Goal: Task Accomplishment & Management: Manage account settings

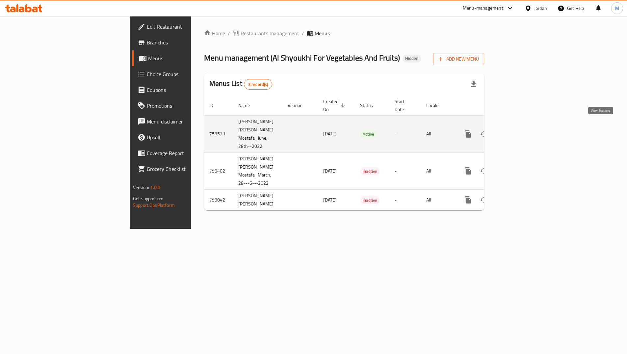
click at [520, 130] on icon "enhanced table" at bounding box center [516, 134] width 8 height 8
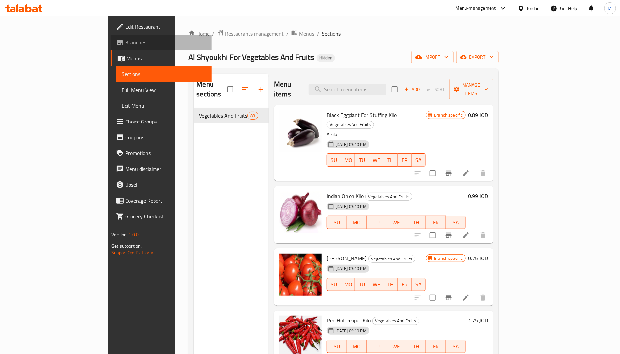
click at [125, 41] on span "Branches" at bounding box center [165, 43] width 81 height 8
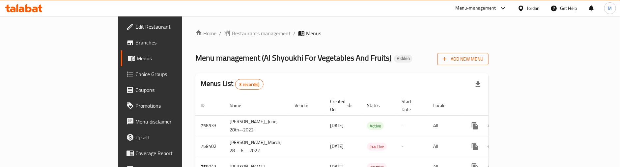
click at [483, 60] on span "Add New Menu" at bounding box center [463, 59] width 41 height 8
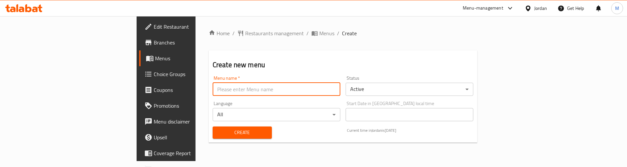
click at [316, 86] on input "text" at bounding box center [277, 89] width 128 height 13
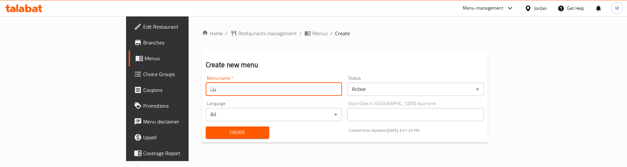
type input "ى"
paste input "341702561"
type input "new menu 341702561"
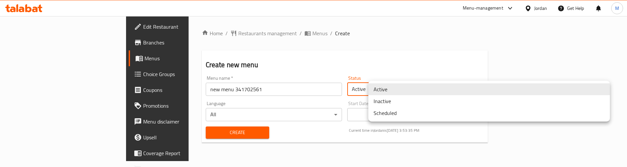
click at [396, 84] on body "​ Menu-management Jordan Get Help M Edit Restaurant Branches Menus Choice Group…" at bounding box center [313, 91] width 627 height 151
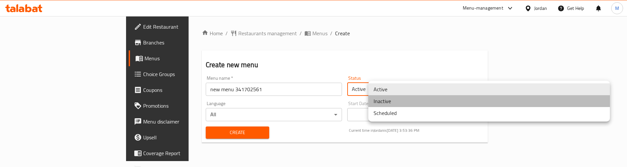
click at [391, 102] on li "Inactive" at bounding box center [490, 101] width 242 height 12
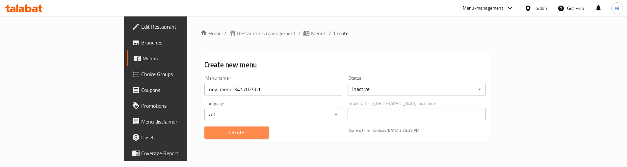
click at [210, 133] on span "Create" at bounding box center [237, 132] width 54 height 8
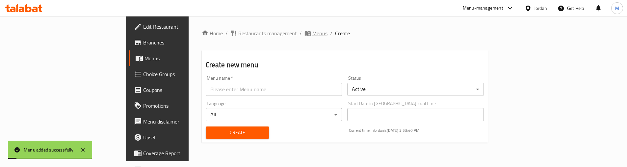
click at [313, 31] on span "Menus" at bounding box center [320, 33] width 15 height 8
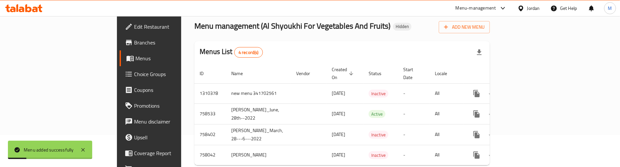
scroll to position [49, 0]
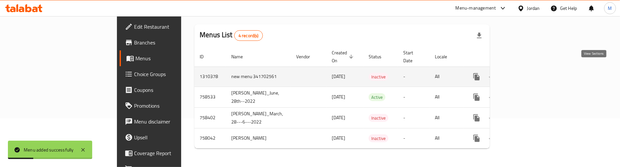
click at [528, 73] on icon "enhanced table" at bounding box center [524, 77] width 8 height 8
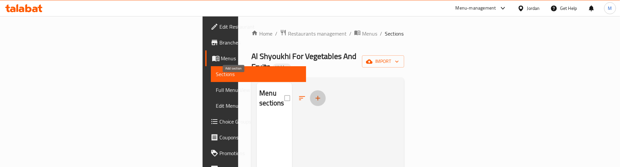
click at [316, 96] on icon "button" at bounding box center [318, 98] width 5 height 5
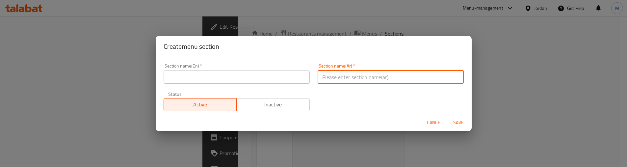
click at [349, 73] on input "text" at bounding box center [391, 76] width 146 height 13
type input "الخضروات"
click at [263, 74] on input "text" at bounding box center [237, 76] width 146 height 13
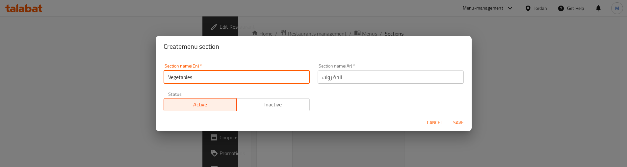
type input "Vegetables"
click at [362, 107] on div "Section name(En)   * Vegetables Section name(En) * Section name(Ar)   * الخضروا…" at bounding box center [314, 88] width 308 height 56
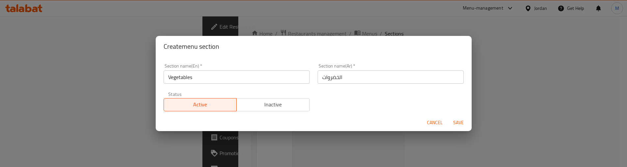
click at [455, 123] on span "Save" at bounding box center [459, 123] width 16 height 8
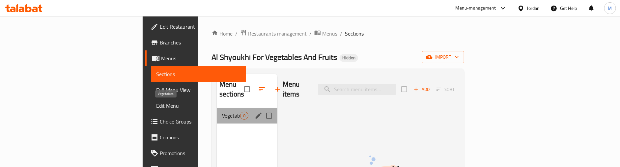
click at [222, 112] on span "Vegetables" at bounding box center [231, 116] width 18 height 8
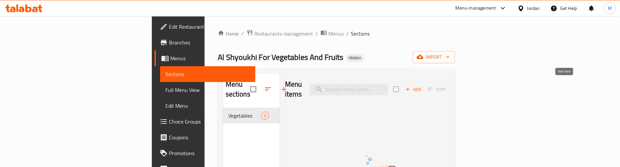
click at [411, 86] on icon "button" at bounding box center [408, 89] width 6 height 6
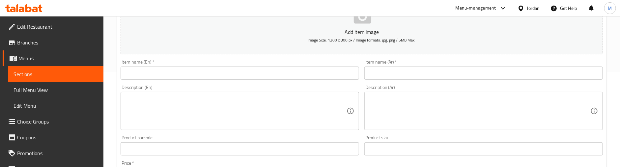
scroll to position [99, 0]
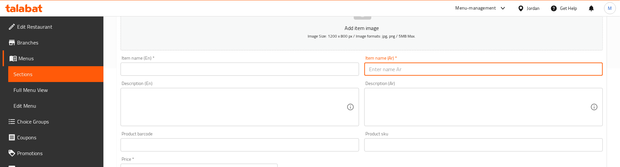
click at [492, 71] on input "text" at bounding box center [483, 69] width 238 height 13
paste input "باذنجان اسود رفيع"
type input "باذنجان اسود رفيع"
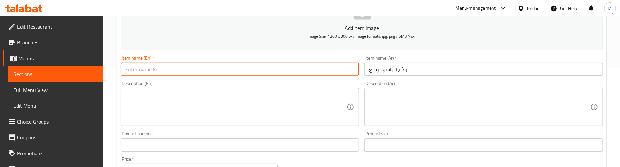
click at [181, 71] on input "text" at bounding box center [240, 69] width 238 height 13
paste input "Black eggplant for stuffed"
type input "Black eggplant for stuffed"
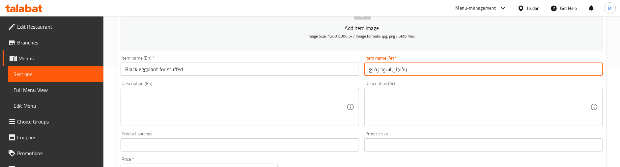
click at [424, 69] on input "باذنجان اسود رفيع" at bounding box center [483, 69] width 238 height 13
click at [578, 72] on input "باذنجان اسود رفيع للحشو" at bounding box center [483, 69] width 238 height 13
type input "باذنجان اسود رفيع للحشو"
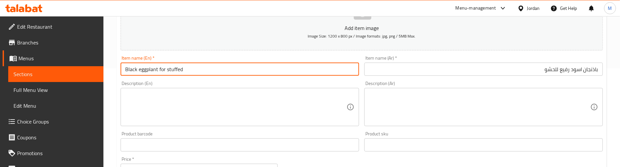
click at [124, 67] on input "Black eggplant for stuffed" at bounding box center [240, 69] width 238 height 13
paste input "Thin"
type input "Thin Black eggplant for stuffed"
click at [181, 84] on div "Description (En) Description (En)" at bounding box center [240, 103] width 238 height 45
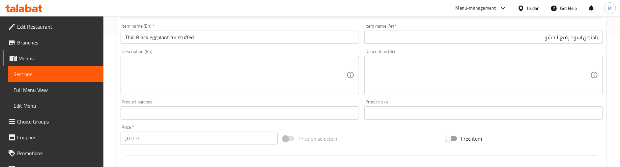
scroll to position [148, 0]
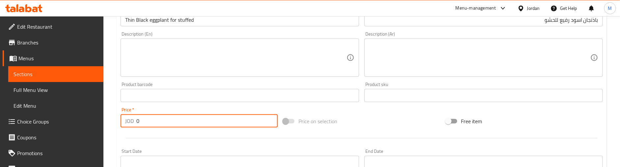
drag, startPoint x: 146, startPoint y: 119, endPoint x: 119, endPoint y: 119, distance: 27.7
click at [119, 119] on div "Price   * JOD 0 Price *" at bounding box center [199, 117] width 162 height 25
paste input "1.19"
type input "1.19"
click at [518, 44] on textarea at bounding box center [479, 57] width 221 height 31
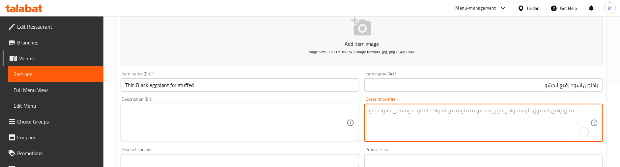
scroll to position [99, 0]
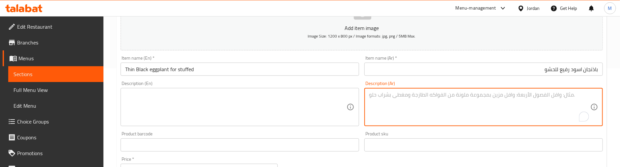
click at [499, 92] on textarea "To enrich screen reader interactions, please activate Accessibility in Grammarl…" at bounding box center [479, 107] width 221 height 31
type textarea "كيلو"
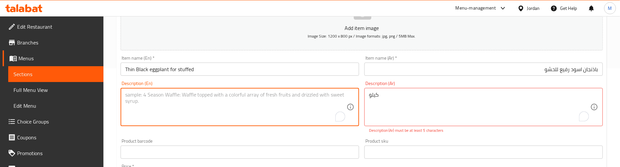
click at [259, 94] on textarea "To enrich screen reader interactions, please activate Accessibility in Grammarl…" at bounding box center [235, 107] width 221 height 31
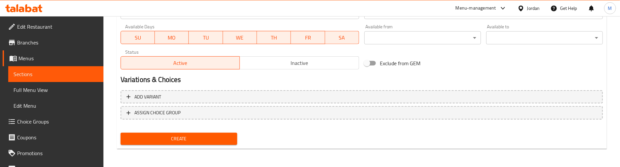
type textarea "Kilo"
click at [209, 135] on span "Create" at bounding box center [179, 139] width 106 height 8
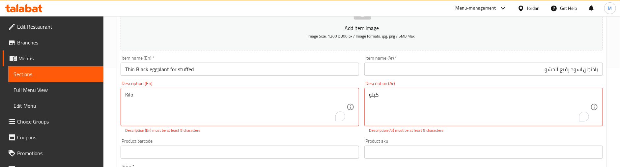
click at [237, 138] on div "Product barcode Product barcode" at bounding box center [240, 148] width 244 height 25
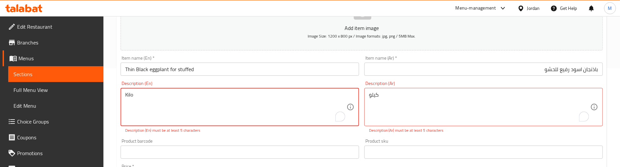
click at [128, 95] on textarea "Kilo" at bounding box center [235, 107] width 221 height 31
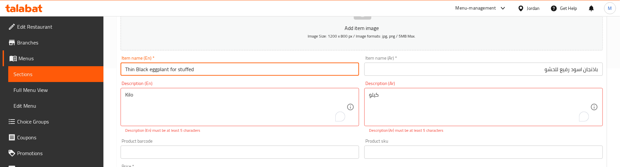
click at [205, 70] on input "Thin Black eggplant for stuffed" at bounding box center [240, 69] width 238 height 13
paste input "Kilo"
type input "Thin Black eggplant for stuffed - Kilo"
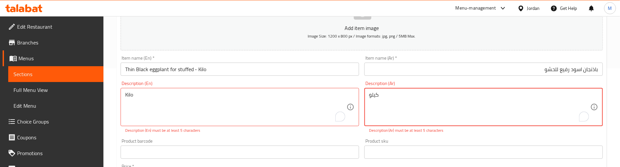
click at [373, 94] on textarea "كيلو" at bounding box center [479, 107] width 221 height 31
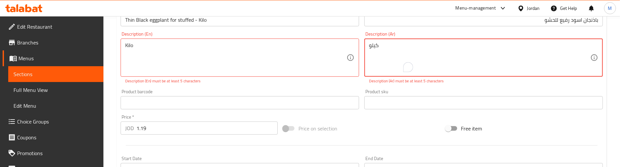
scroll to position [111, 0]
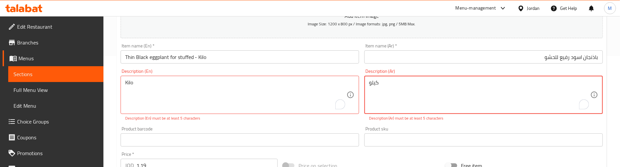
click at [373, 85] on textarea "كيلو" at bounding box center [479, 94] width 221 height 31
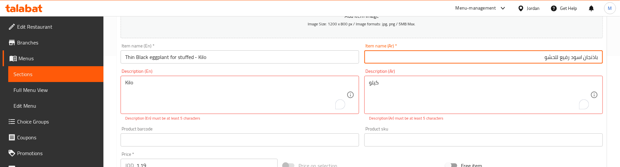
click at [473, 56] on input "باذنجان اسود رفيع للحشو" at bounding box center [483, 56] width 238 height 13
paste input "كيلو"
type input "باذنجان اسود رفيع للحشو - كيلو"
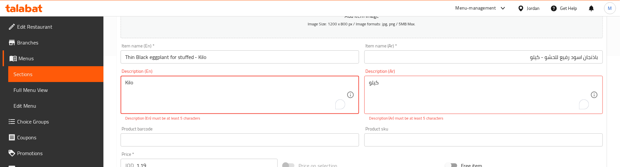
click at [128, 86] on textarea "Kilo" at bounding box center [235, 94] width 221 height 31
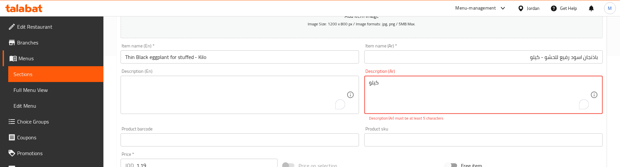
click at [384, 83] on textarea "كيلو" at bounding box center [479, 94] width 221 height 31
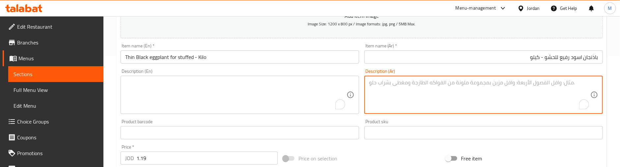
click at [226, 123] on div "Product barcode Product barcode" at bounding box center [240, 129] width 238 height 20
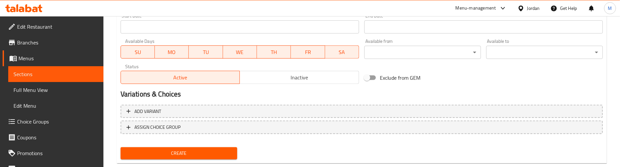
scroll to position [298, 0]
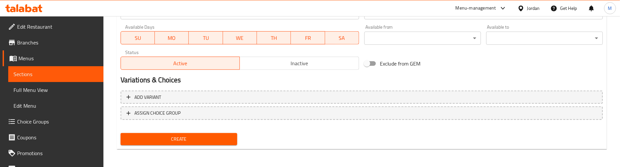
click at [198, 140] on span "Create" at bounding box center [179, 139] width 106 height 8
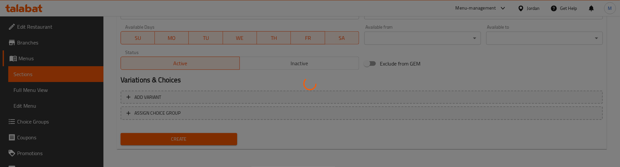
type input "0"
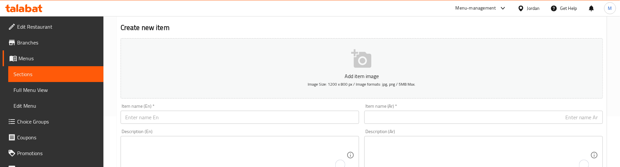
scroll to position [100, 0]
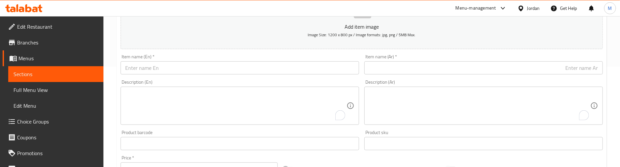
click at [547, 65] on input "text" at bounding box center [483, 67] width 238 height 13
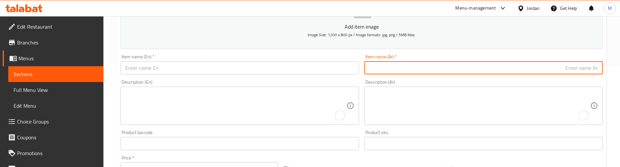
paste input "بصل هندي"
type input "بصل هندي"
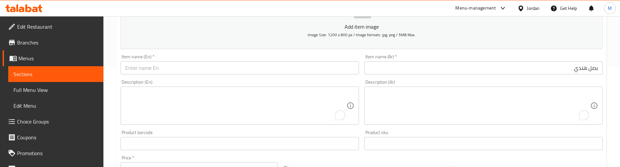
click at [203, 62] on input "text" at bounding box center [240, 67] width 238 height 13
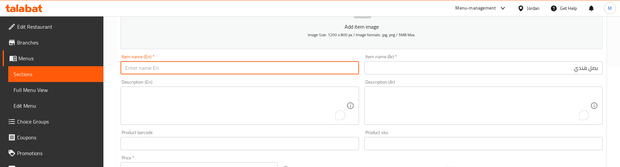
paste input "Indian onion"
type input "Indian onion"
click at [509, 72] on input "بصل هندي" at bounding box center [483, 67] width 238 height 13
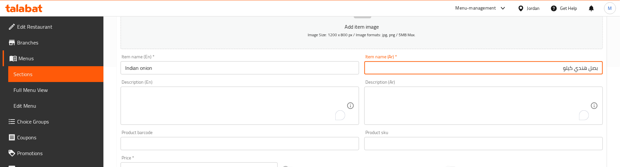
type input "بصل هندي كيلو"
click at [228, 72] on input "Indian onion" at bounding box center [240, 67] width 238 height 13
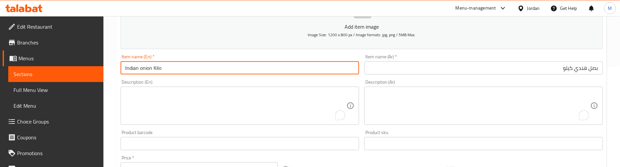
type input "Indian onion Kilo"
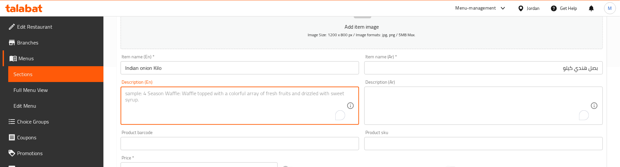
click at [134, 93] on textarea "To enrich screen reader interactions, please activate Accessibility in Grammarl…" at bounding box center [235, 105] width 221 height 31
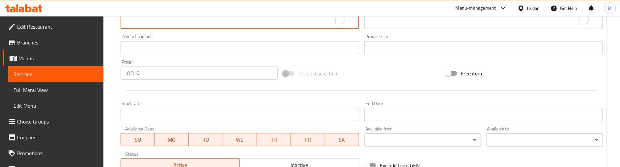
scroll to position [199, 0]
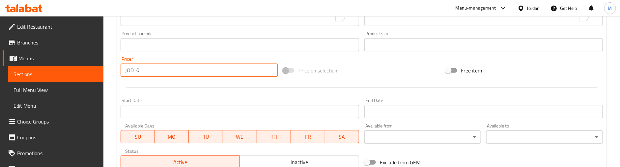
drag, startPoint x: 142, startPoint y: 69, endPoint x: 126, endPoint y: 71, distance: 15.9
click at [126, 71] on div "JOD 0 Price *" at bounding box center [199, 70] width 157 height 13
paste input ".75"
type input "0.75"
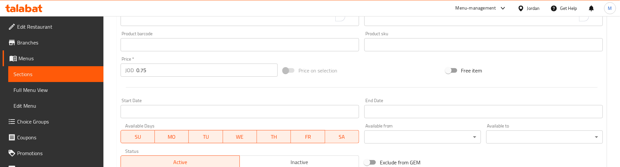
click at [181, 85] on div at bounding box center [361, 87] width 487 height 16
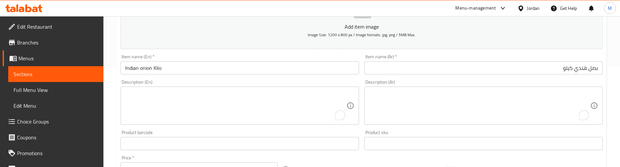
click at [198, 78] on div "Description (En) Description (En)" at bounding box center [240, 102] width 244 height 50
click at [466, 77] on div "Description (Ar) Description (Ar)" at bounding box center [484, 102] width 244 height 50
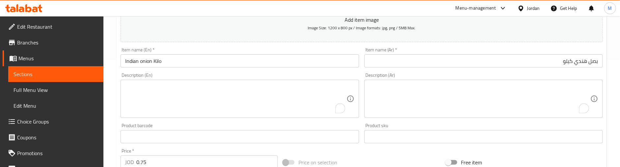
scroll to position [150, 0]
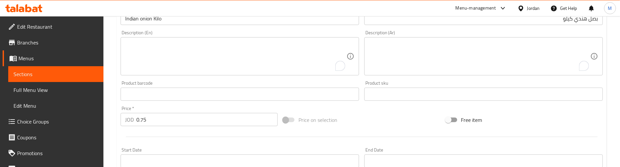
click at [187, 107] on div "Price   * JOD 0.75 Price *" at bounding box center [199, 116] width 157 height 20
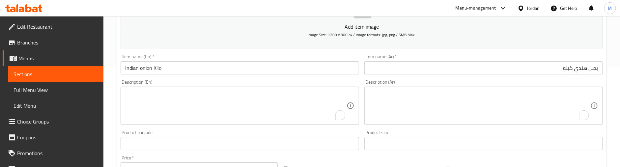
click at [190, 83] on div "Description (En) Description (En)" at bounding box center [240, 102] width 238 height 45
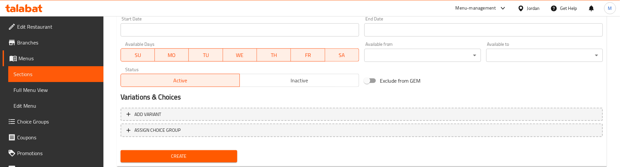
scroll to position [298, 0]
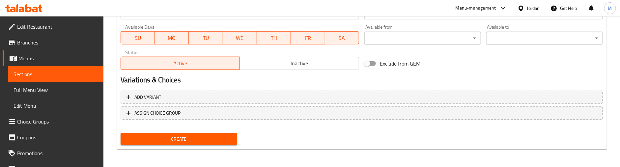
click at [199, 135] on span "Create" at bounding box center [179, 139] width 106 height 8
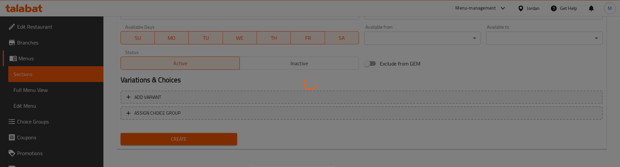
type input "0"
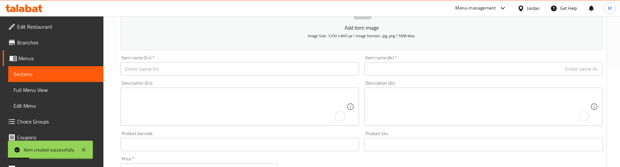
scroll to position [100, 0]
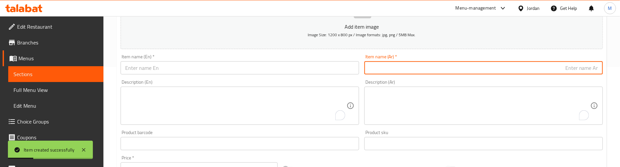
click at [541, 67] on input "text" at bounding box center [483, 67] width 238 height 13
paste input "بندورة"
type input "بندورة"
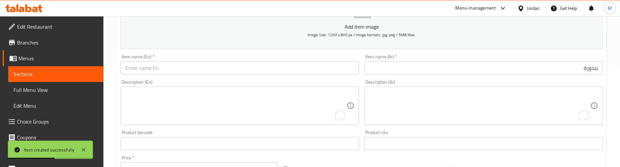
click at [217, 73] on input "text" at bounding box center [240, 67] width 238 height 13
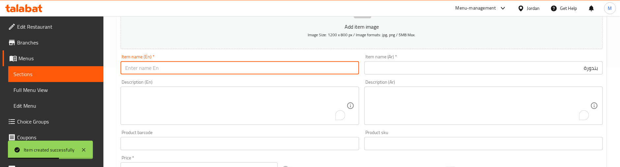
paste input "tomato"
type input "tomato"
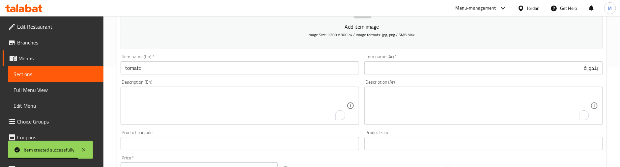
scroll to position [150, 0]
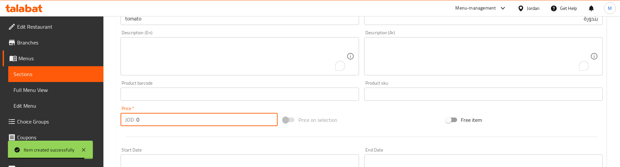
drag, startPoint x: 154, startPoint y: 119, endPoint x: 125, endPoint y: 119, distance: 29.3
click at [125, 119] on div "JOD 0 Price *" at bounding box center [199, 119] width 157 height 13
paste input ".69"
type input "0.69"
click at [160, 19] on input "tomato" at bounding box center [240, 18] width 238 height 13
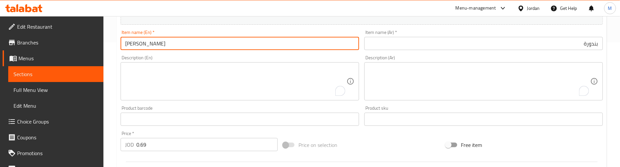
scroll to position [100, 0]
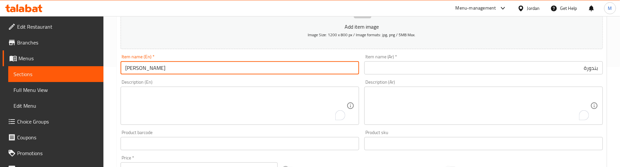
type input "[PERSON_NAME]"
click at [524, 65] on input "بندورة" at bounding box center [483, 67] width 238 height 13
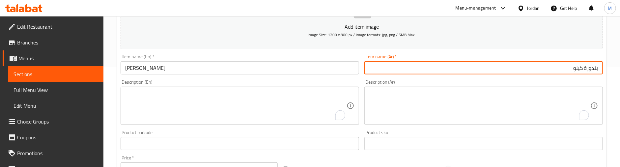
type input "بندورة كيلو"
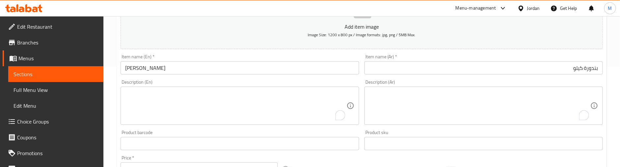
click at [184, 82] on div "Description (En) Description (En)" at bounding box center [240, 102] width 238 height 45
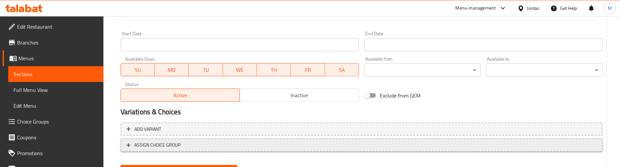
scroll to position [298, 0]
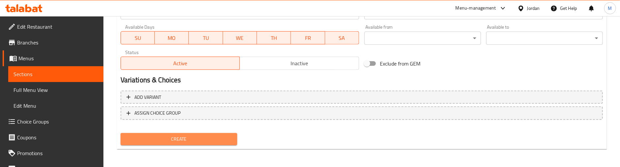
click at [198, 137] on span "Create" at bounding box center [179, 139] width 106 height 8
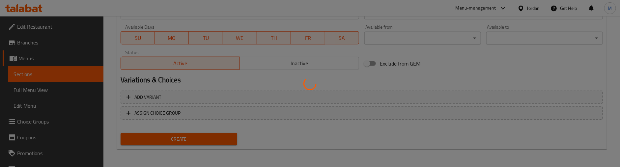
type input "0"
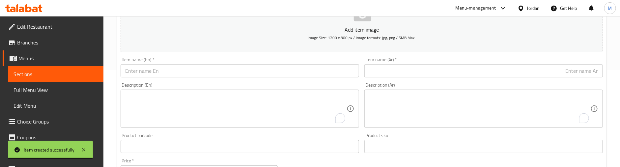
scroll to position [100, 0]
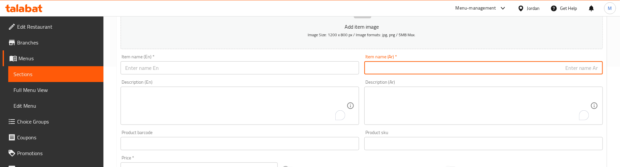
click at [524, 72] on input "text" at bounding box center [483, 67] width 238 height 13
paste input "فلفل حار احمر"
type input "فلفل حار احمر"
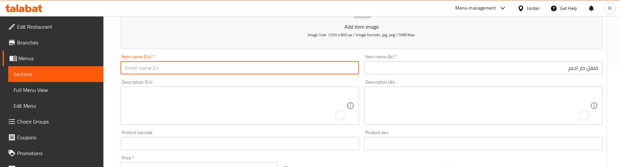
click at [217, 66] on input "text" at bounding box center [240, 67] width 238 height 13
paste input "red hot pepper"
type input "red hot pepper"
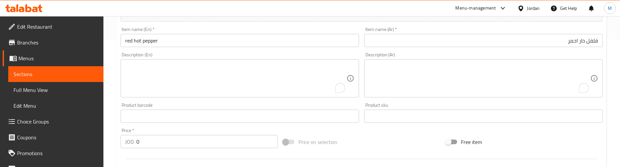
scroll to position [150, 0]
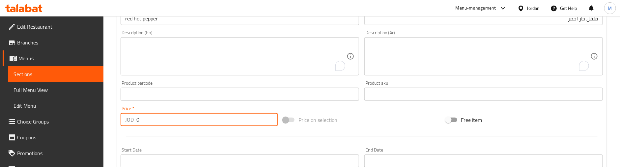
drag, startPoint x: 148, startPoint y: 121, endPoint x: 120, endPoint y: 121, distance: 28.3
click at [121, 121] on div "JOD 0 Price *" at bounding box center [199, 119] width 157 height 13
paste input "1.25"
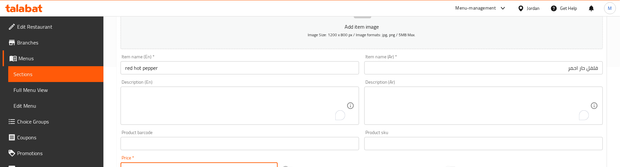
type input "1.25"
click at [175, 68] on input "red hot pepper" at bounding box center [240, 67] width 238 height 13
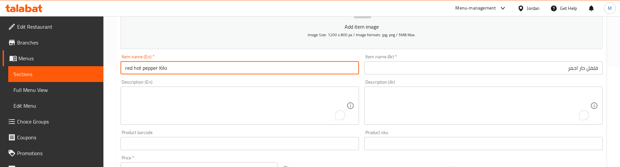
type input "red hot pepper Kilo"
click at [520, 69] on input "فلفل حار احمر" at bounding box center [483, 67] width 238 height 13
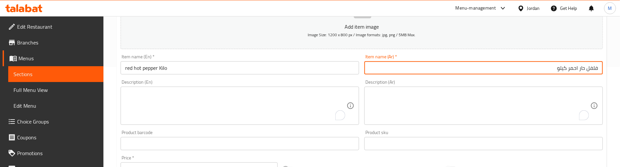
type input "فلفل حار احمر كيلو"
click at [218, 81] on div "Description (En) Description (En)" at bounding box center [240, 102] width 238 height 45
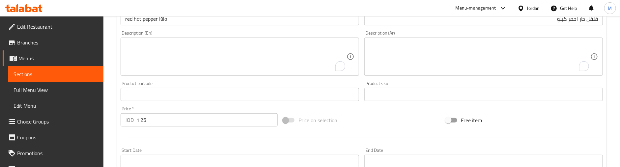
scroll to position [150, 0]
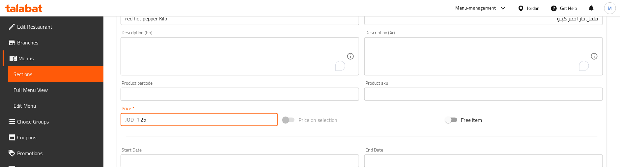
click at [146, 120] on input "1.25" at bounding box center [206, 119] width 141 height 13
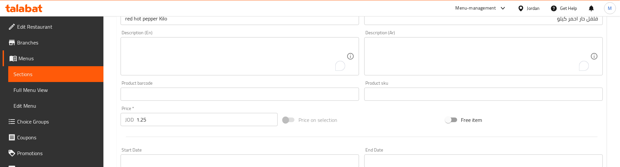
click at [385, 116] on div "Price on selection" at bounding box center [361, 120] width 162 height 18
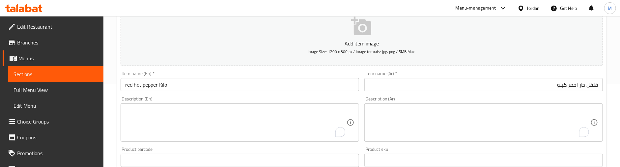
scroll to position [51, 0]
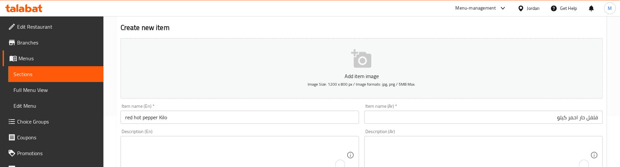
click at [359, 105] on div "Item name (En)   * red hot pepper Kilo Item name (En) *" at bounding box center [240, 114] width 238 height 20
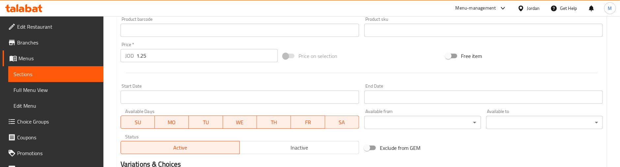
scroll to position [298, 0]
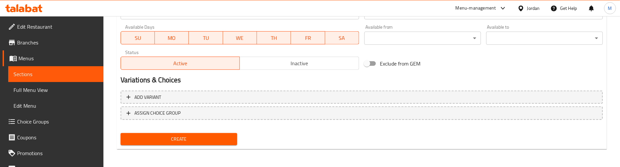
click at [206, 136] on span "Create" at bounding box center [179, 139] width 106 height 8
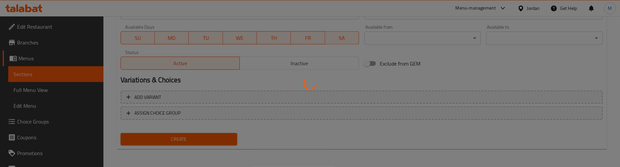
type input "0"
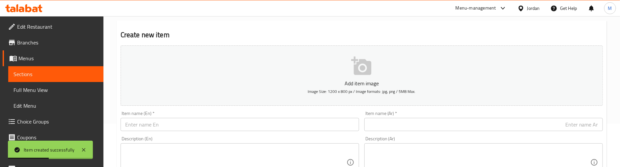
scroll to position [100, 0]
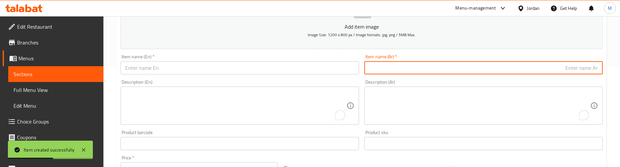
click at [494, 63] on input "text" at bounding box center [483, 67] width 238 height 13
paste input "ملفوف احمر"
type input "ملفوف احمر"
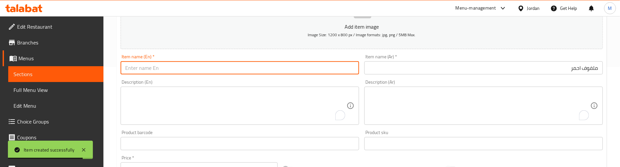
click at [145, 66] on input "text" at bounding box center [240, 67] width 238 height 13
paste input "Red cabbage"
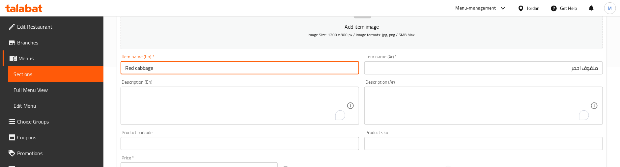
type input "Red cabbage"
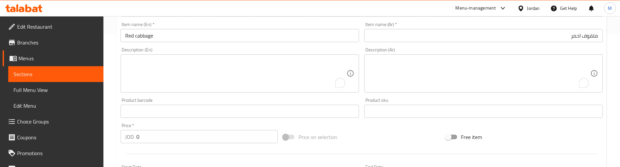
scroll to position [150, 0]
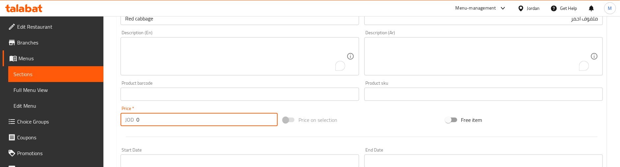
drag, startPoint x: 109, startPoint y: 116, endPoint x: 116, endPoint y: 114, distance: 6.9
click at [107, 116] on div "Home / Restaurants management / Menus / Sections / item / create Vegetables sec…" at bounding box center [361, 91] width 516 height 449
paste input "1.5"
type input "1.5"
click at [170, 22] on input "Red cabbage" at bounding box center [240, 18] width 238 height 13
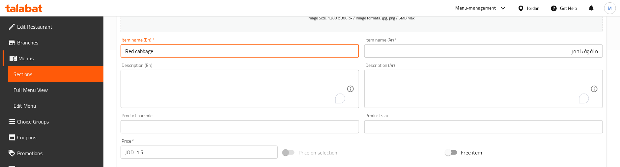
scroll to position [100, 0]
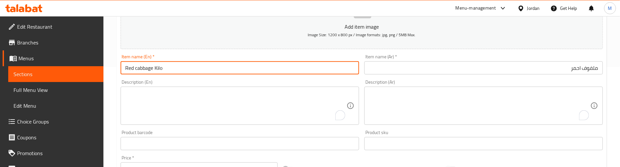
type input "Red cabbage Kilo"
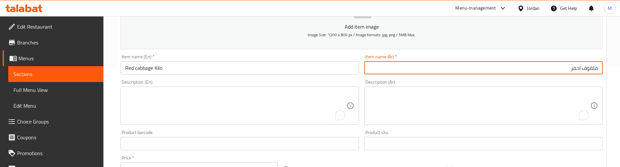
click at [460, 71] on input "ملفوف احمر" at bounding box center [483, 67] width 238 height 13
type input "ملفوف احمر كيلو"
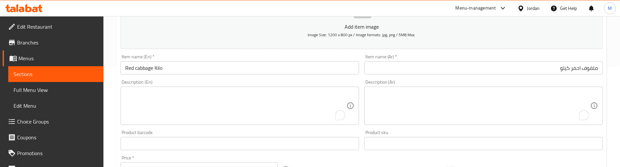
click at [356, 55] on div "Item name (En)   * Red cabbage Kilo Item name (En) *" at bounding box center [240, 64] width 238 height 20
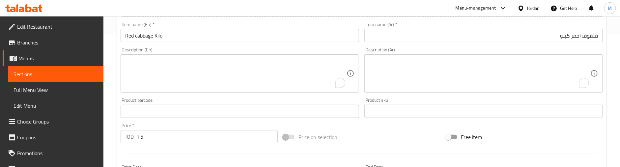
scroll to position [150, 0]
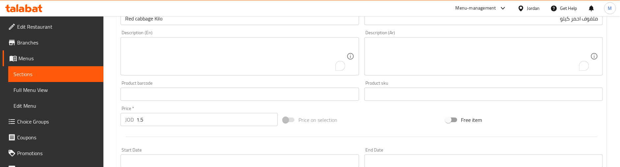
click at [360, 110] on div "Add item image Image Size: 1200 x 800 px / Image formats: jpg, png / 5MB Max. I…" at bounding box center [361, 79] width 487 height 284
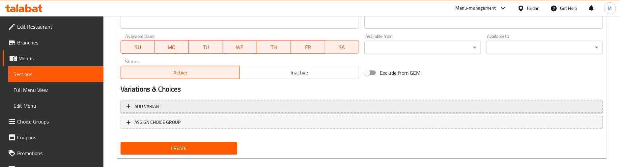
scroll to position [298, 0]
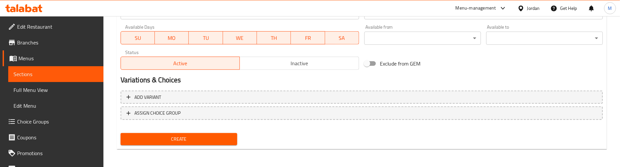
click at [248, 124] on nav at bounding box center [362, 125] width 482 height 5
click at [206, 137] on span "Create" at bounding box center [179, 139] width 106 height 8
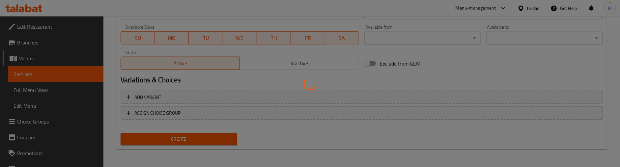
type input "0"
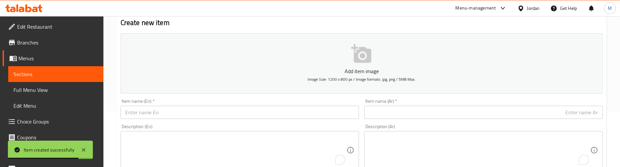
scroll to position [51, 0]
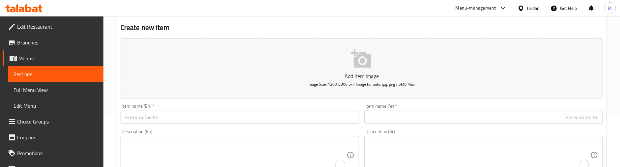
click at [547, 117] on input "text" at bounding box center [483, 117] width 238 height 13
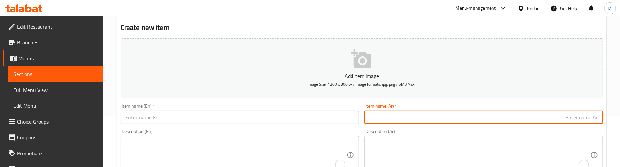
paste input "باذنجان اسود عجمي"
type input "باذنجان اسود عجمي"
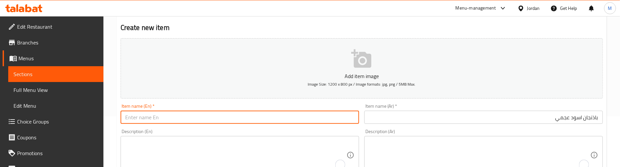
click at [258, 117] on input "text" at bounding box center [240, 117] width 238 height 13
paste input "Ajami Black Eggplant"
type input "Ajami Black Eggplant"
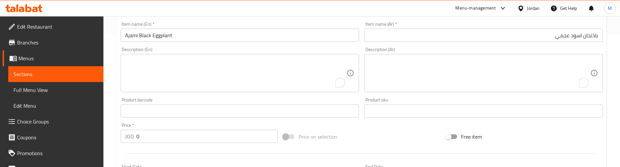
scroll to position [150, 0]
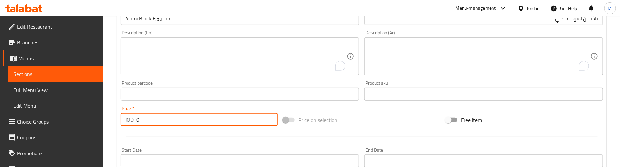
drag, startPoint x: 148, startPoint y: 117, endPoint x: 111, endPoint y: 119, distance: 36.6
click at [100, 121] on div "Edit Restaurant Branches Menus Sections Full Menu View Edit Menu Choice Groups …" at bounding box center [310, 91] width 620 height 449
paste input ".5"
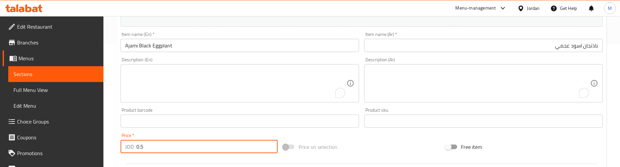
scroll to position [100, 0]
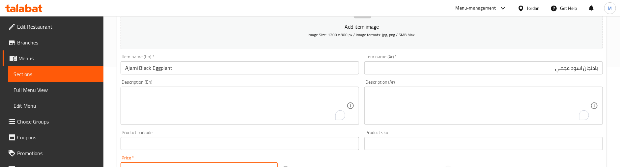
type input "0.5"
click at [188, 68] on input "Ajami Black Eggplant" at bounding box center [240, 67] width 238 height 13
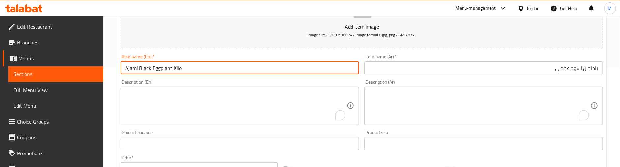
type input "Ajami Black Eggplant Kilo"
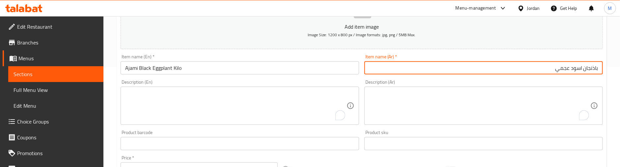
click at [485, 64] on input "باذنجان اسود عجمي" at bounding box center [483, 67] width 238 height 13
type input "باذنجان اسود عجمي كيلو"
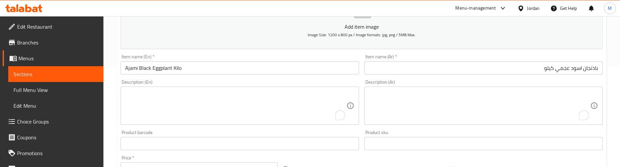
click at [317, 80] on div "Description (En) Description (En)" at bounding box center [240, 102] width 238 height 45
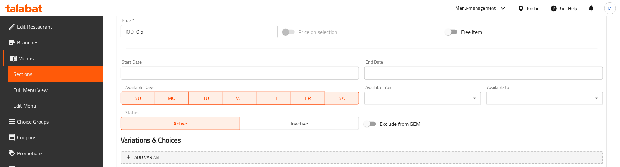
scroll to position [298, 0]
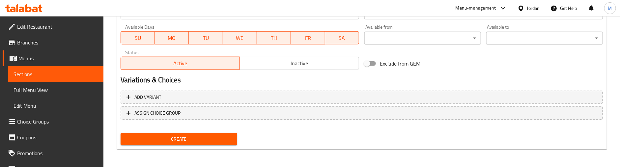
click at [180, 137] on span "Create" at bounding box center [179, 139] width 106 height 8
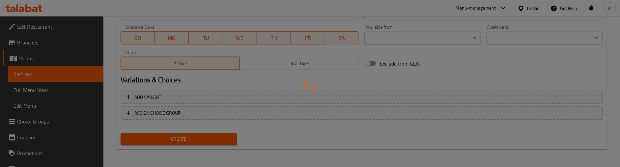
type input "0"
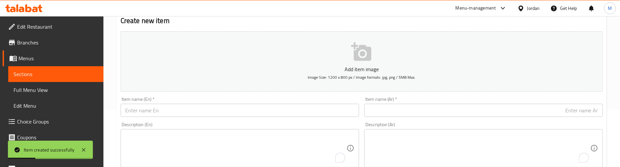
scroll to position [51, 0]
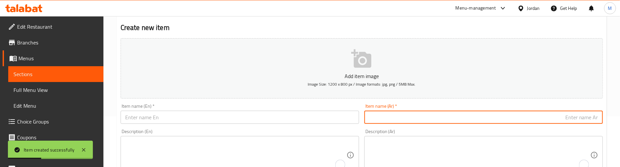
click at [522, 114] on input "text" at bounding box center [483, 117] width 238 height 13
paste input "بصل ابيض"
type input "بصل ابيض"
click at [248, 123] on input "text" at bounding box center [240, 117] width 238 height 13
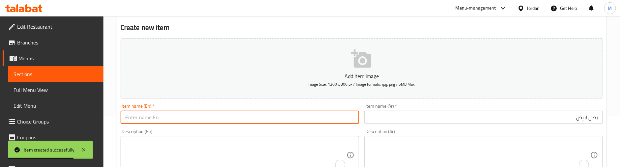
paste input "White onion"
type input "White onion"
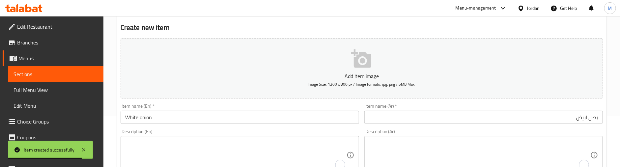
click at [257, 132] on div "Description (En) Description (En)" at bounding box center [240, 151] width 238 height 45
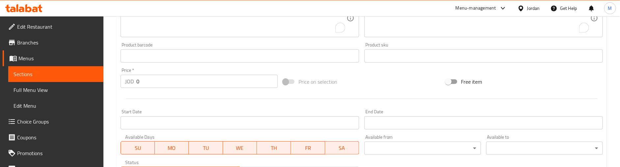
scroll to position [199, 0]
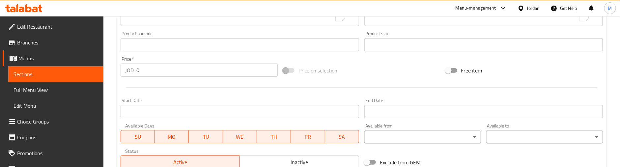
drag, startPoint x: 148, startPoint y: 72, endPoint x: 126, endPoint y: 72, distance: 21.7
click at [126, 72] on div "JOD 0 Price *" at bounding box center [199, 70] width 157 height 13
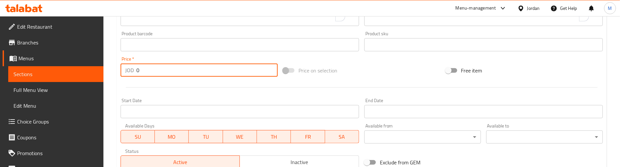
paste input ".75"
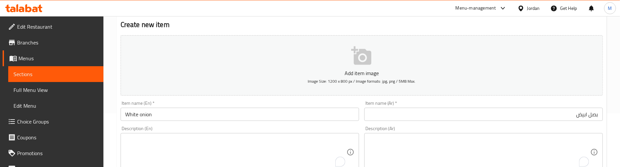
scroll to position [51, 0]
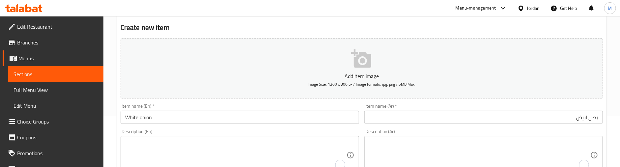
type input "0.75"
click at [520, 121] on input "بصل ابيض" at bounding box center [483, 117] width 238 height 13
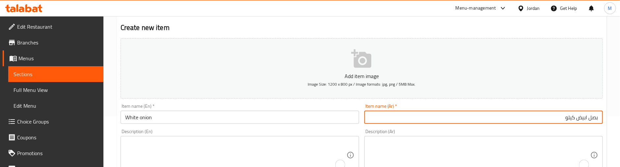
type input "بصل ابيض كيلو"
click at [262, 123] on input "White onion" at bounding box center [240, 117] width 238 height 13
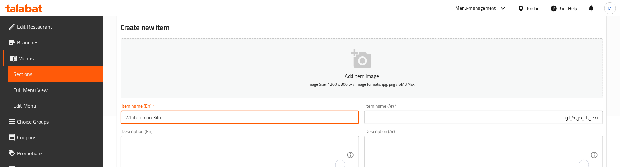
type input "White onion Kilo"
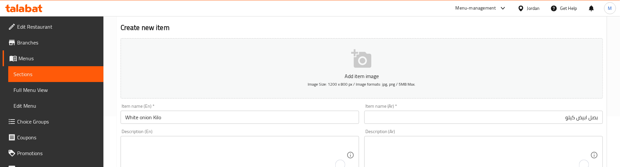
click at [271, 132] on div "Description (En) Description (En)" at bounding box center [240, 151] width 238 height 45
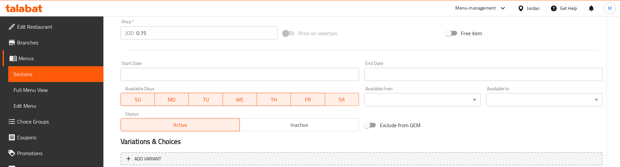
scroll to position [298, 0]
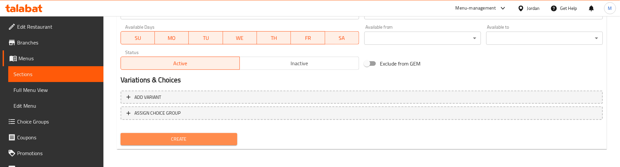
click at [206, 135] on span "Create" at bounding box center [179, 139] width 106 height 8
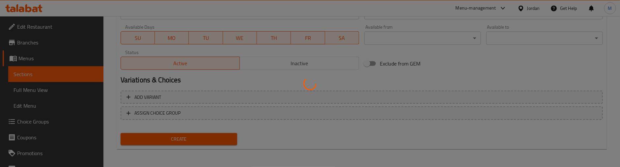
type input "0"
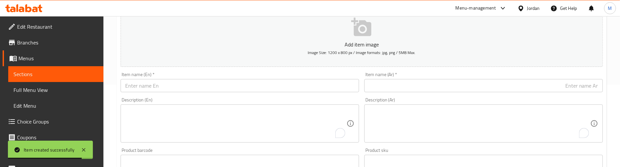
scroll to position [100, 0]
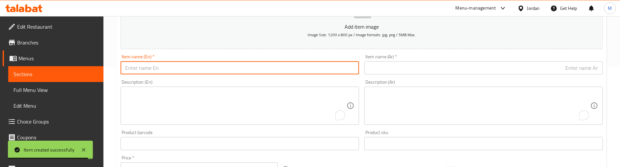
click at [174, 70] on input "text" at bounding box center [240, 67] width 238 height 13
paste input "Cauliflower"
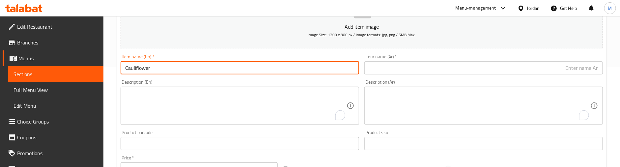
type input "Cauliflower"
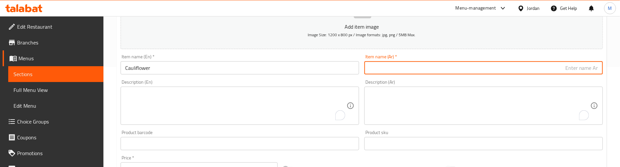
click at [490, 66] on input "text" at bounding box center [483, 67] width 238 height 13
paste input "زهرة"
type input "زهرة"
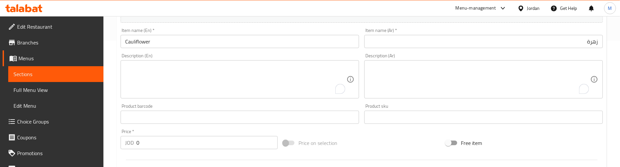
scroll to position [150, 0]
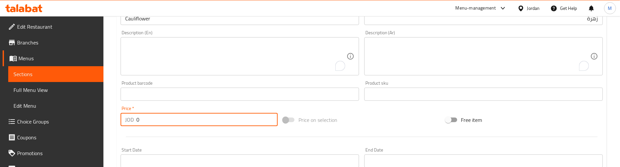
drag, startPoint x: 152, startPoint y: 118, endPoint x: 124, endPoint y: 122, distance: 28.0
click at [124, 122] on div "JOD 0 Price *" at bounding box center [199, 119] width 157 height 13
paste input ".99"
type input "0.99"
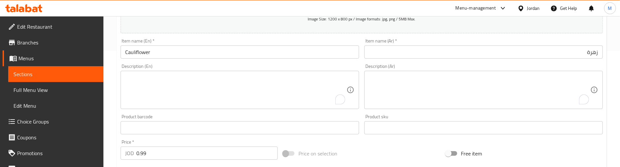
scroll to position [100, 0]
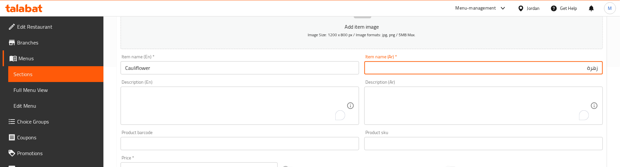
click at [528, 67] on input "زهرة" at bounding box center [483, 67] width 238 height 13
type input "زهرة كيلو"
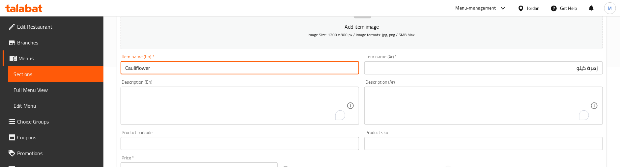
click at [161, 68] on input "Cauliflower" at bounding box center [240, 67] width 238 height 13
type input "Cauliflower Kilo"
click at [252, 81] on div "Description (En) Description (En)" at bounding box center [240, 102] width 238 height 45
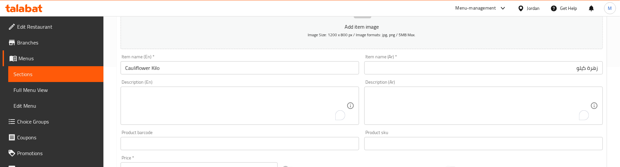
click at [225, 78] on div "Description (En) Description (En)" at bounding box center [240, 102] width 244 height 50
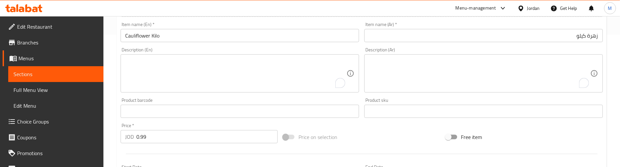
scroll to position [150, 0]
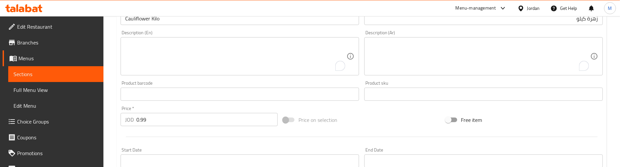
click at [186, 105] on div "Price   * JOD 0.99 Price *" at bounding box center [199, 115] width 162 height 25
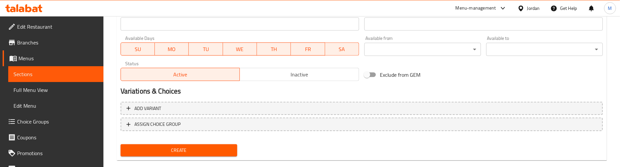
scroll to position [298, 0]
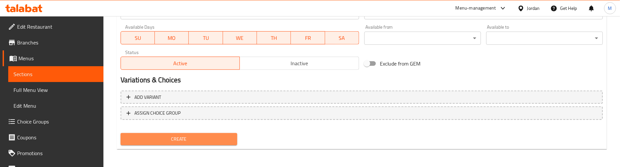
click at [187, 136] on span "Create" at bounding box center [179, 139] width 106 height 8
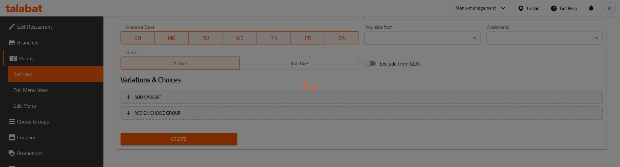
type input "0"
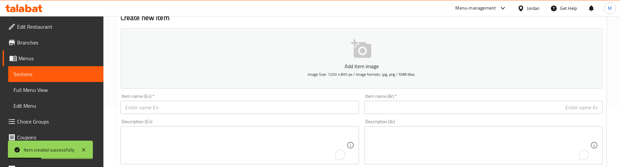
scroll to position [51, 0]
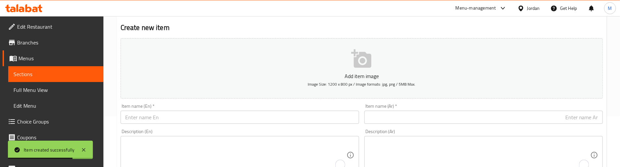
click at [543, 122] on input "text" at bounding box center [483, 117] width 238 height 13
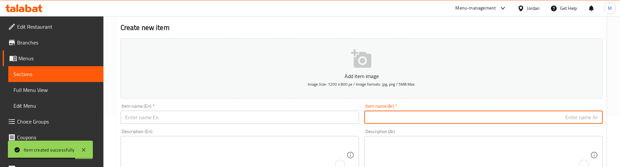
paste input "فلفل قرن الغزال"
type input "فلفل قرن الغزال"
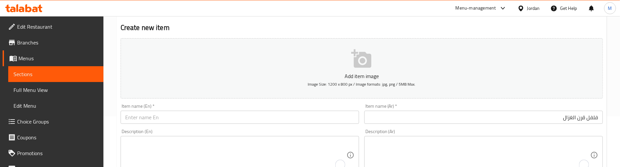
click at [263, 120] on input "text" at bounding box center [240, 117] width 238 height 13
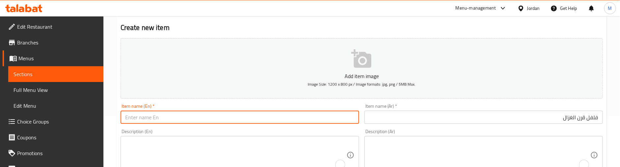
paste input "Karn Gazelle Pepper"
type input "Karn Gazelle Pepper"
click at [277, 129] on div "Description (En) Description (En)" at bounding box center [240, 151] width 238 height 45
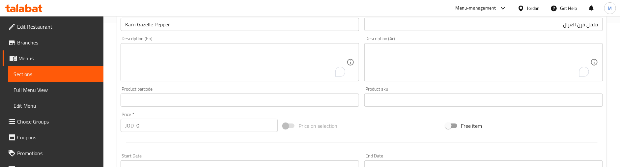
scroll to position [150, 0]
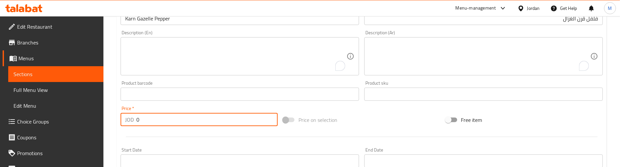
click at [123, 119] on div "JOD 0 Price *" at bounding box center [199, 119] width 157 height 13
paste input "1.25"
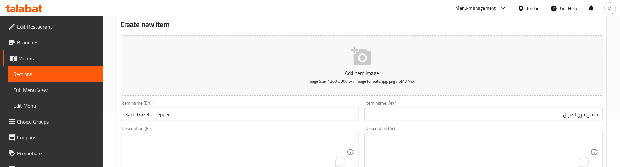
scroll to position [51, 0]
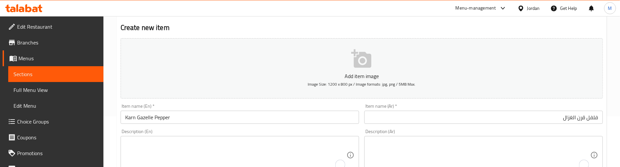
type input "1.25"
click at [498, 110] on div "Item name (Ar)   * فلفل قرن الغزال Item name (Ar) *" at bounding box center [483, 114] width 238 height 20
click at [501, 117] on input "فلفل قرن الغزال" at bounding box center [483, 117] width 238 height 13
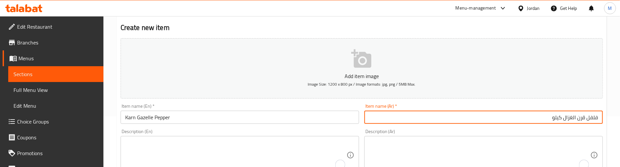
type input "فلفل قرن الغزال كيلو"
click at [257, 114] on input "Karn Gazelle Pepper" at bounding box center [240, 117] width 238 height 13
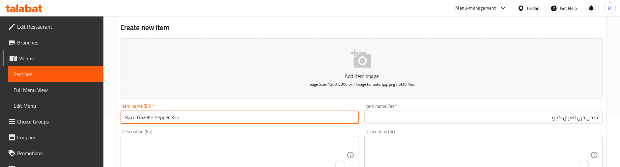
type input "Karn Gazelle Pepper Kilo"
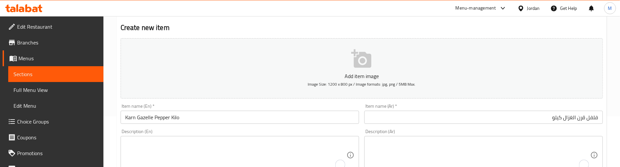
click at [294, 103] on div "Item name (En)   * Karn Gazelle Pepper Kilo Item name (En) *" at bounding box center [240, 113] width 244 height 25
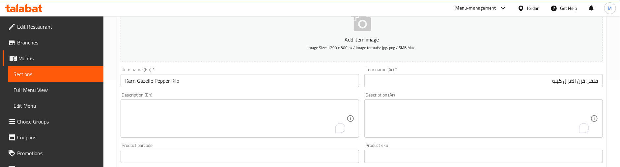
scroll to position [150, 0]
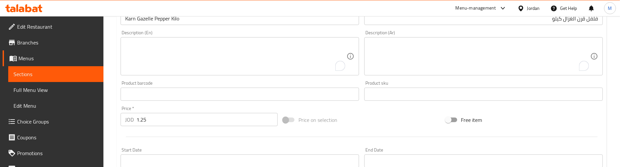
click at [299, 79] on div "Product barcode Product barcode" at bounding box center [240, 90] width 244 height 25
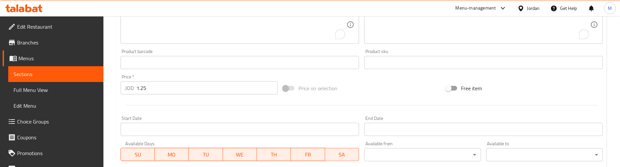
scroll to position [199, 0]
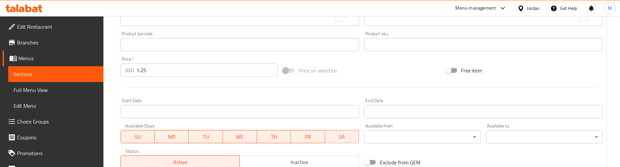
click at [297, 88] on div at bounding box center [361, 87] width 487 height 16
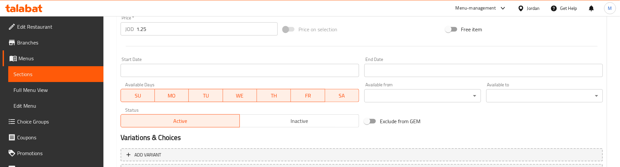
scroll to position [248, 0]
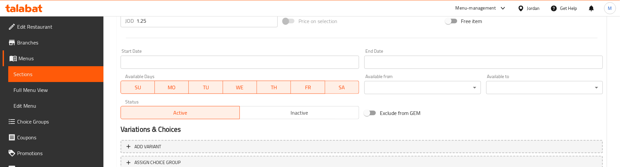
click at [287, 47] on div "Start Date Start Date" at bounding box center [240, 58] width 244 height 25
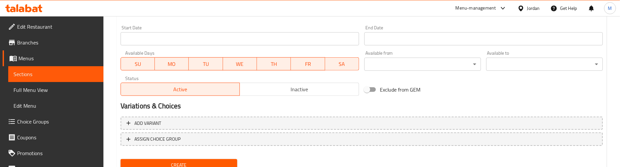
scroll to position [298, 0]
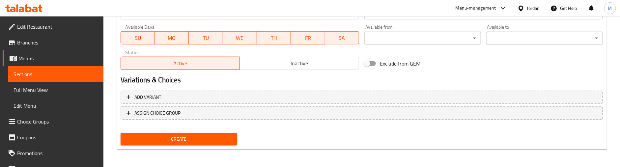
click at [206, 138] on span "Create" at bounding box center [179, 139] width 106 height 8
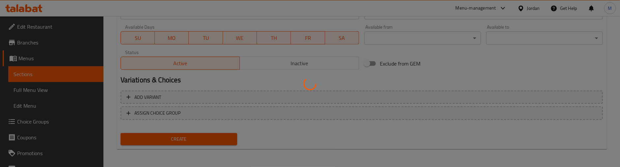
type input "0"
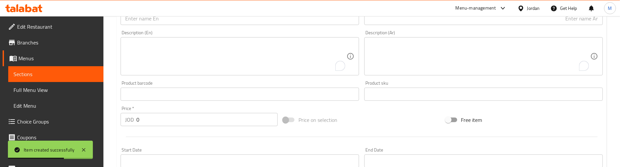
scroll to position [51, 0]
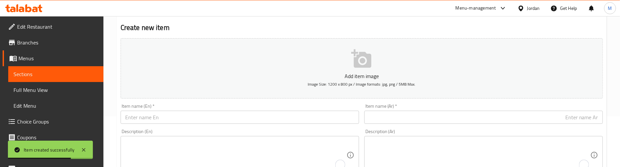
click at [501, 120] on input "text" at bounding box center [483, 117] width 238 height 13
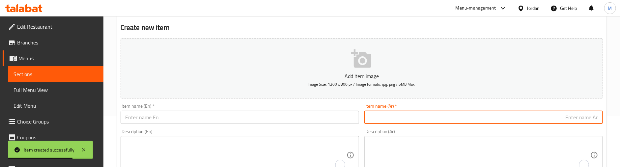
paste input "جزر باكيت"
type input "جزر باكيت"
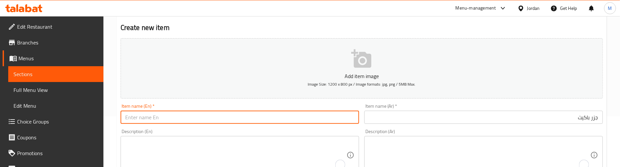
click at [228, 120] on input "text" at bounding box center [240, 117] width 238 height 13
paste input "Carrots Packet"
type input "Carrots Packet"
click at [249, 129] on div "Description (En) Description (En)" at bounding box center [240, 151] width 238 height 45
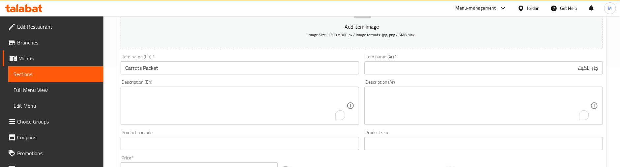
scroll to position [150, 0]
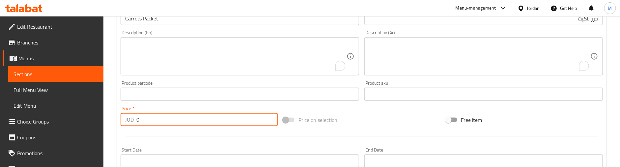
drag, startPoint x: 143, startPoint y: 122, endPoint x: 128, endPoint y: 122, distance: 15.5
click at [128, 122] on div "JOD 0 Price *" at bounding box center [199, 119] width 157 height 13
paste input ".99"
type input "0.99"
click at [163, 135] on div at bounding box center [361, 137] width 487 height 16
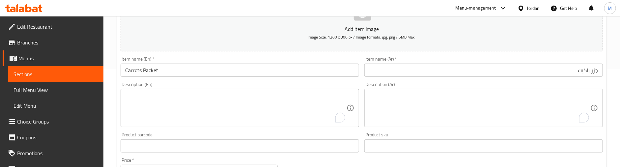
scroll to position [51, 0]
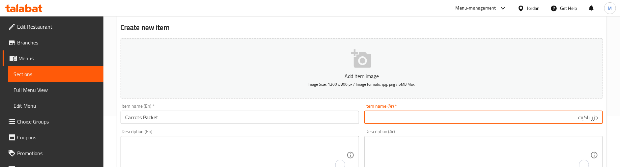
click at [523, 116] on input "جزر باكيت" at bounding box center [483, 117] width 238 height 13
type input "جزر باكيت كيلو"
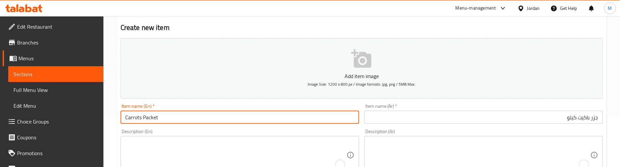
click at [184, 117] on input "Carrots Packet" at bounding box center [240, 117] width 238 height 13
type input "Carrots Packet Kilo"
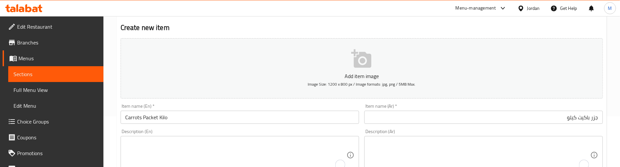
click at [192, 105] on div "Item name (En)   * Carrots Packet Kilo Item name (En) *" at bounding box center [240, 114] width 238 height 20
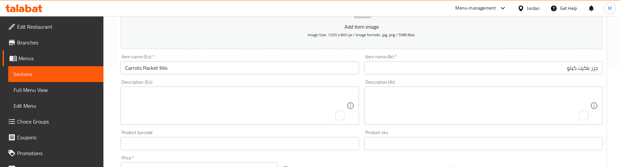
click at [196, 77] on div "Description (En) Description (En)" at bounding box center [240, 102] width 244 height 50
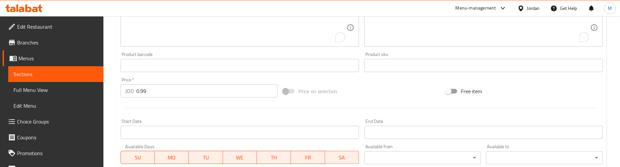
scroll to position [199, 0]
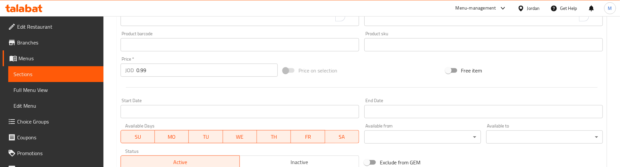
click at [196, 53] on div "Product barcode Product barcode" at bounding box center [240, 41] width 244 height 25
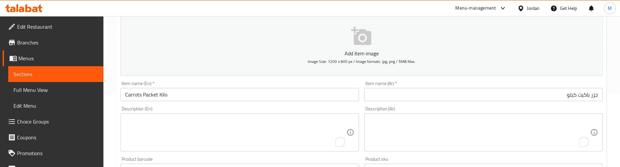
scroll to position [51, 0]
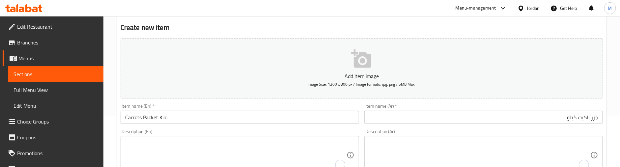
click at [188, 104] on div "Item name (En)   * Carrots Packet Kilo Item name (En) *" at bounding box center [240, 114] width 238 height 20
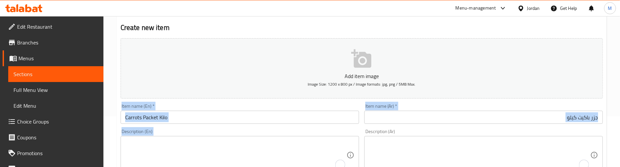
drag, startPoint x: 121, startPoint y: 103, endPoint x: 132, endPoint y: 136, distance: 35.4
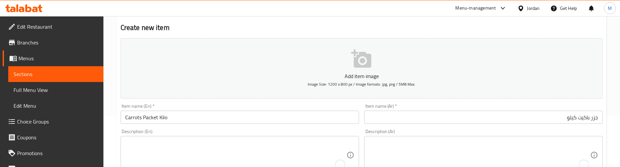
click at [125, 105] on div "Item name (En)   * Carrots Packet Kilo Item name (En) *" at bounding box center [240, 114] width 238 height 20
click at [121, 107] on div "Item name (En)   * Carrots Packet Kilo Item name (En) *" at bounding box center [240, 114] width 238 height 20
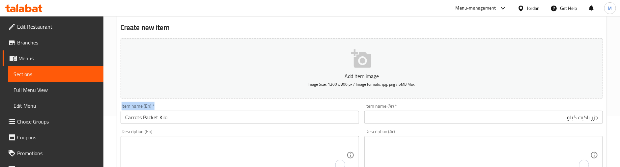
click at [125, 106] on div "Item name (En)   * Carrots Packet Kilo Item name (En) *" at bounding box center [240, 114] width 238 height 20
click at [123, 107] on div "Item name (En)   * Carrots Packet Kilo Item name (En) *" at bounding box center [240, 114] width 238 height 20
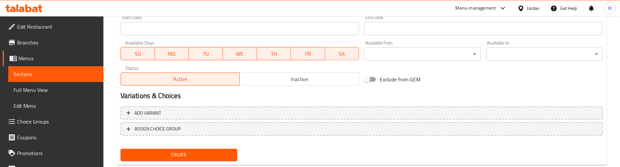
scroll to position [298, 0]
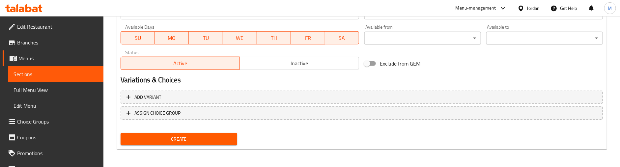
click at [178, 137] on span "Create" at bounding box center [179, 139] width 106 height 8
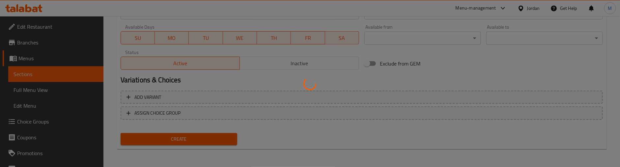
type input "0"
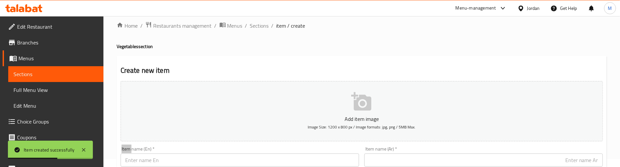
scroll to position [51, 0]
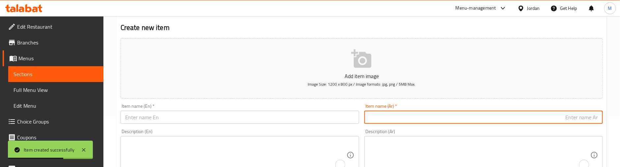
click at [543, 117] on input "text" at bounding box center [483, 117] width 238 height 13
paste input "خيار بيبي"
type input "خيار بيبي"
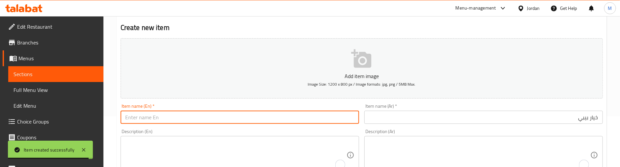
click at [242, 116] on input "text" at bounding box center [240, 117] width 238 height 13
paste input "Baby Cucumber"
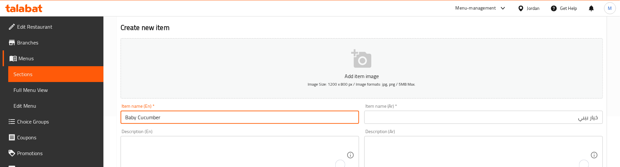
type input "Baby Cucumber"
click at [181, 131] on div "Description (En) Description (En)" at bounding box center [240, 151] width 238 height 45
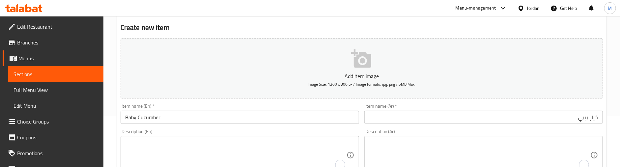
click at [507, 117] on input "خيار بيبي" at bounding box center [483, 117] width 238 height 13
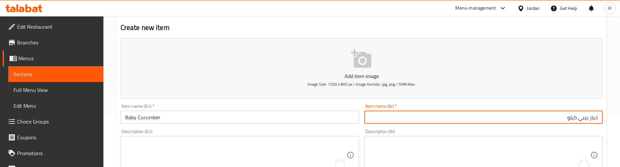
type input "خيار بيبي كيلو"
click at [234, 113] on input "Baby Cucumber" at bounding box center [240, 117] width 238 height 13
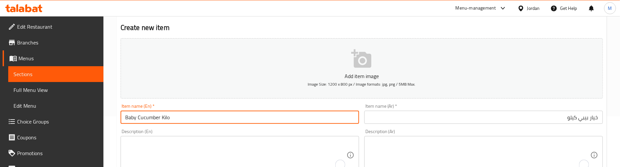
type input "Baby Cucumber Kilo"
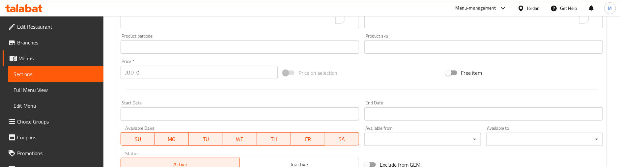
scroll to position [199, 0]
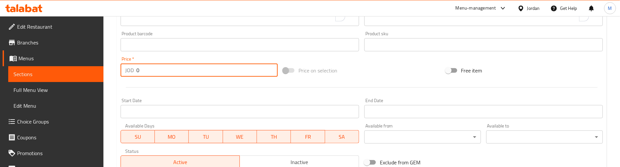
drag, startPoint x: 150, startPoint y: 68, endPoint x: 116, endPoint y: 71, distance: 34.1
click at [116, 71] on div "Home / Restaurants management / Menus / Sections / item / create Vegetables sec…" at bounding box center [361, 41] width 516 height 449
paste input "1.99"
type input "1.99"
click at [150, 86] on div at bounding box center [361, 87] width 487 height 16
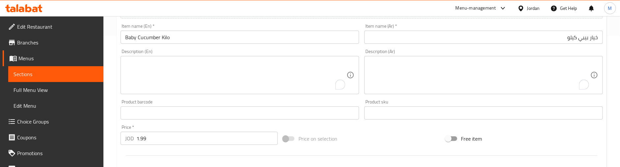
scroll to position [128, 0]
click at [212, 52] on div "Description (En) Description (En)" at bounding box center [240, 74] width 238 height 45
click at [229, 103] on div "Product barcode Product barcode" at bounding box center [240, 112] width 238 height 20
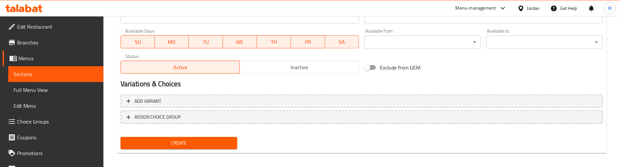
scroll to position [298, 0]
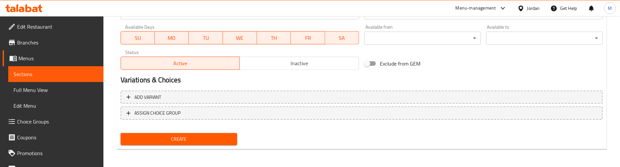
click at [201, 134] on button "Create" at bounding box center [179, 139] width 117 height 12
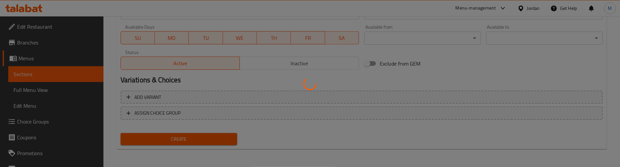
type input "0"
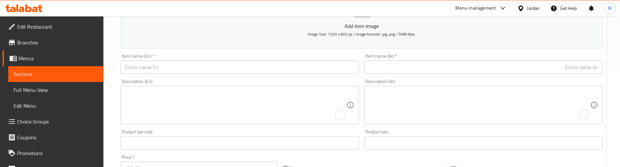
scroll to position [100, 0]
click at [537, 64] on input "text" at bounding box center [483, 67] width 238 height 13
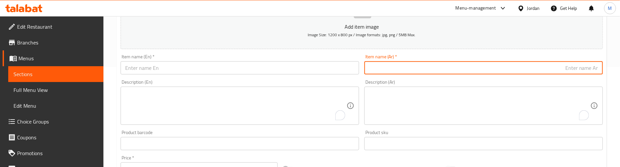
paste input "فلفل حار ه"
type input "فلفل حار"
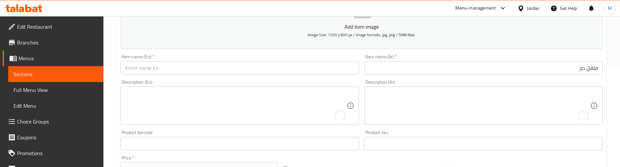
click at [233, 69] on input "text" at bounding box center [240, 67] width 238 height 13
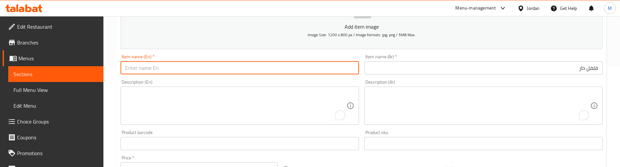
paste input "Hot Pepper"
type input "Hot Pepper"
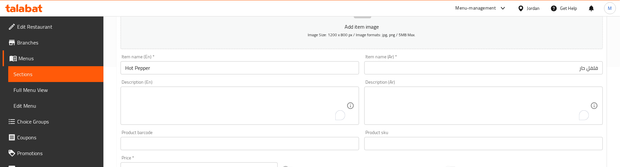
click at [243, 80] on div "Description (En) Description (En)" at bounding box center [240, 102] width 238 height 45
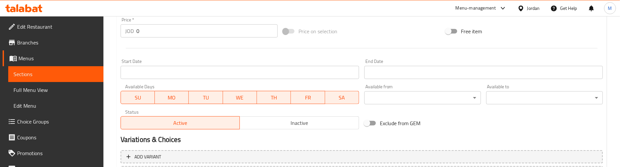
scroll to position [248, 0]
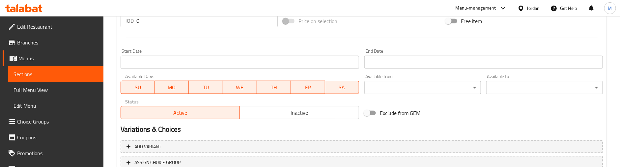
drag, startPoint x: 143, startPoint y: 20, endPoint x: 123, endPoint y: 23, distance: 19.9
click at [123, 23] on div "JOD 0 Price *" at bounding box center [199, 20] width 157 height 13
paste input "1.25"
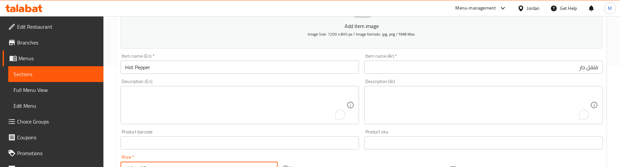
scroll to position [100, 0]
type input "1.25"
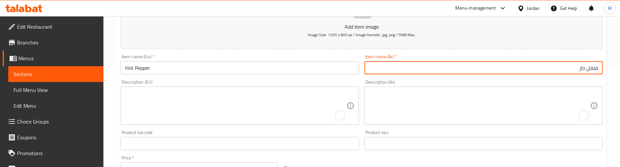
click at [546, 66] on input "فلفل حار" at bounding box center [483, 67] width 238 height 13
type input "فلفل حار كيلو"
click at [173, 68] on input "Hot Pepper" at bounding box center [240, 67] width 238 height 13
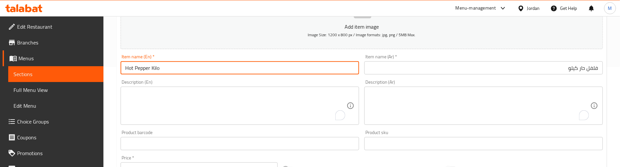
type input "Hot Pepper Kilo"
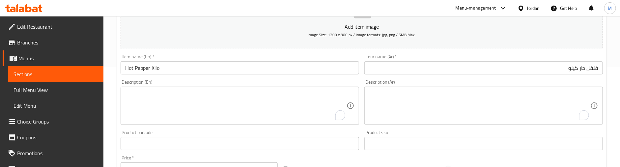
click at [195, 80] on div "Description (En) Description (En)" at bounding box center [240, 102] width 238 height 45
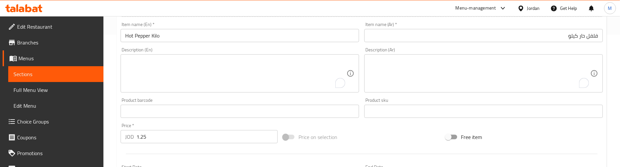
scroll to position [150, 0]
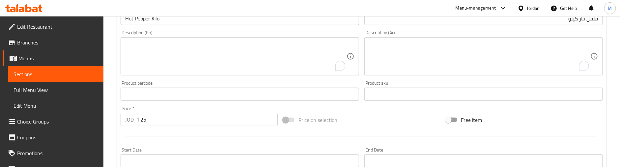
click at [250, 105] on div "Price   * JOD 1.25 Price *" at bounding box center [199, 115] width 162 height 25
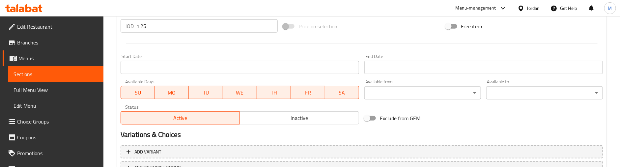
scroll to position [298, 0]
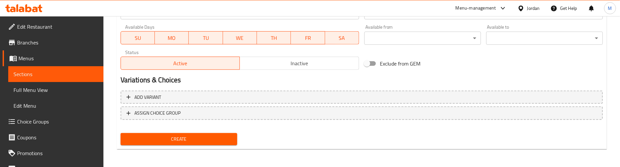
click at [186, 135] on span "Create" at bounding box center [179, 139] width 106 height 8
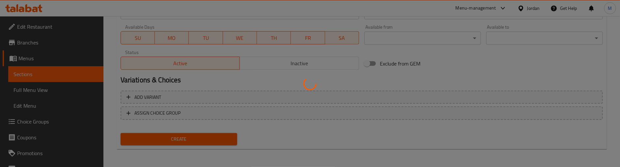
type input "0"
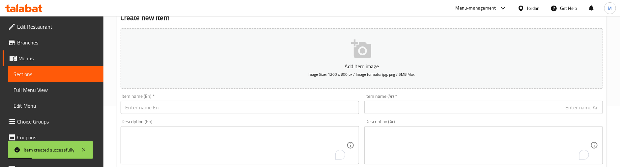
scroll to position [51, 0]
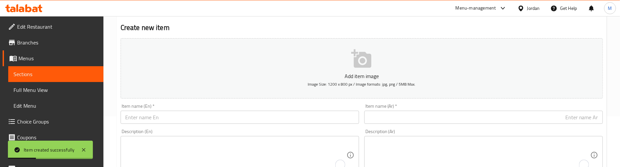
click at [526, 114] on input "text" at bounding box center [483, 117] width 238 height 13
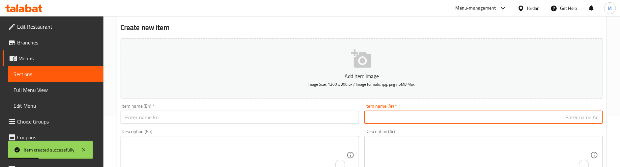
paste input "ليمون اخضر بلدي"
type input "ليمون اخضر بلدي"
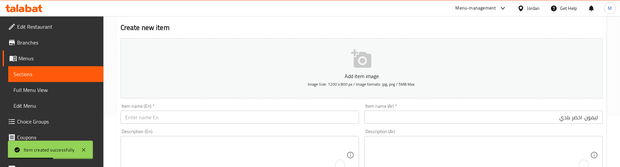
click at [442, 104] on div "Item name (Ar)   * ليمون اخضر بلدي Item name (Ar) *" at bounding box center [483, 114] width 238 height 20
click at [226, 119] on input "text" at bounding box center [240, 117] width 238 height 13
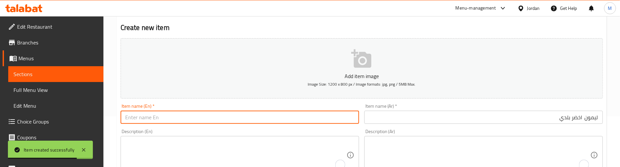
paste input "Baladi Green Lemon"
type input "Baladi Green Lemon"
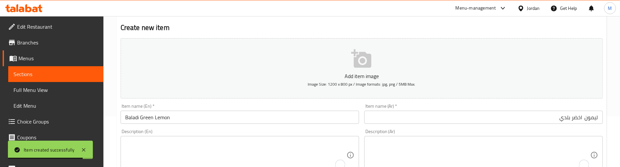
click at [219, 127] on div "Description (En) Description (En)" at bounding box center [240, 151] width 244 height 50
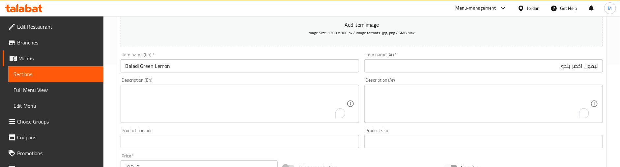
scroll to position [150, 0]
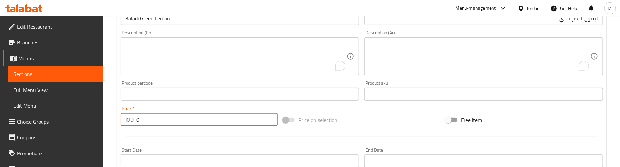
drag, startPoint x: 140, startPoint y: 117, endPoint x: 129, endPoint y: 117, distance: 10.2
click at [129, 117] on div "JOD 0 Price *" at bounding box center [199, 119] width 157 height 13
paste input "1.29"
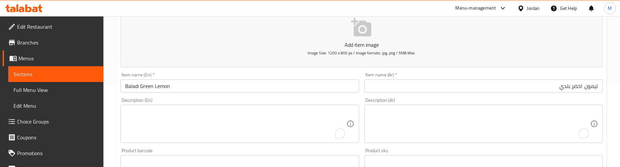
scroll to position [51, 0]
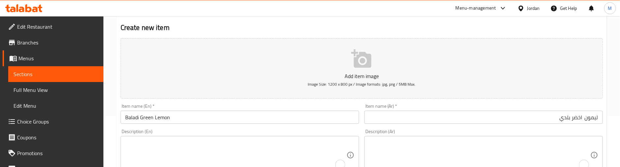
type input "1.29"
click at [525, 121] on input "ليمون اخضر بلدي" at bounding box center [483, 117] width 238 height 13
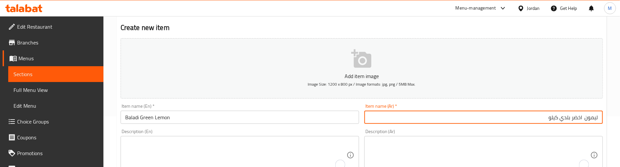
type input "ليمون اخضر بلدي كيلو"
click at [235, 118] on input "Baladi Green Lemon" at bounding box center [240, 117] width 238 height 13
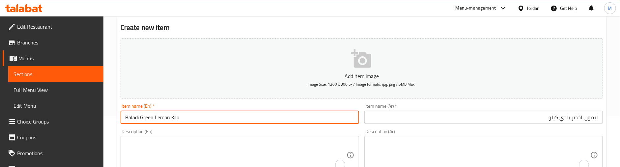
type input "Baladi Green Lemon Kilo"
click at [246, 131] on div "Description (En) Description (En)" at bounding box center [240, 151] width 238 height 45
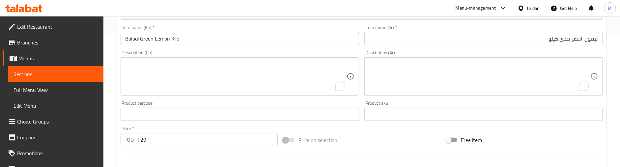
scroll to position [150, 0]
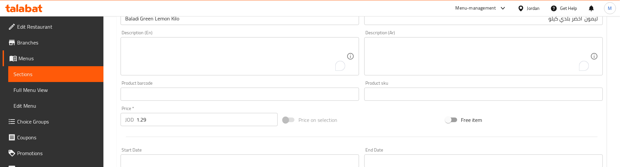
click at [232, 106] on div "Price   * JOD 1.29 Price *" at bounding box center [199, 116] width 157 height 20
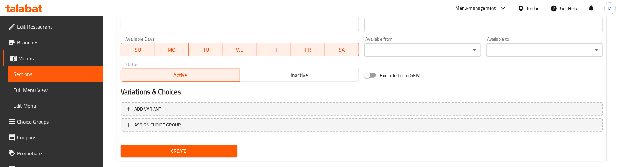
scroll to position [298, 0]
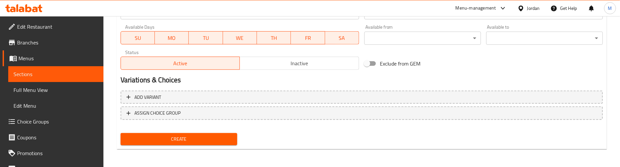
click at [182, 135] on span "Create" at bounding box center [179, 139] width 106 height 8
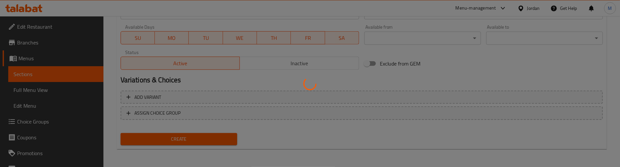
type input "0"
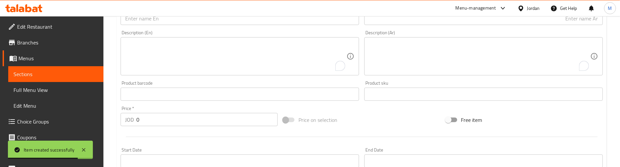
scroll to position [100, 0]
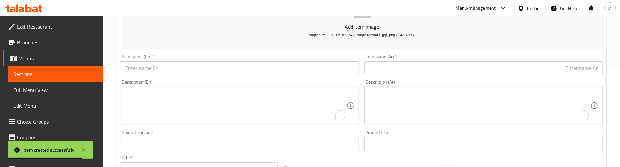
click at [504, 69] on input "text" at bounding box center [483, 67] width 238 height 13
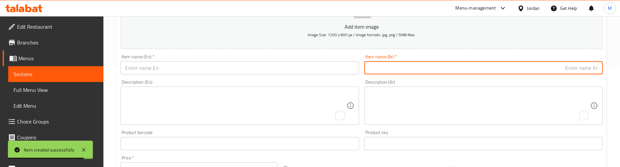
paste input "بصل ناشف"
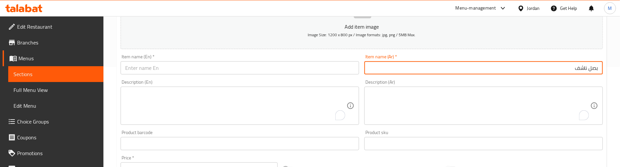
type input "بصل ناشف"
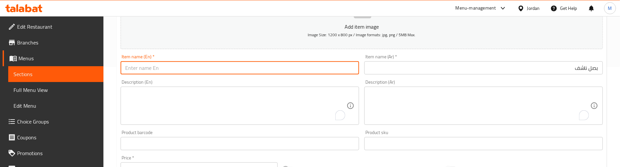
click at [275, 69] on input "text" at bounding box center [240, 67] width 238 height 13
paste input "Dry Onion"
type input "Dry Onion"
click at [358, 78] on div "Description (En) Description (En)" at bounding box center [240, 102] width 244 height 50
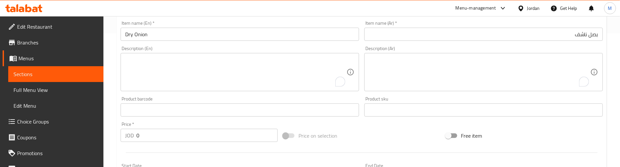
scroll to position [150, 0]
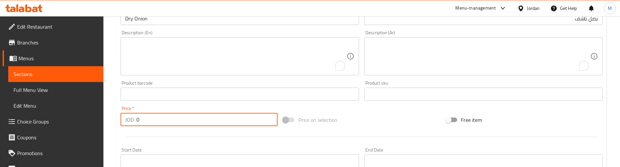
drag, startPoint x: 140, startPoint y: 120, endPoint x: 125, endPoint y: 120, distance: 14.8
click at [125, 120] on div "JOD 0 Price *" at bounding box center [199, 119] width 157 height 13
paste input ".49"
type input "0.49"
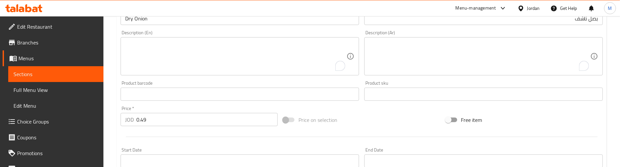
click at [408, 116] on div "Price on selection" at bounding box center [361, 120] width 162 height 18
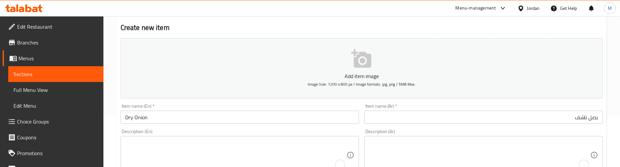
scroll to position [100, 0]
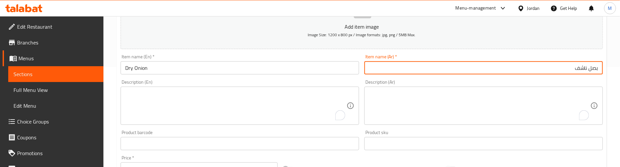
click at [551, 69] on input "بصل ناشف" at bounding box center [483, 67] width 238 height 13
type input "بصل ناشف كيلو"
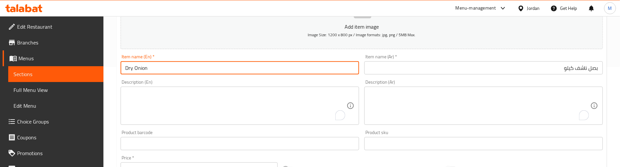
click at [207, 62] on input "Dry Onion" at bounding box center [240, 67] width 238 height 13
type input "Dry Onion Kilo"
click at [219, 82] on div "Description (En) Description (En)" at bounding box center [240, 102] width 238 height 45
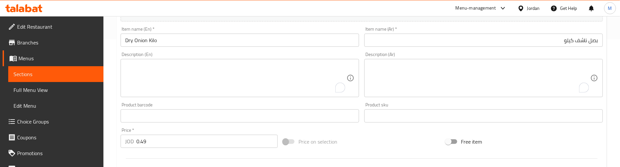
scroll to position [150, 0]
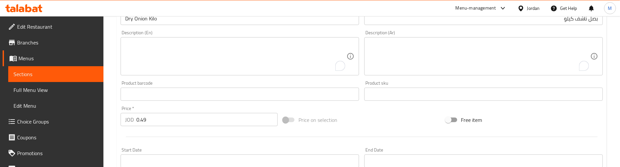
click at [231, 103] on div "Price   * JOD 0.49 Price *" at bounding box center [199, 115] width 162 height 25
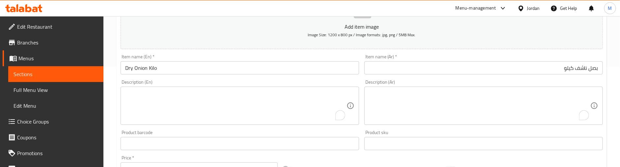
click at [199, 81] on div "Description (En) Description (En)" at bounding box center [240, 102] width 238 height 45
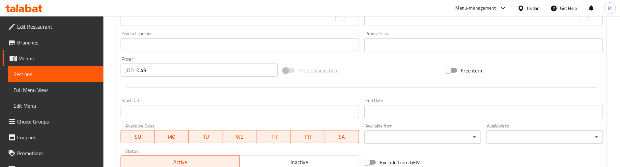
click at [201, 87] on div at bounding box center [361, 87] width 487 height 16
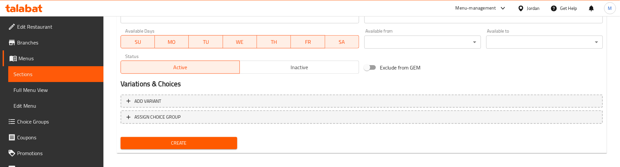
scroll to position [298, 0]
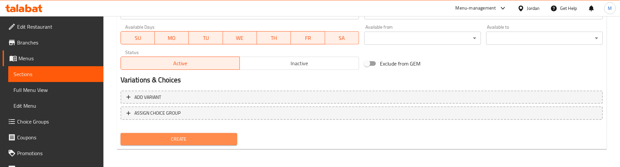
click at [204, 135] on span "Create" at bounding box center [179, 139] width 106 height 8
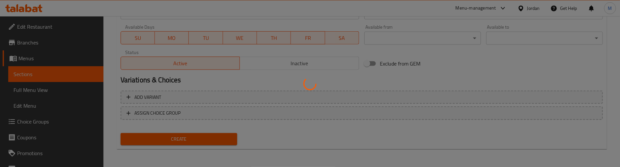
type input "0"
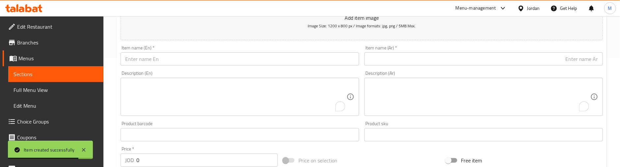
scroll to position [100, 0]
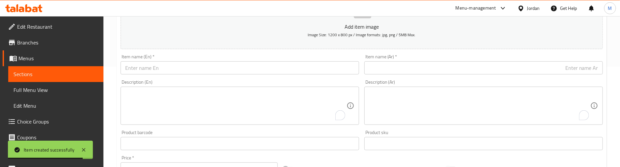
click at [496, 68] on input "text" at bounding box center [483, 67] width 238 height 13
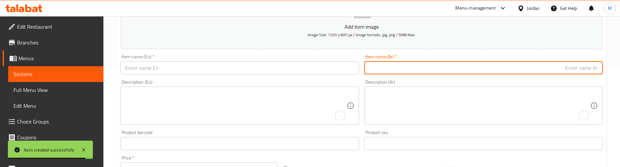
paste input "بطاطا"
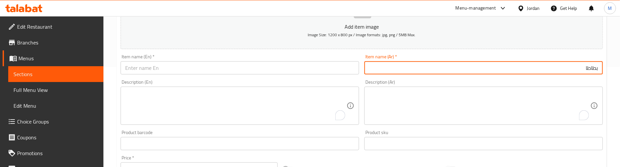
type input "بطاطا"
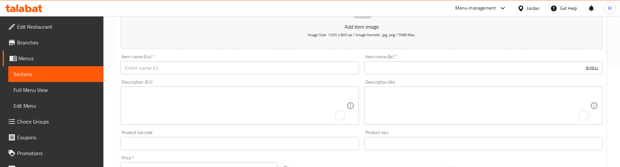
click at [228, 66] on input "text" at bounding box center [240, 67] width 238 height 13
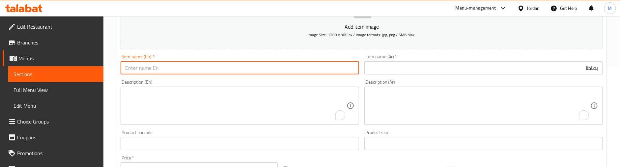
paste input "Potato"
type input "Potato"
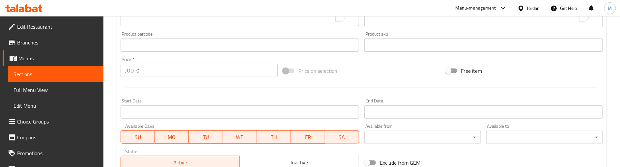
scroll to position [199, 0]
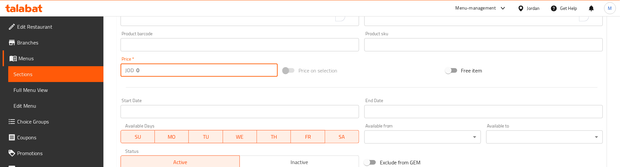
click at [116, 70] on div "Home / Restaurants management / Menus / Sections / item / create Vegetables sec…" at bounding box center [361, 41] width 516 height 449
paste input ".75"
type input "0.75"
click at [148, 82] on div at bounding box center [361, 87] width 487 height 16
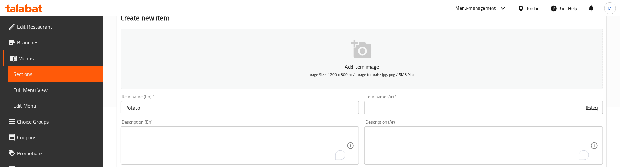
scroll to position [51, 0]
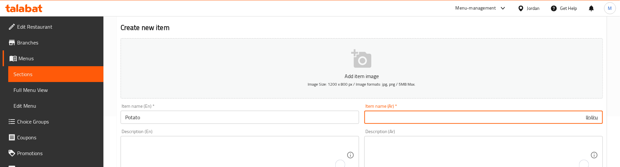
click at [529, 117] on input "بطاطا" at bounding box center [483, 117] width 238 height 13
type input "بطاطا كيلو"
click at [243, 119] on input "Potato" at bounding box center [240, 117] width 238 height 13
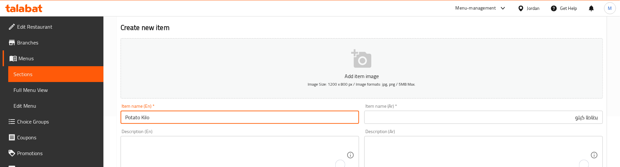
type input "Potato Kilo"
click at [247, 130] on div "Description (En) Description (En)" at bounding box center [240, 151] width 238 height 45
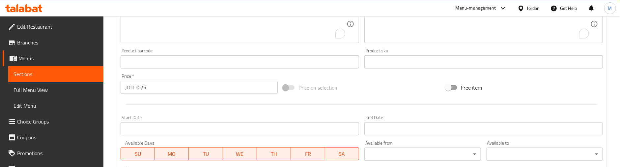
scroll to position [199, 0]
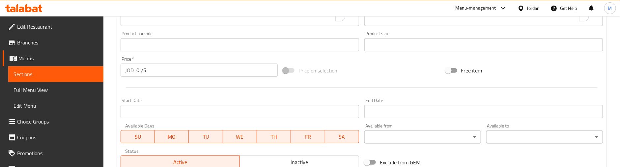
click at [251, 93] on div at bounding box center [361, 87] width 487 height 16
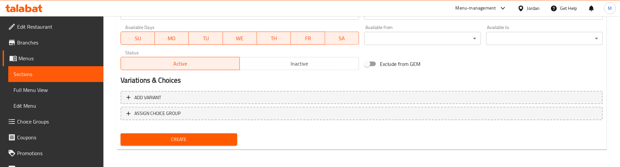
scroll to position [298, 0]
click at [217, 132] on div "Create" at bounding box center [179, 138] width 122 height 17
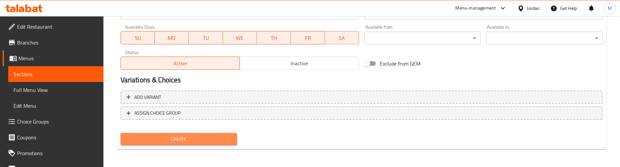
click at [216, 137] on span "Create" at bounding box center [179, 139] width 106 height 8
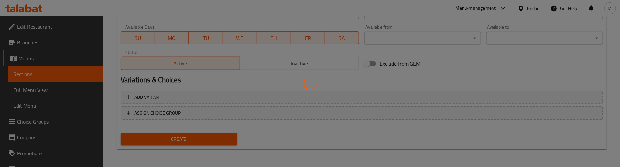
type input "0"
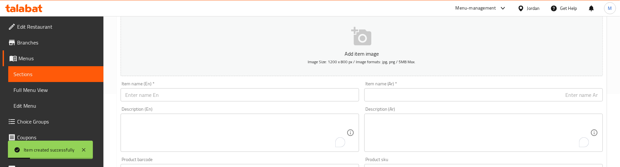
scroll to position [51, 0]
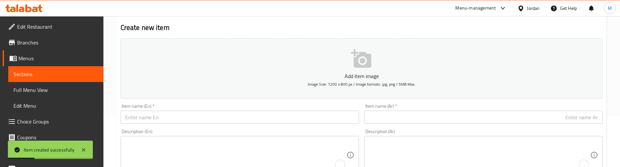
click at [535, 119] on input "text" at bounding box center [483, 117] width 238 height 13
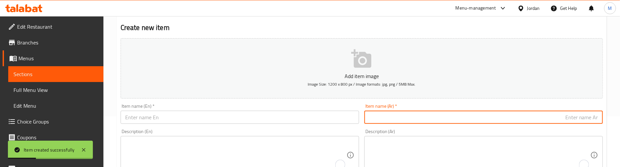
paste input "بصل اخضر"
type input "بصل اخضر"
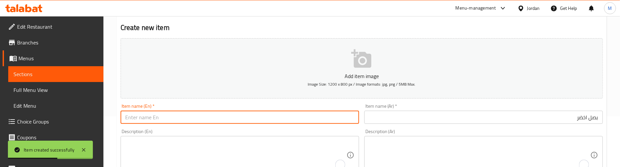
click at [219, 118] on input "text" at bounding box center [240, 117] width 238 height 13
paste input "Green Onion"
type input "Green Onion"
click at [155, 132] on div "Description (En) Description (En)" at bounding box center [240, 151] width 238 height 45
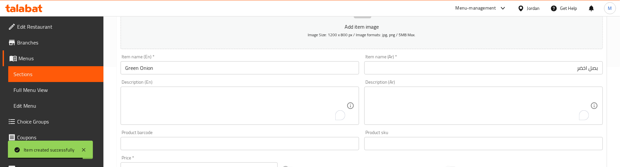
scroll to position [150, 0]
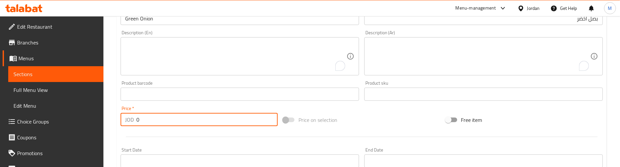
drag, startPoint x: 127, startPoint y: 118, endPoint x: 122, endPoint y: 118, distance: 5.3
click at [122, 118] on div "JOD 0 Price *" at bounding box center [199, 119] width 157 height 13
click at [141, 121] on input "0" at bounding box center [206, 119] width 141 height 13
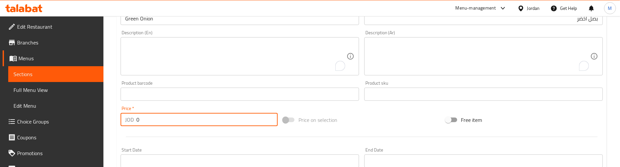
paste input "1.35"
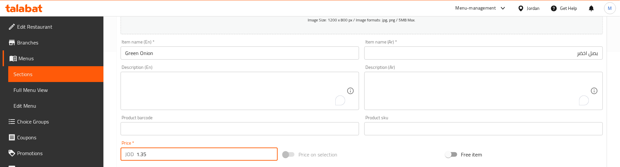
scroll to position [100, 0]
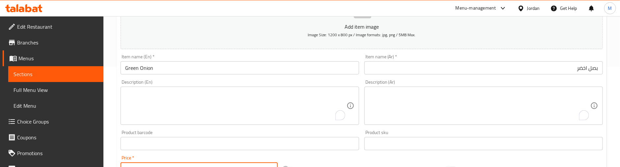
type input "1.35"
click at [520, 69] on input "بصل اخضر" at bounding box center [483, 67] width 238 height 13
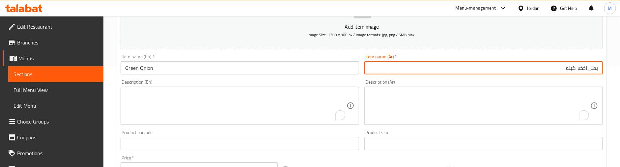
type input "بصل اخضر كيلو"
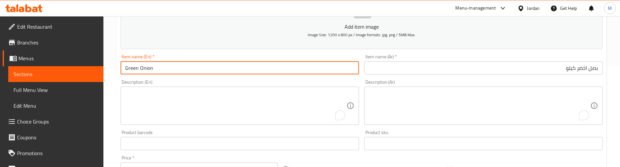
click at [301, 66] on input "Green Onion" at bounding box center [240, 67] width 238 height 13
type input "Green Onion Kilo"
click at [295, 80] on div "Description (En) Description (En)" at bounding box center [240, 102] width 238 height 45
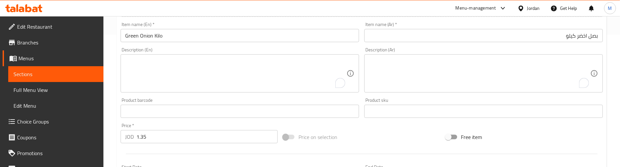
scroll to position [150, 0]
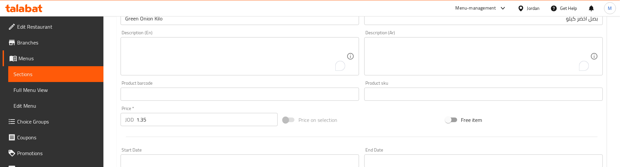
click at [235, 109] on div "Price   * JOD 1.35 Price *" at bounding box center [199, 116] width 157 height 20
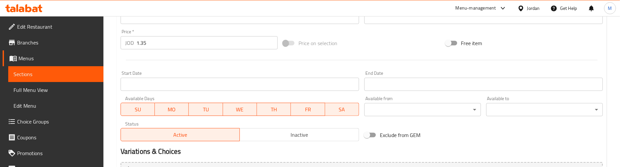
scroll to position [298, 0]
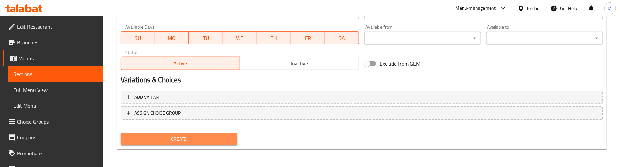
click at [198, 136] on span "Create" at bounding box center [179, 139] width 106 height 8
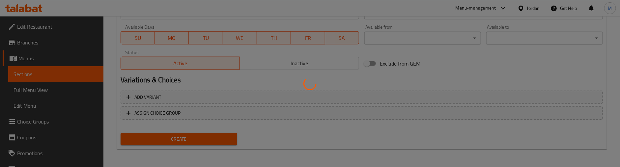
type input "0"
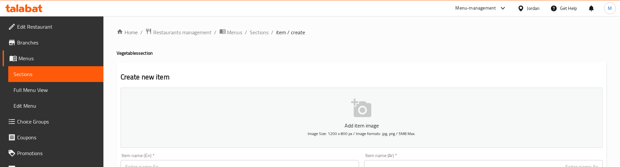
scroll to position [100, 0]
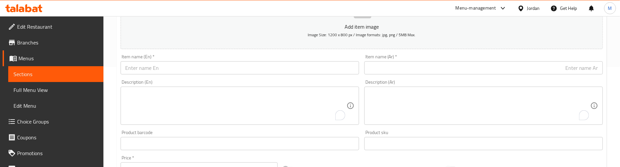
click at [537, 68] on input "text" at bounding box center [483, 67] width 238 height 13
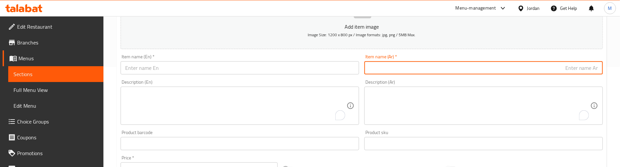
paste input "سبانخ"
type input "سبانخ"
click at [350, 80] on div "Description (En) Description (En)" at bounding box center [240, 102] width 238 height 45
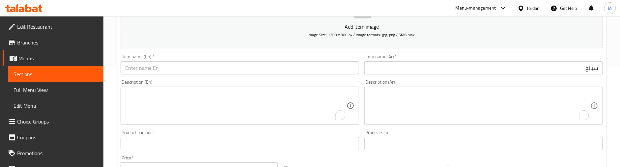
click at [205, 68] on input "text" at bounding box center [240, 67] width 238 height 13
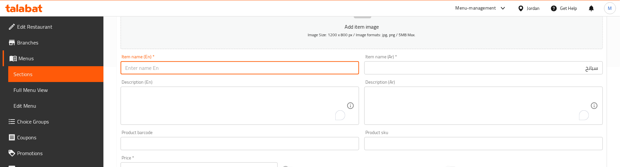
paste input "spinach"
type input "spinach"
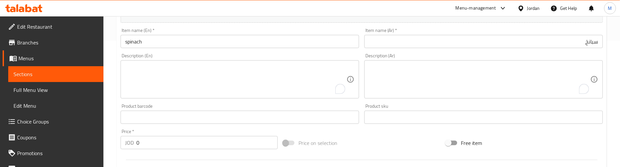
scroll to position [150, 0]
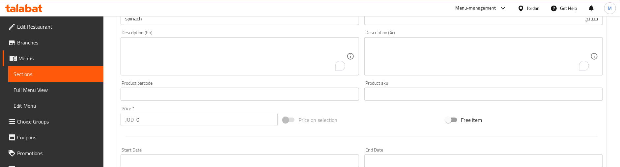
drag, startPoint x: 134, startPoint y: 121, endPoint x: 127, endPoint y: 122, distance: 7.0
click at [127, 122] on div "JOD 0 Price *" at bounding box center [199, 119] width 157 height 13
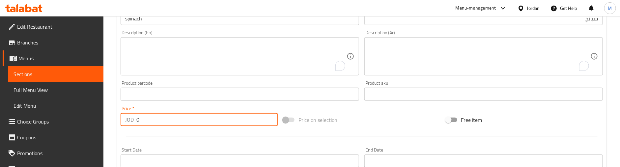
paste input ".79"
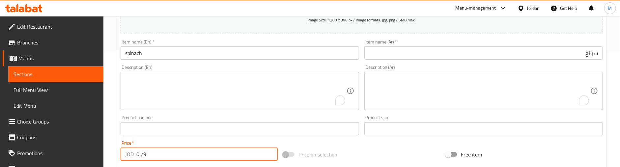
scroll to position [100, 0]
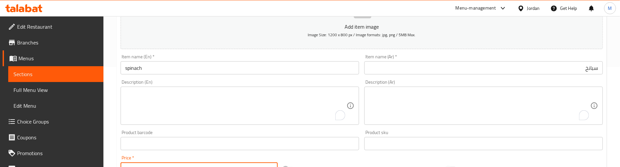
type input "0.79"
click at [524, 66] on input "سبانخ" at bounding box center [483, 67] width 238 height 13
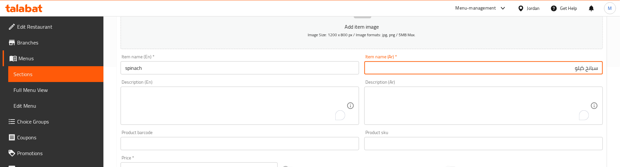
type input "سبانخ كيلو"
click at [220, 72] on input "spinach" at bounding box center [240, 67] width 238 height 13
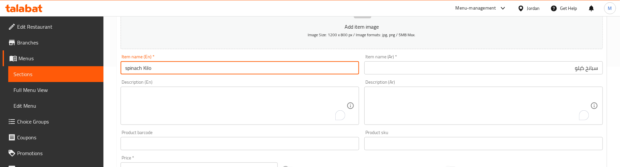
drag, startPoint x: 205, startPoint y: 80, endPoint x: 181, endPoint y: 76, distance: 23.8
click at [205, 80] on div "Description (En) Description (En)" at bounding box center [240, 102] width 238 height 45
drag, startPoint x: 127, startPoint y: 68, endPoint x: 128, endPoint y: 82, distance: 14.2
click at [127, 68] on input "spinach Kilo" at bounding box center [240, 67] width 238 height 13
type input "Spinach Kilo"
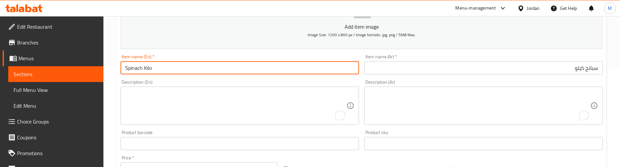
click at [197, 80] on div "Description (En) Description (En)" at bounding box center [240, 102] width 238 height 45
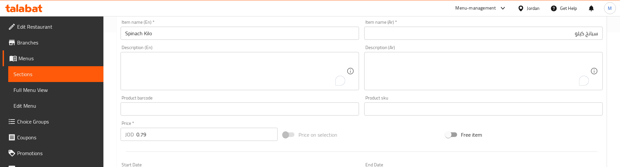
scroll to position [150, 0]
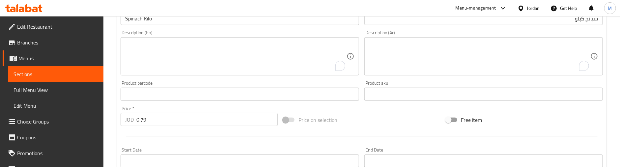
click at [364, 117] on div "Price on selection" at bounding box center [361, 120] width 162 height 18
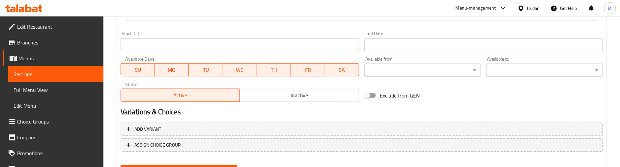
scroll to position [298, 0]
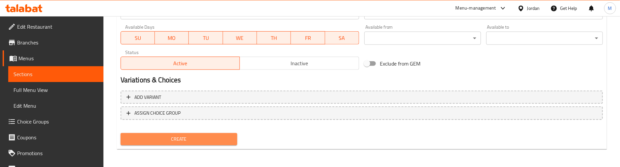
click at [205, 138] on span "Create" at bounding box center [179, 139] width 106 height 8
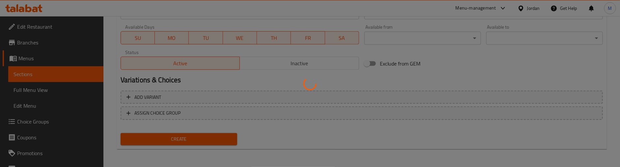
type input "0"
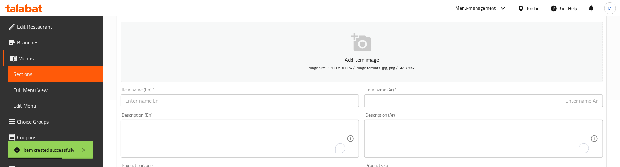
scroll to position [51, 0]
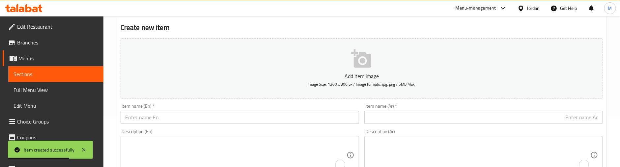
click at [517, 110] on div "Item name (Ar)   * Item name (Ar) *" at bounding box center [483, 114] width 238 height 20
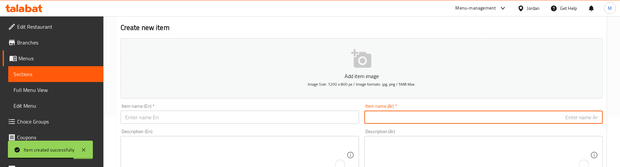
click at [518, 115] on input "text" at bounding box center [483, 117] width 238 height 13
paste input "خس ايسبريج"
type input "خس ايسبريج"
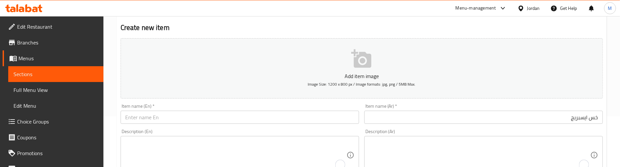
click at [178, 121] on input "text" at bounding box center [240, 117] width 238 height 13
paste input "Iceberg Lettuce"
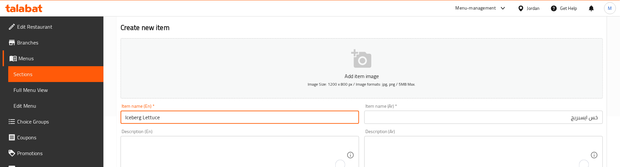
type input "Iceberg Lettuce"
click at [187, 128] on div "Description (En) Description (En)" at bounding box center [240, 151] width 244 height 50
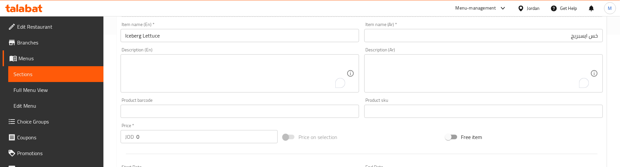
scroll to position [150, 0]
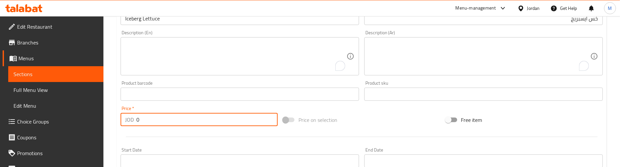
drag, startPoint x: 137, startPoint y: 119, endPoint x: 122, endPoint y: 119, distance: 15.1
click at [122, 119] on div "JOD 0 Price *" at bounding box center [199, 119] width 157 height 13
paste input ".65"
type input "0.65"
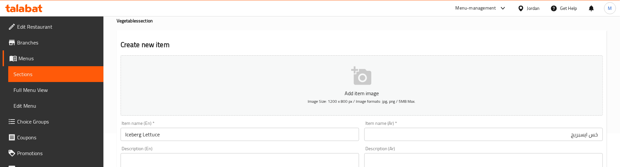
scroll to position [51, 0]
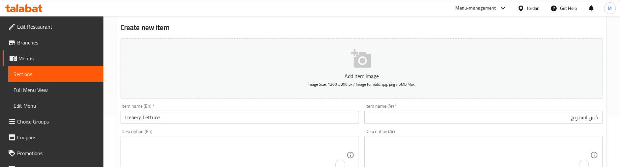
click at [180, 123] on input "Iceberg Lettuce" at bounding box center [240, 117] width 238 height 13
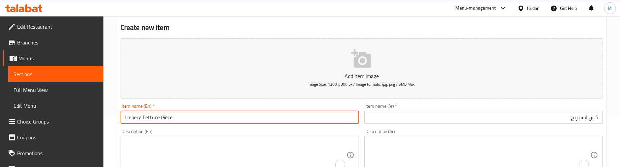
type input "Iceberg Lettuce Piece"
click at [404, 122] on input "خس ايسبريج" at bounding box center [483, 117] width 238 height 13
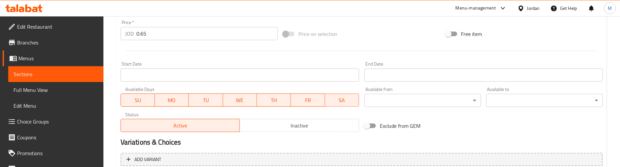
scroll to position [298, 0]
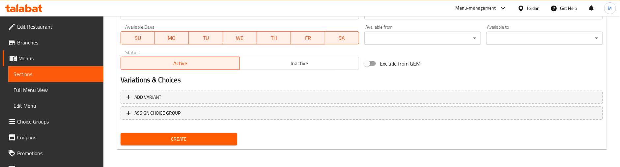
type input "خس ايسبريج حبة"
click at [188, 138] on span "Create" at bounding box center [179, 139] width 106 height 8
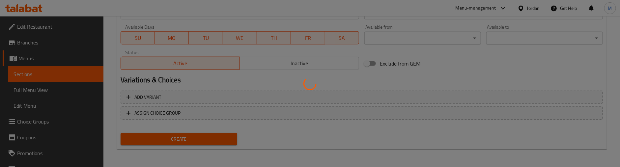
type input "0"
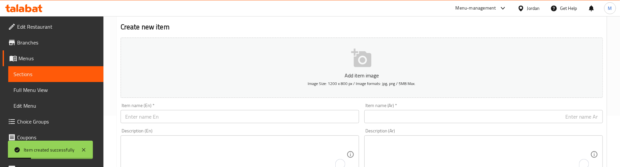
scroll to position [51, 0]
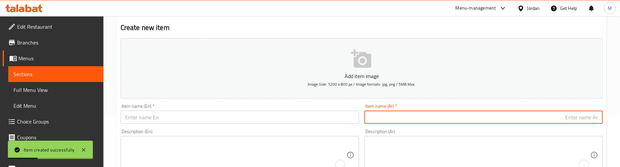
click at [494, 120] on input "text" at bounding box center [483, 117] width 238 height 13
paste input "زعتر بلدي"
type input "زعتر بلدي"
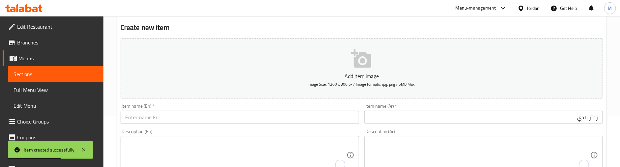
click at [286, 112] on input "text" at bounding box center [240, 117] width 238 height 13
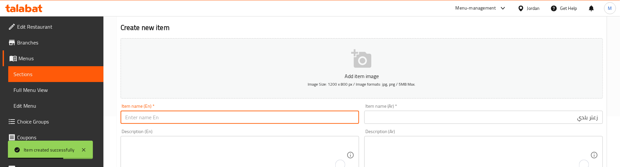
paste input "[PERSON_NAME]"
type input "[PERSON_NAME]"
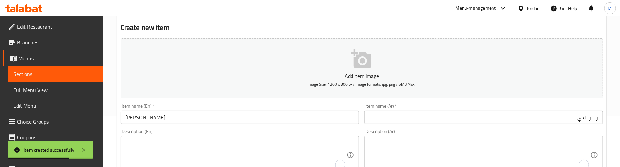
click at [283, 105] on div "Item name (En)   * [PERSON_NAME] Item name (En) *" at bounding box center [240, 114] width 238 height 20
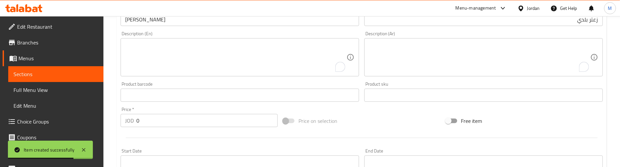
scroll to position [150, 0]
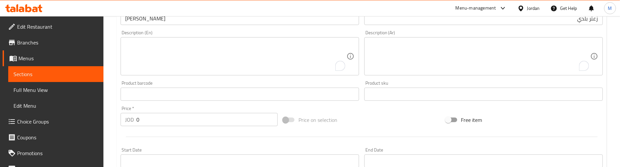
click at [127, 119] on div "JOD 0 Price *" at bounding box center [199, 119] width 157 height 13
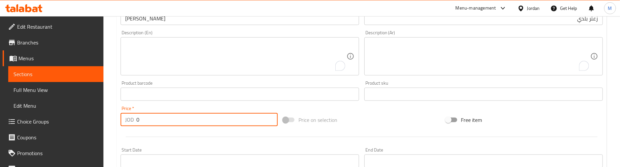
paste input "2.49"
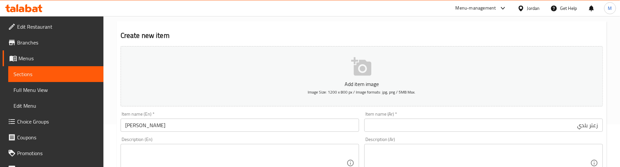
scroll to position [100, 0]
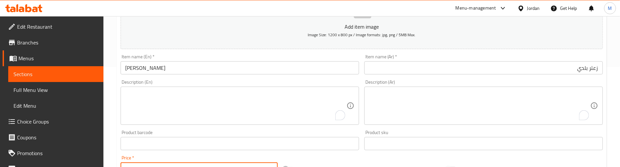
type input "2.49"
click at [542, 63] on input "زعتر بلدي" at bounding box center [483, 67] width 238 height 13
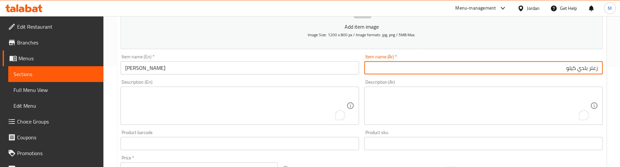
type input "زعتر بلدي كيلو"
click at [201, 68] on input "[PERSON_NAME]" at bounding box center [240, 67] width 238 height 13
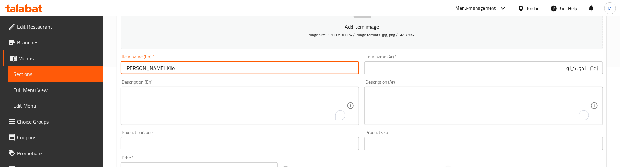
type input "[PERSON_NAME] Kilo"
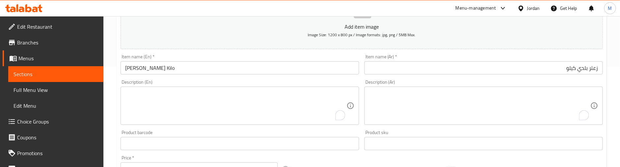
click at [217, 80] on div "Description (En) Description (En)" at bounding box center [240, 102] width 238 height 45
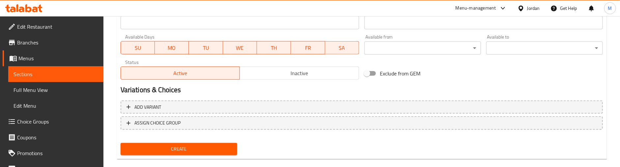
scroll to position [298, 0]
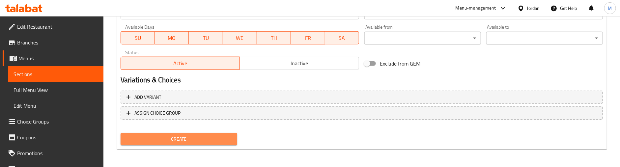
click at [202, 140] on span "Create" at bounding box center [179, 139] width 106 height 8
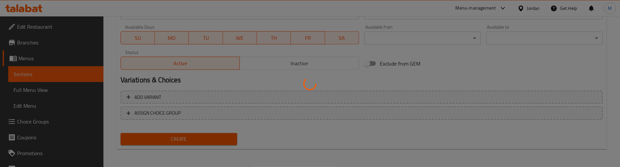
type input "0"
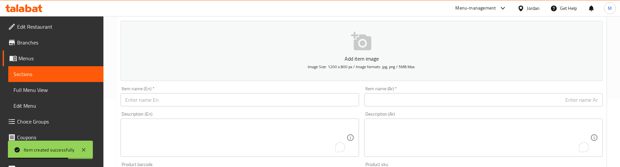
scroll to position [51, 0]
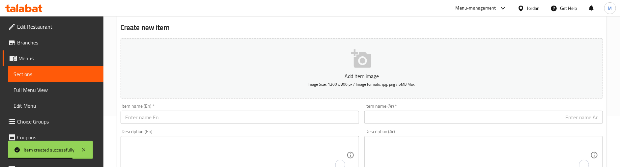
click at [502, 114] on input "text" at bounding box center [483, 117] width 238 height 13
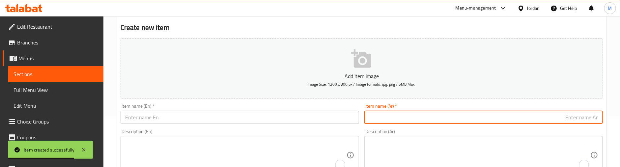
paste input "كرات"
type input "كرات"
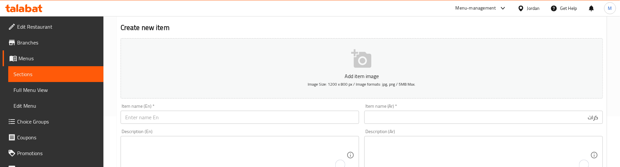
click at [225, 119] on input "text" at bounding box center [240, 117] width 238 height 13
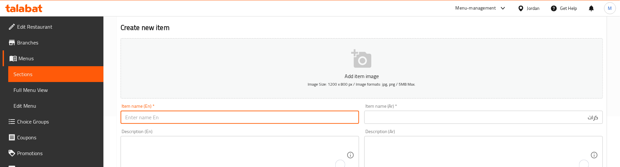
paste input "Leek"
type input "Leek"
click at [289, 132] on div "Description (En) Description (En)" at bounding box center [240, 151] width 238 height 45
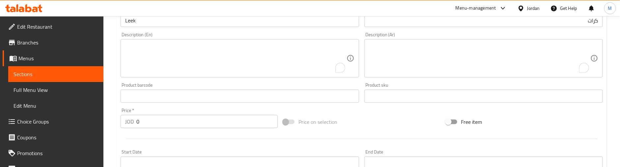
scroll to position [150, 0]
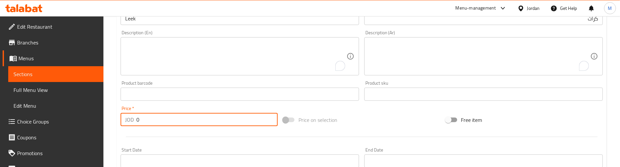
drag, startPoint x: 138, startPoint y: 122, endPoint x: 122, endPoint y: 122, distance: 16.5
click at [122, 122] on div "JOD 0 Price *" at bounding box center [199, 119] width 157 height 13
paste input ".49"
type input "0.49"
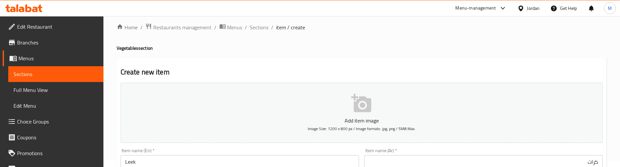
scroll to position [49, 0]
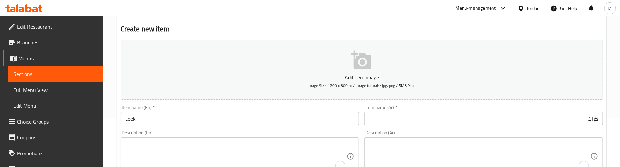
click at [173, 120] on input "Leek" at bounding box center [240, 118] width 238 height 13
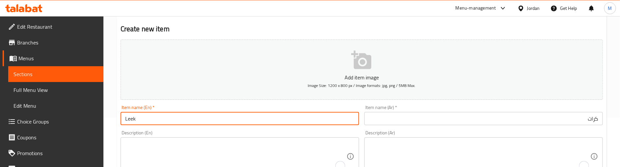
paste input "Bunch"
type input "Leek Bunch"
click at [570, 121] on input "كرات" at bounding box center [483, 118] width 238 height 13
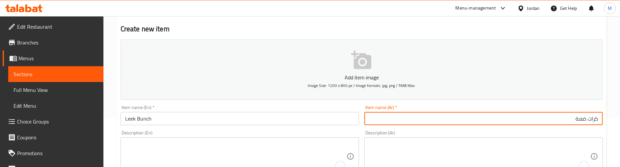
type input "كرات ضمة"
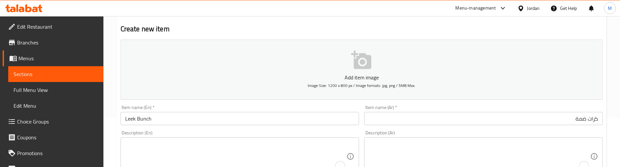
click at [546, 130] on div "Description (Ar) Description (Ar)" at bounding box center [484, 153] width 244 height 50
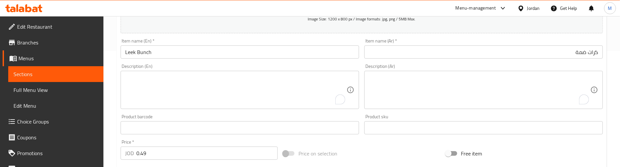
scroll to position [99, 0]
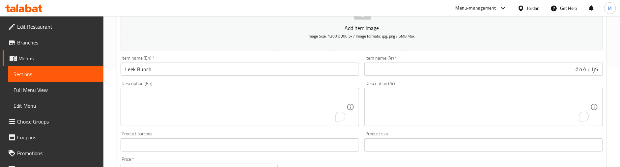
click at [330, 82] on div "Description (En) Description (En)" at bounding box center [240, 103] width 238 height 45
click at [361, 101] on div "Description (En) Description (En)" at bounding box center [240, 103] width 244 height 50
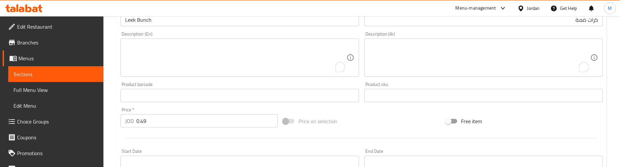
click at [354, 117] on div "Price on selection" at bounding box center [361, 121] width 162 height 18
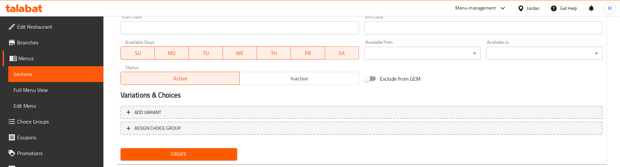
scroll to position [296, 0]
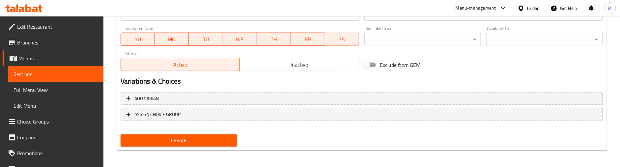
click at [160, 139] on span "Create" at bounding box center [179, 140] width 106 height 8
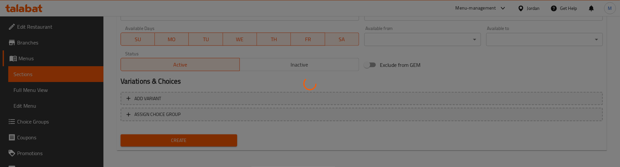
type input "0"
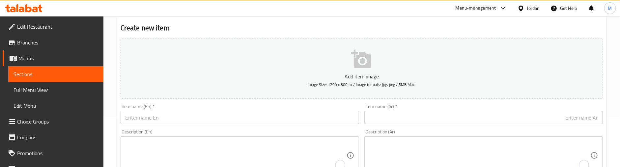
scroll to position [49, 0]
click at [499, 116] on input "text" at bounding box center [483, 118] width 238 height 13
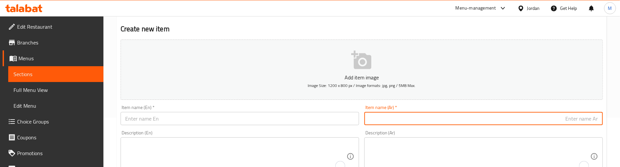
paste input "كرفس"
type input "كرفس"
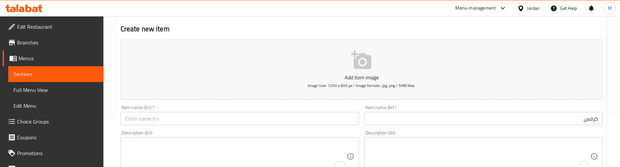
click at [244, 116] on input "text" at bounding box center [240, 118] width 238 height 13
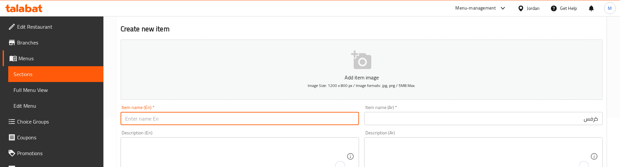
paste input "Celery"
type input "Celery"
click at [531, 113] on input "كرفس" at bounding box center [483, 118] width 238 height 13
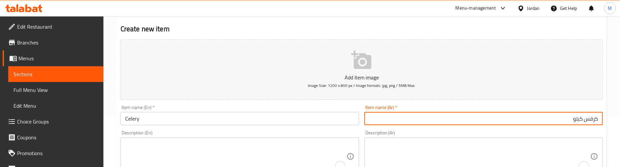
type input "كرفس كيلو"
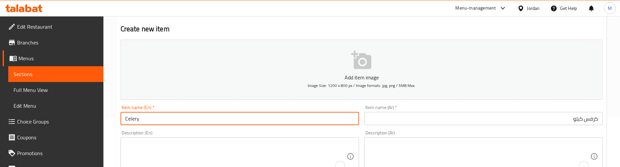
click at [253, 119] on input "Celery" at bounding box center [240, 118] width 238 height 13
type input "[PERSON_NAME]"
click at [255, 130] on div "Description (En) Description (En)" at bounding box center [240, 152] width 238 height 45
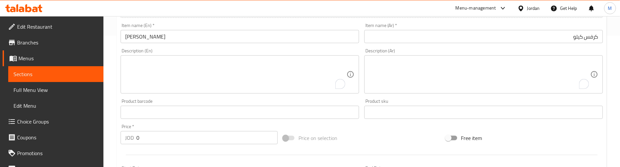
scroll to position [148, 0]
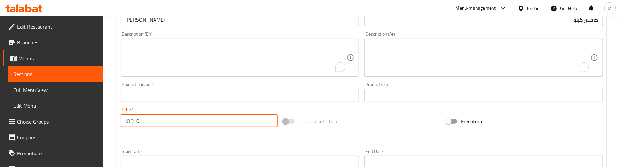
drag, startPoint x: 135, startPoint y: 123, endPoint x: 131, endPoint y: 123, distance: 4.0
click at [131, 123] on div "JOD 0 Price *" at bounding box center [199, 120] width 157 height 13
paste input "1.5"
type input "1.5"
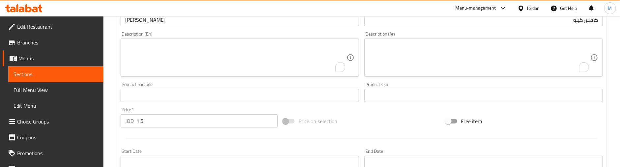
click at [144, 135] on div at bounding box center [361, 138] width 487 height 16
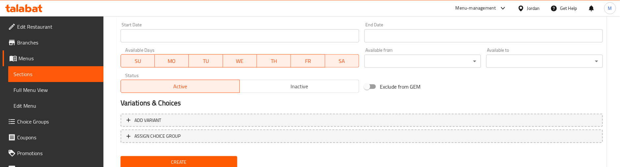
scroll to position [298, 0]
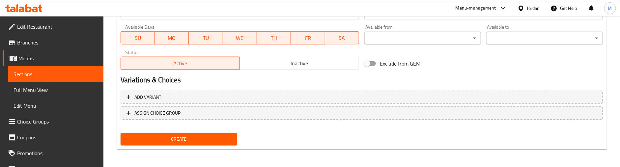
click at [188, 138] on span "Create" at bounding box center [179, 139] width 106 height 8
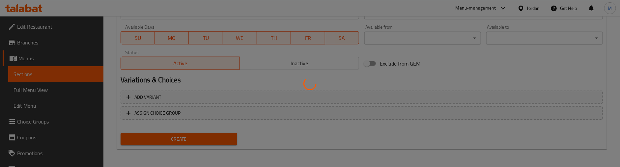
type input "0"
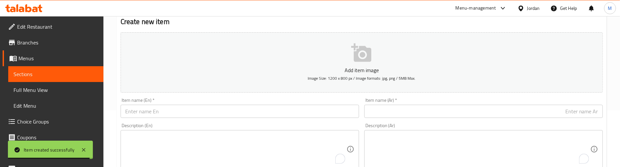
scroll to position [51, 0]
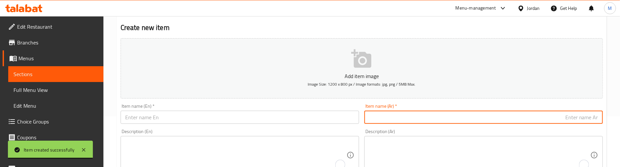
click at [514, 121] on input "text" at bounding box center [483, 117] width 238 height 13
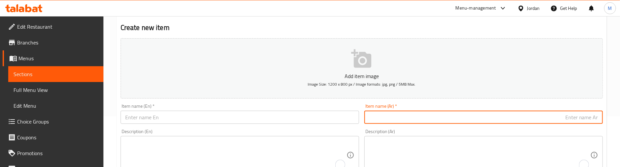
paste input "فجل"
type input "فجل"
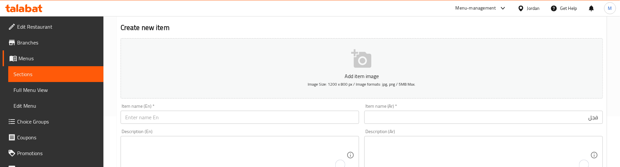
click at [265, 118] on input "text" at bounding box center [240, 117] width 238 height 13
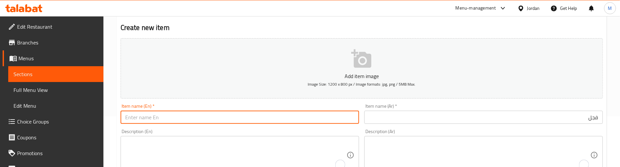
paste input "Radish Bunch"
type input "Radish Bunch"
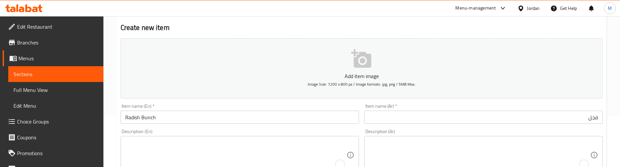
click at [553, 116] on input "فجل" at bounding box center [483, 117] width 238 height 13
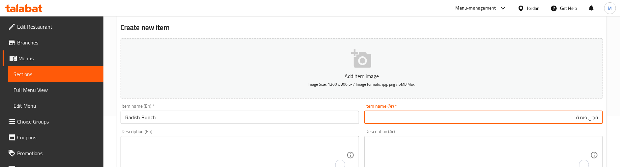
type input "فجل ضمة"
click at [546, 131] on div "Description (Ar) Description (Ar)" at bounding box center [483, 151] width 238 height 45
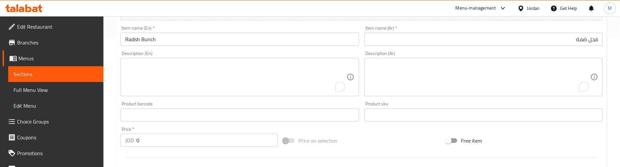
scroll to position [150, 0]
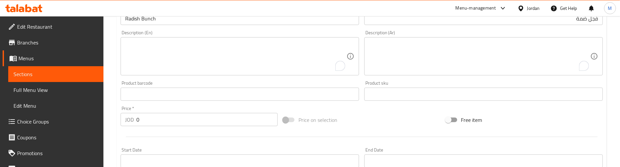
drag, startPoint x: 119, startPoint y: 124, endPoint x: 115, endPoint y: 125, distance: 4.3
click at [115, 125] on div "Home / Restaurants management / Menus / Sections / item / create Vegetables sec…" at bounding box center [361, 91] width 516 height 449
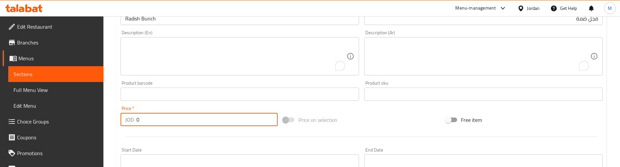
paste input ".75"
type input "0.75"
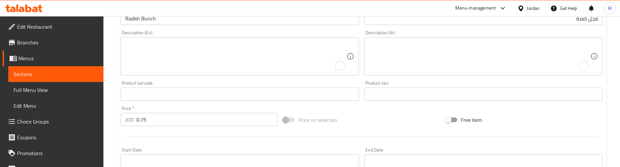
click at [200, 104] on div "Price   * JOD 0.75 Price *" at bounding box center [199, 115] width 162 height 25
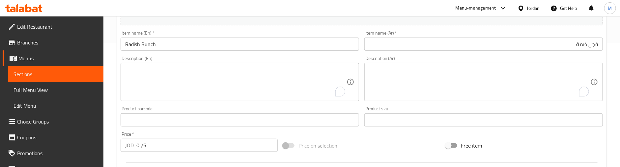
scroll to position [100, 0]
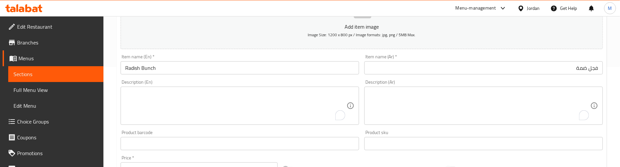
click at [209, 84] on div "Description (En) Description (En)" at bounding box center [240, 102] width 238 height 45
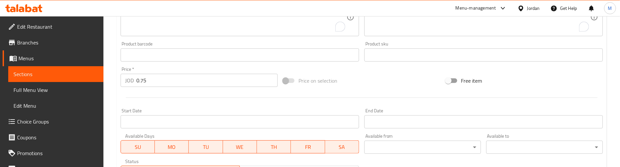
scroll to position [199, 0]
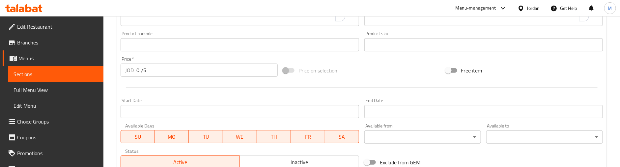
click at [217, 89] on div at bounding box center [361, 87] width 487 height 16
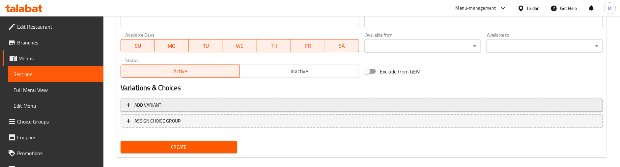
scroll to position [298, 0]
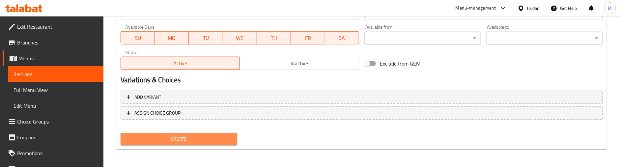
click at [208, 137] on span "Create" at bounding box center [179, 139] width 106 height 8
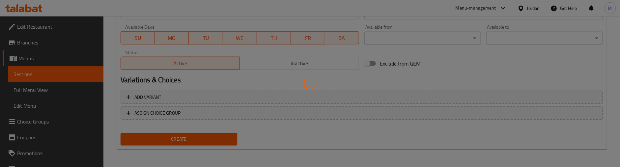
type input "0"
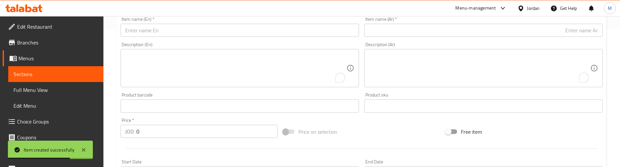
scroll to position [100, 0]
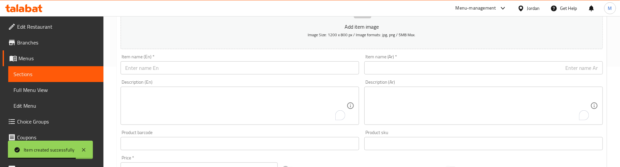
click at [545, 69] on input "text" at bounding box center [483, 67] width 238 height 13
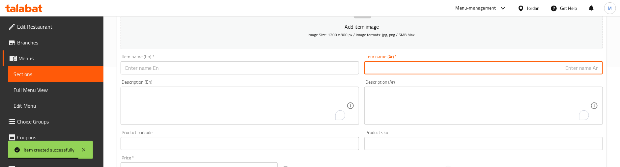
paste input "ميرامية"
type input "ميرامية"
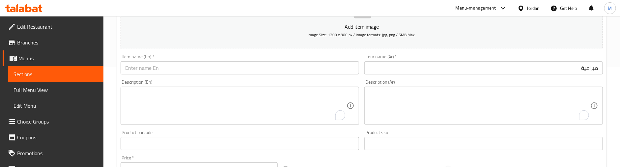
click at [215, 69] on input "text" at bounding box center [240, 67] width 238 height 13
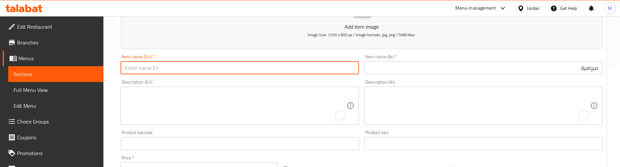
paste input "Sage"
type input "Sage"
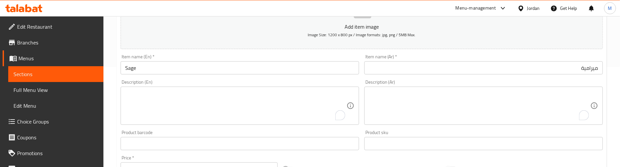
scroll to position [150, 0]
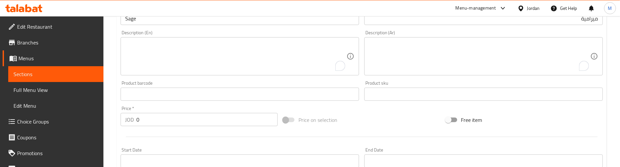
click at [126, 120] on div "JOD 0 Price *" at bounding box center [199, 119] width 157 height 13
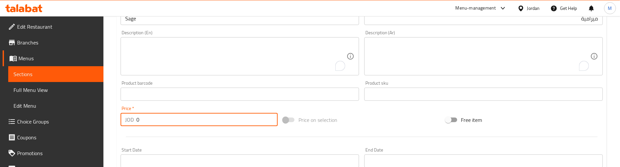
paste input "1.25"
type input "1.25"
click at [287, 54] on textarea "To enrich screen reader interactions, please activate Accessibility in Grammarl…" at bounding box center [235, 56] width 221 height 31
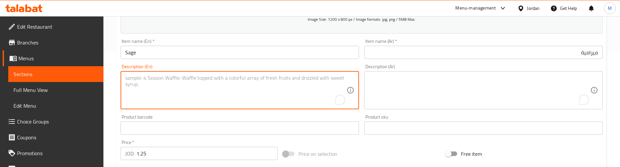
scroll to position [100, 0]
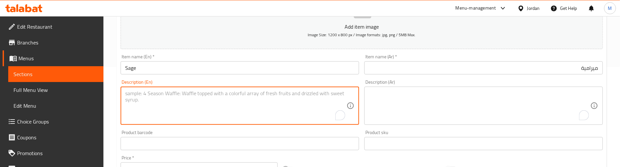
click at [179, 68] on input "Sage" at bounding box center [240, 67] width 238 height 13
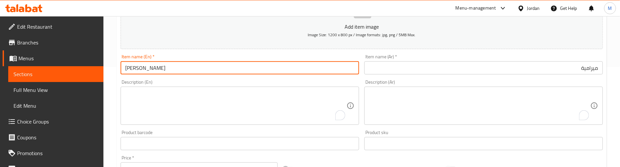
type input "[PERSON_NAME]"
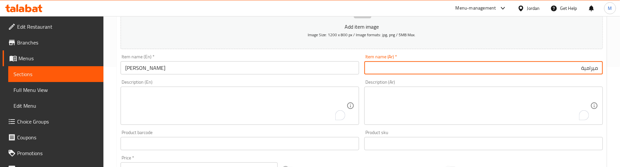
click at [518, 70] on input "ميرامية" at bounding box center [483, 67] width 238 height 13
type input "ميرامية كيلو"
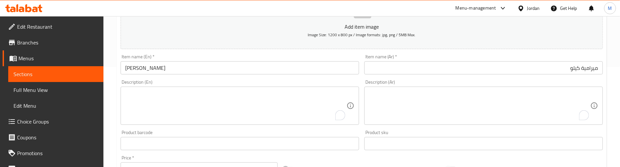
click at [531, 85] on div "Description (Ar) Description (Ar)" at bounding box center [483, 102] width 238 height 45
click at [539, 78] on div "Description (Ar) Description (Ar)" at bounding box center [484, 102] width 244 height 50
click at [542, 77] on div "Description (Ar) Description (Ar)" at bounding box center [484, 102] width 244 height 50
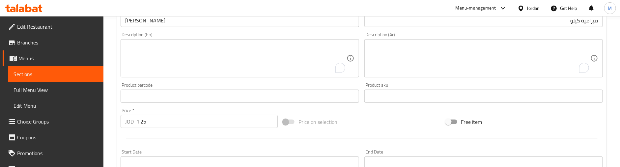
scroll to position [150, 0]
click at [407, 118] on div "Price on selection" at bounding box center [361, 120] width 162 height 18
click at [363, 113] on div "Price on selection" at bounding box center [361, 120] width 162 height 18
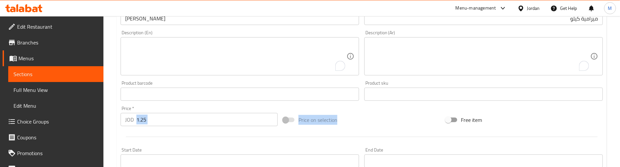
drag, startPoint x: 354, startPoint y: 116, endPoint x: 217, endPoint y: 126, distance: 137.4
click at [217, 126] on div "Add item image Image Size: 1200 x 800 px / Image formats: jpg, png / 5MB Max. I…" at bounding box center [361, 79] width 487 height 284
click at [213, 130] on div at bounding box center [361, 137] width 487 height 16
drag, startPoint x: 550, startPoint y: 118, endPoint x: 163, endPoint y: 106, distance: 386.8
click at [163, 106] on div "Add item image Image Size: 1200 x 800 px / Image formats: jpg, png / 5MB Max. I…" at bounding box center [361, 79] width 487 height 284
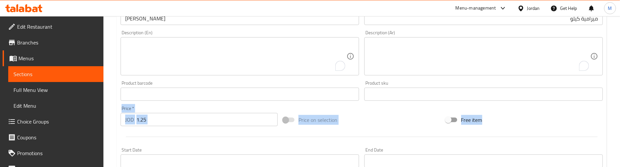
click at [396, 124] on div "Price on selection" at bounding box center [361, 120] width 162 height 18
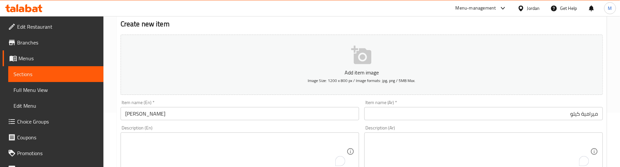
scroll to position [51, 0]
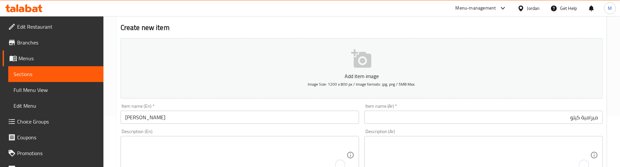
click at [359, 105] on div "Item name (En)   * [PERSON_NAME] Item name (En) *" at bounding box center [240, 114] width 238 height 20
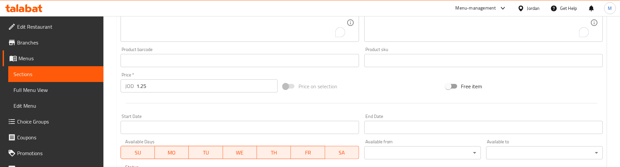
scroll to position [199, 0]
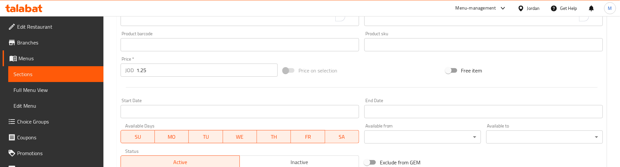
click at [361, 77] on div "Price on selection" at bounding box center [361, 71] width 162 height 18
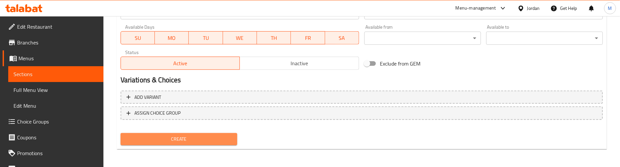
click at [194, 135] on span "Create" at bounding box center [179, 139] width 106 height 8
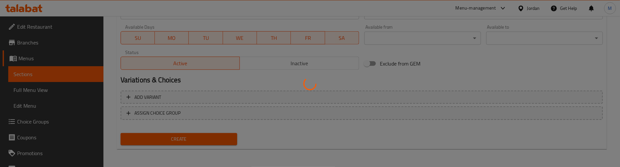
type input "0"
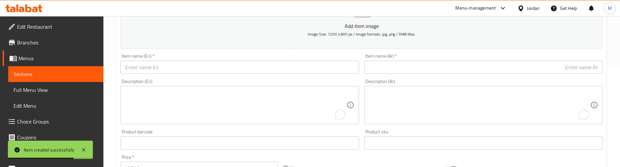
scroll to position [100, 0]
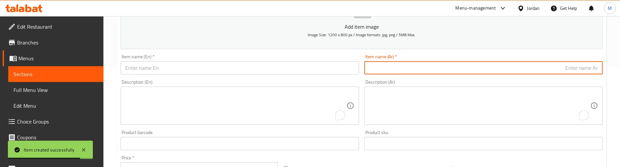
click at [488, 69] on input "text" at bounding box center [483, 67] width 238 height 13
paste input "ملفوف"
type input "ملفوف"
click at [447, 82] on div "Description (Ar) Description (Ar)" at bounding box center [483, 102] width 238 height 45
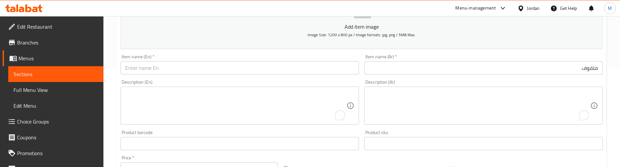
click at [290, 67] on input "text" at bounding box center [240, 67] width 238 height 13
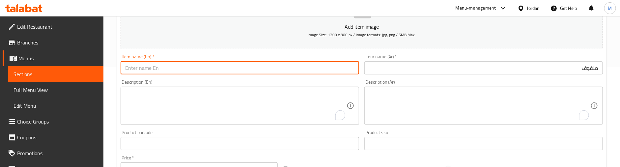
paste input "cabbage"
drag, startPoint x: 191, startPoint y: 69, endPoint x: 143, endPoint y: 69, distance: 47.8
click at [143, 69] on input "Cabbage Mahshi - 15 Piece" at bounding box center [240, 67] width 238 height 13
type input "Cabbage"
click at [336, 85] on div "Description (En) Description (En)" at bounding box center [240, 102] width 238 height 45
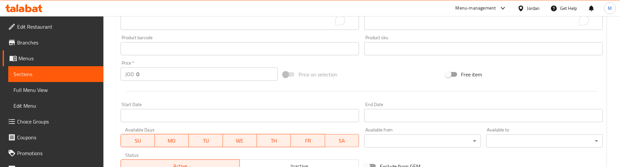
scroll to position [199, 0]
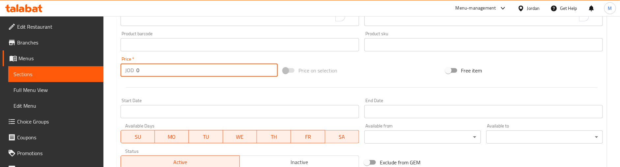
drag, startPoint x: 134, startPoint y: 69, endPoint x: 124, endPoint y: 71, distance: 10.1
click at [124, 69] on div "JOD 0 Price *" at bounding box center [199, 70] width 157 height 13
paste input ".79"
type input "0.79"
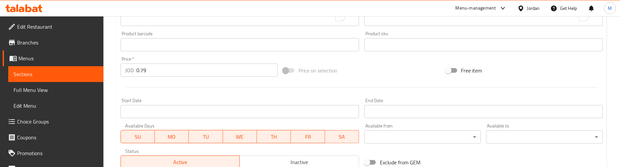
drag, startPoint x: 183, startPoint y: 86, endPoint x: 188, endPoint y: 88, distance: 5.5
click at [183, 86] on div at bounding box center [361, 87] width 487 height 16
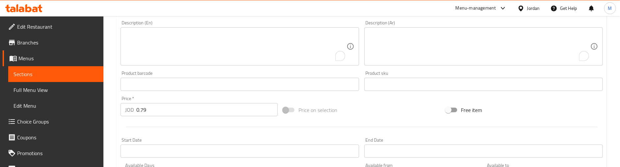
scroll to position [100, 0]
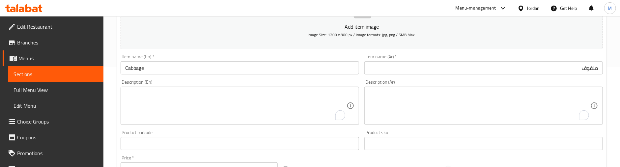
click at [252, 97] on textarea "To enrich screen reader interactions, please activate Accessibility in Grammarl…" at bounding box center [235, 105] width 221 height 31
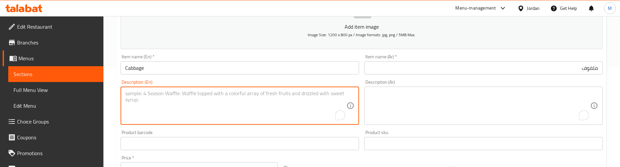
click at [204, 69] on input "Cabbage" at bounding box center [240, 67] width 238 height 13
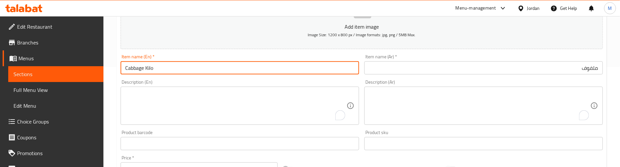
type input "Cabbage Kilo"
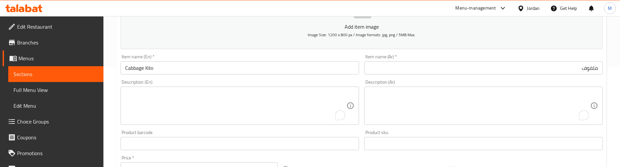
click at [443, 61] on div "Item name (Ar)   * ملفوف Item name (Ar) *" at bounding box center [483, 64] width 238 height 20
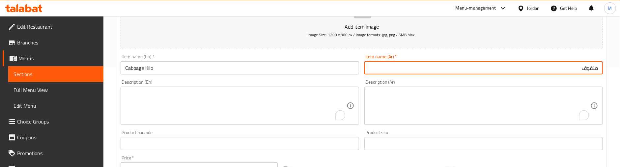
click at [444, 66] on input "ملفوف" at bounding box center [483, 67] width 238 height 13
type input "ملفوف كيلو"
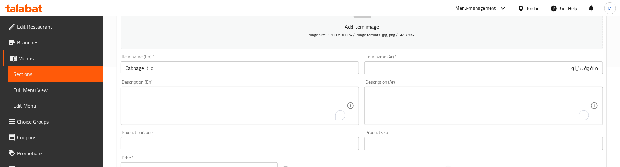
click at [335, 78] on div "Description (En) Description (En)" at bounding box center [240, 102] width 244 height 50
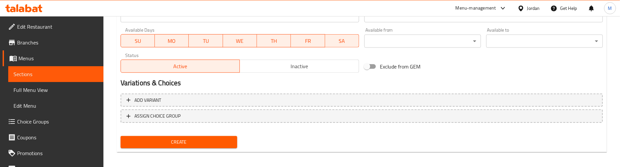
scroll to position [298, 0]
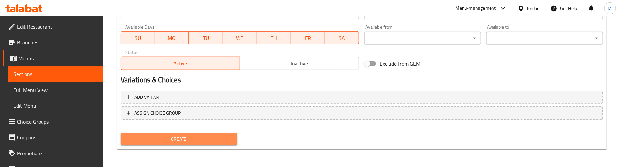
click at [186, 138] on span "Create" at bounding box center [179, 139] width 106 height 8
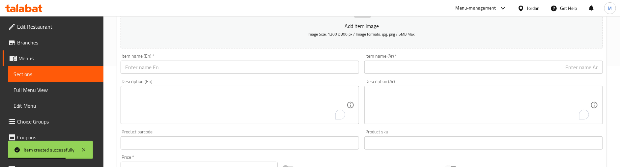
scroll to position [100, 0]
click at [508, 65] on input "text" at bounding box center [483, 67] width 238 height 13
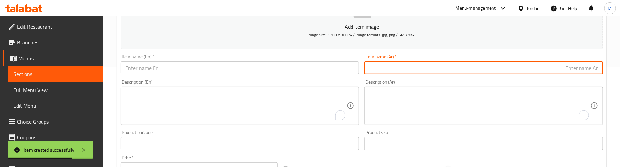
paste input "كوسا"
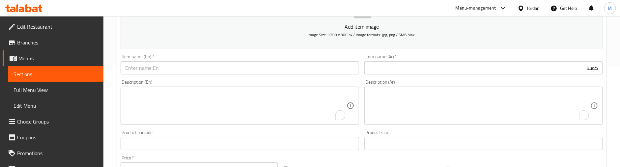
click at [200, 67] on input "text" at bounding box center [240, 67] width 238 height 13
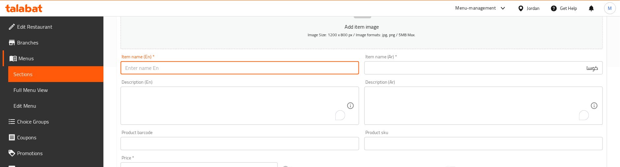
paste input "Zucchini"
click at [209, 80] on div "Description (En) Description (En)" at bounding box center [240, 102] width 238 height 45
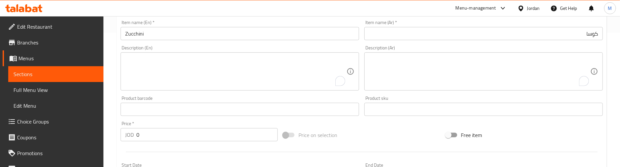
scroll to position [150, 0]
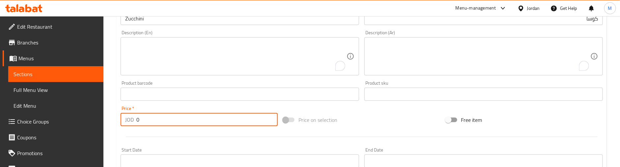
drag, startPoint x: 141, startPoint y: 121, endPoint x: 128, endPoint y: 122, distance: 12.9
click at [128, 122] on div "JOD 0 Price *" at bounding box center [199, 119] width 157 height 13
paste input ".99"
click at [159, 134] on div at bounding box center [361, 137] width 487 height 16
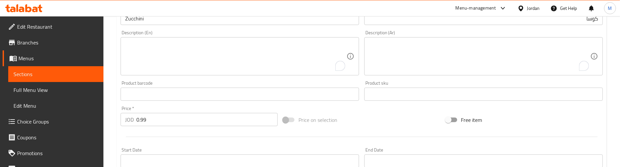
scroll to position [100, 0]
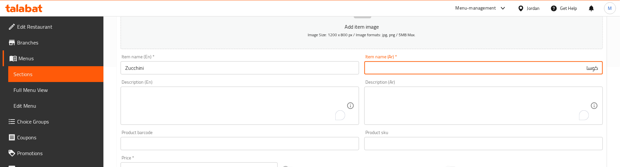
click at [510, 65] on input "كوسا" at bounding box center [483, 67] width 238 height 13
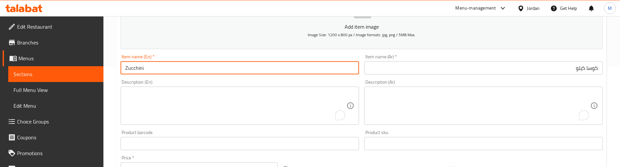
click at [242, 69] on input "Zucchini" at bounding box center [240, 67] width 238 height 13
click at [247, 79] on div "Description (En) Description (En)" at bounding box center [240, 102] width 244 height 50
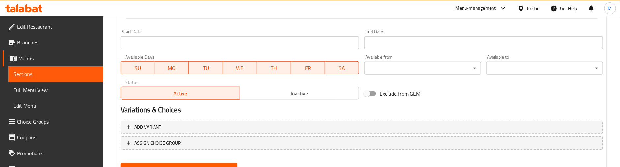
scroll to position [298, 0]
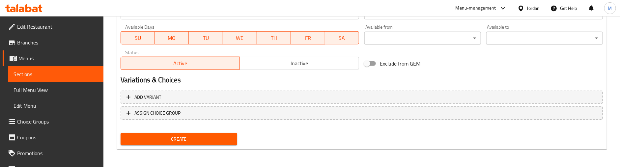
click at [197, 139] on span "Create" at bounding box center [179, 139] width 106 height 8
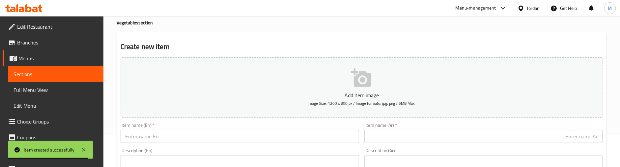
scroll to position [49, 0]
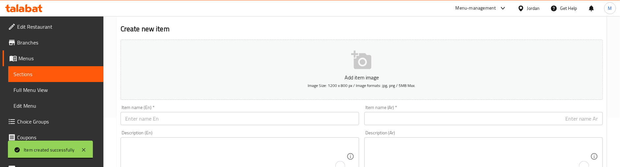
click at [531, 122] on input "text" at bounding box center [483, 118] width 238 height 13
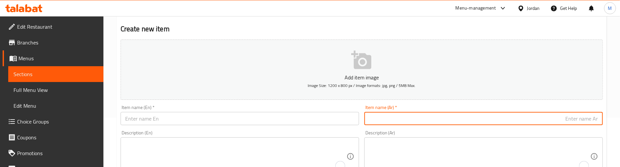
paste input "حلوة برتقالية"
click at [201, 123] on input "text" at bounding box center [240, 118] width 238 height 13
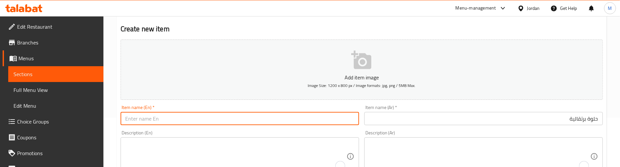
paste input "Sweet Orange"
click at [215, 130] on div "Description (En) Description (En)" at bounding box center [240, 152] width 238 height 45
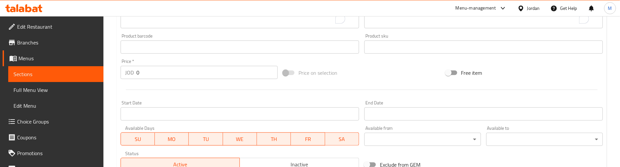
scroll to position [198, 0]
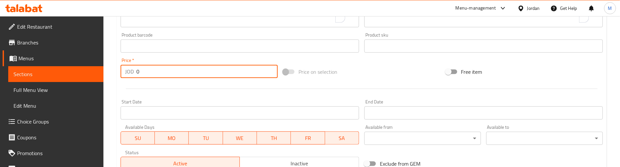
drag, startPoint x: 145, startPoint y: 72, endPoint x: 118, endPoint y: 72, distance: 27.3
click at [118, 72] on div "Price   * JOD 0 Price *" at bounding box center [199, 67] width 162 height 25
paste input ".99"
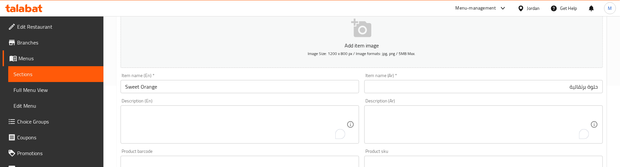
scroll to position [99, 0]
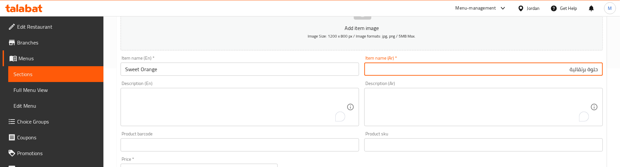
click at [534, 72] on input "حلوة برتقالية" at bounding box center [483, 69] width 238 height 13
click at [308, 77] on div "Item name (En)   * Sweet Orange Item name (En) *" at bounding box center [240, 65] width 244 height 25
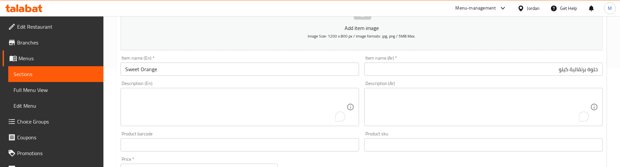
drag, startPoint x: 280, startPoint y: 61, endPoint x: 281, endPoint y: 66, distance: 5.7
click at [280, 62] on div "Item name (En)   * Sweet Orange Item name (En) *" at bounding box center [240, 66] width 238 height 20
click at [281, 67] on input "Sweet Orange" at bounding box center [240, 69] width 238 height 13
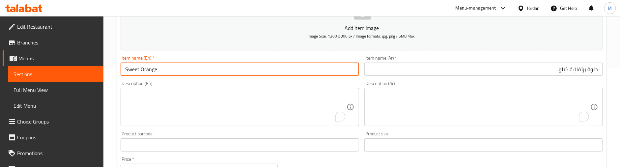
click at [281, 70] on input "Sweet Orange" at bounding box center [240, 69] width 238 height 13
click at [295, 78] on div "Description (En) Description (En)" at bounding box center [240, 103] width 244 height 50
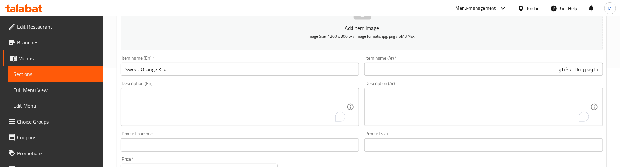
click at [293, 80] on div "Description (En) Description (En)" at bounding box center [240, 103] width 244 height 50
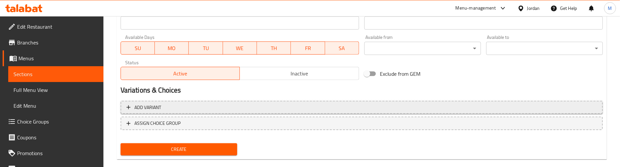
scroll to position [298, 0]
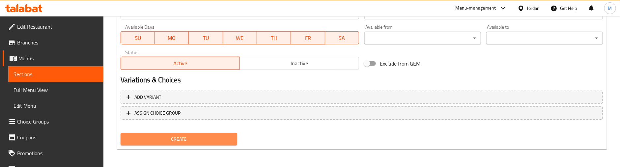
click at [210, 135] on span "Create" at bounding box center [179, 139] width 106 height 8
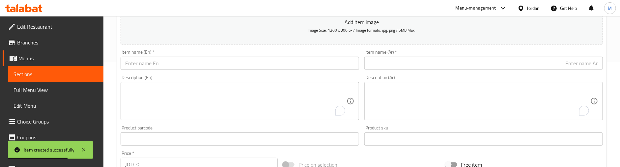
scroll to position [51, 0]
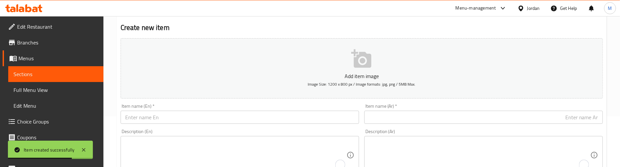
click at [521, 116] on input "text" at bounding box center [483, 117] width 238 height 13
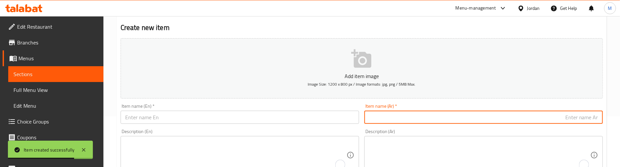
paste input "بندورة تشيري بلحية"
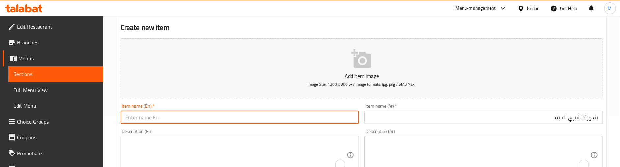
click at [281, 120] on input "text" at bounding box center [240, 117] width 238 height 13
paste input "Cherry Tomatoes"
click at [564, 117] on input "بندورة تشيري بلحية" at bounding box center [483, 117] width 238 height 13
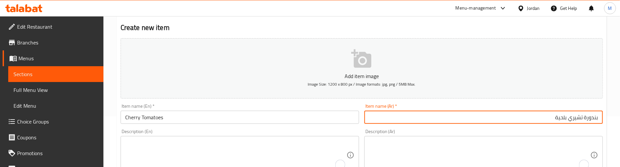
click at [564, 117] on input "بندورة تشيري بلحية" at bounding box center [483, 117] width 238 height 13
click at [540, 117] on input "بندورة تشيري بلحية" at bounding box center [483, 117] width 238 height 13
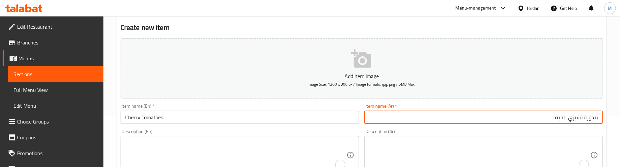
paste input "يري"
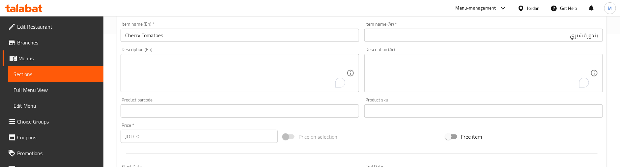
scroll to position [150, 0]
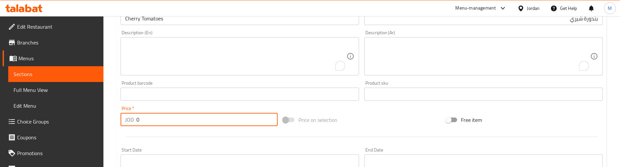
drag, startPoint x: 145, startPoint y: 121, endPoint x: 133, endPoint y: 121, distance: 11.2
click at [135, 121] on div "JOD 0 Price *" at bounding box center [199, 119] width 157 height 13
paste input ".75"
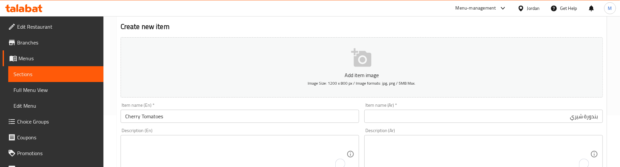
scroll to position [51, 0]
click at [479, 120] on input "بندورة شيري" at bounding box center [483, 117] width 238 height 13
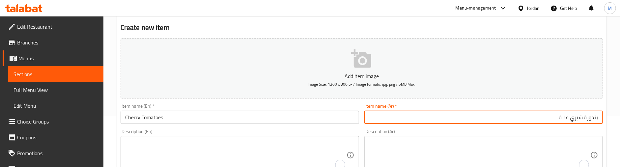
click at [259, 120] on input "Cherry Tomatoes" at bounding box center [240, 117] width 238 height 13
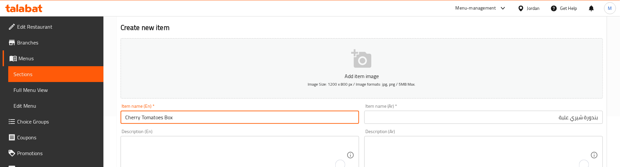
click at [274, 127] on div "Description (En) Description (En)" at bounding box center [240, 151] width 244 height 50
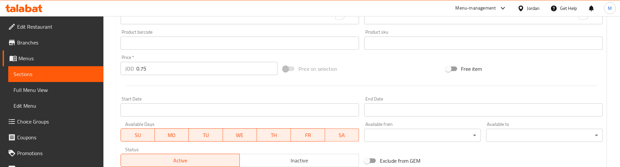
scroll to position [298, 0]
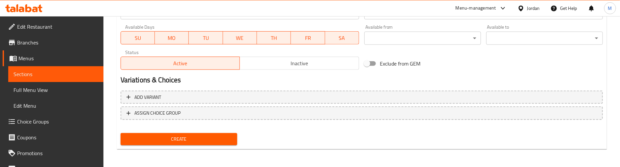
click at [208, 139] on span "Create" at bounding box center [179, 139] width 106 height 8
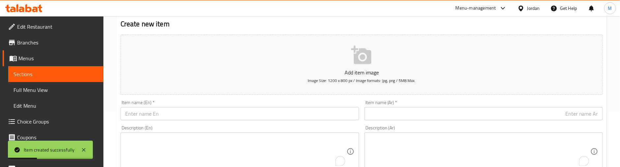
scroll to position [51, 0]
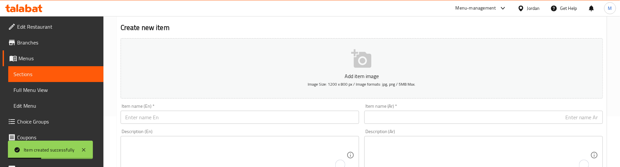
click at [500, 117] on input "text" at bounding box center [483, 117] width 238 height 13
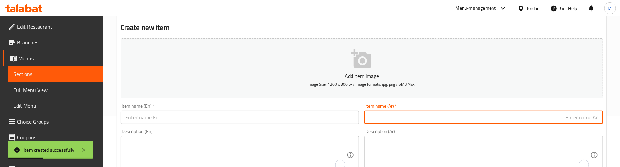
paste input "قلقاس"
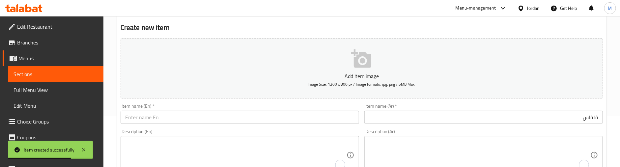
click at [206, 120] on input "text" at bounding box center [240, 117] width 238 height 13
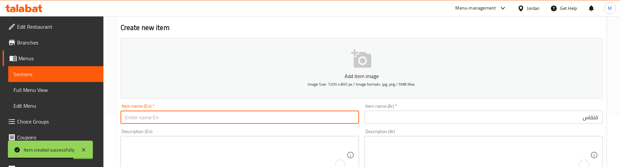
paste input "qaliqas"
click at [216, 131] on div "Description (En) Description (En)" at bounding box center [240, 151] width 238 height 45
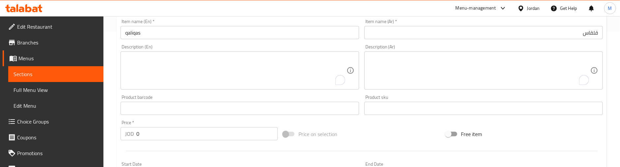
scroll to position [150, 0]
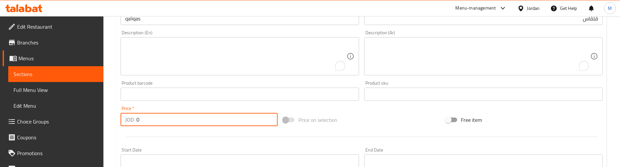
drag, startPoint x: 152, startPoint y: 118, endPoint x: 136, endPoint y: 118, distance: 16.8
click at [136, 118] on input "0" at bounding box center [206, 119] width 141 height 13
paste input "5"
click at [271, 133] on div at bounding box center [361, 137] width 487 height 16
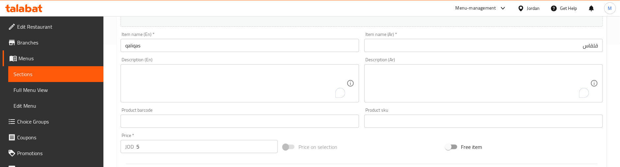
scroll to position [100, 0]
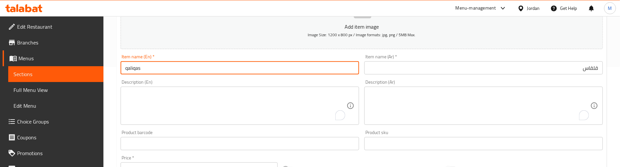
click at [213, 65] on input "qaliqas" at bounding box center [240, 67] width 238 height 13
click at [421, 65] on input "قلقاس" at bounding box center [483, 67] width 238 height 13
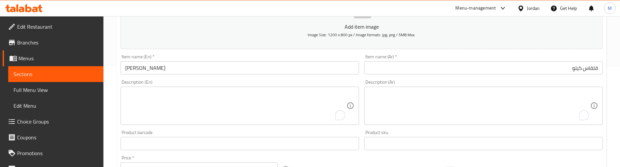
click at [322, 79] on div "Description (En) Description (En)" at bounding box center [240, 102] width 244 height 50
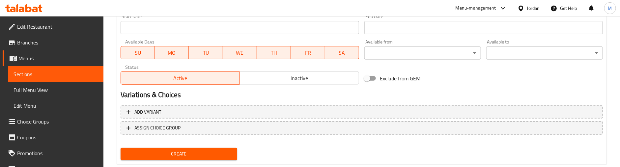
scroll to position [298, 0]
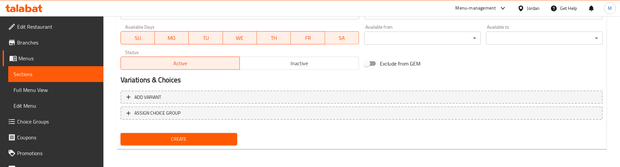
click at [187, 135] on span "Create" at bounding box center [179, 139] width 106 height 8
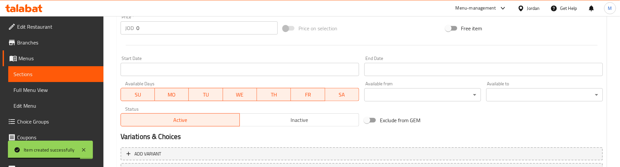
scroll to position [100, 0]
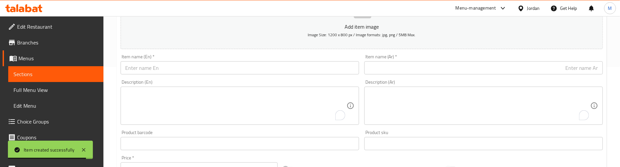
click at [530, 69] on input "text" at bounding box center [483, 67] width 238 height 13
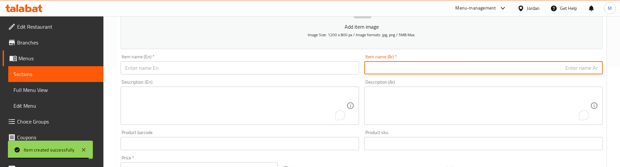
paste input "حلوة حمراء"
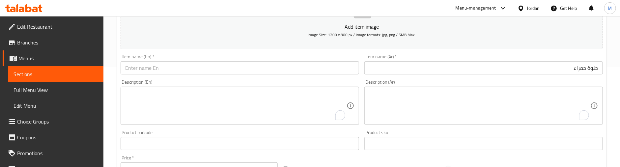
click at [214, 70] on input "text" at bounding box center [240, 67] width 238 height 13
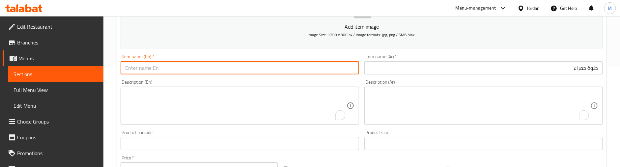
paste input "Sweet Red"
click at [349, 81] on div "Description (En) Description (En)" at bounding box center [240, 102] width 238 height 45
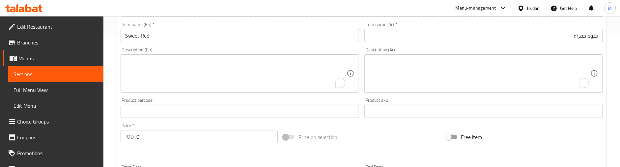
scroll to position [150, 0]
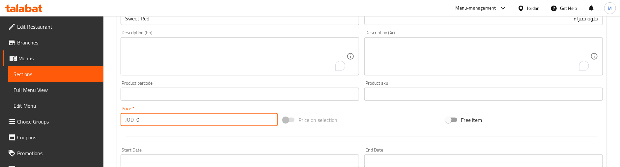
drag, startPoint x: 132, startPoint y: 117, endPoint x: 119, endPoint y: 117, distance: 13.5
click at [119, 117] on div "Price   * JOD 0 Price *" at bounding box center [199, 115] width 162 height 25
paste input ".99"
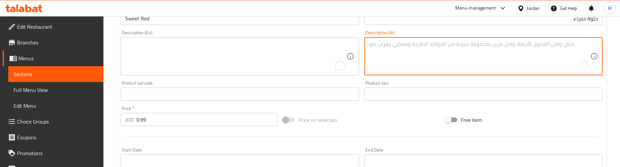
click at [481, 46] on textarea "To enrich screen reader interactions, please activate Accessibility in Grammarl…" at bounding box center [479, 56] width 221 height 31
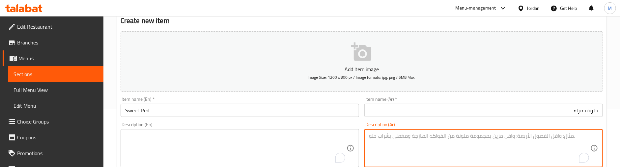
scroll to position [51, 0]
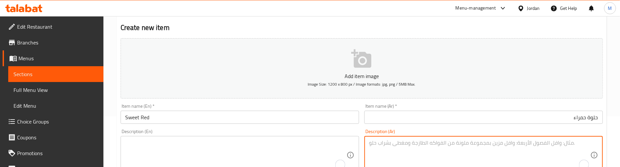
click at [505, 121] on input "حلوة حمراء" at bounding box center [483, 117] width 238 height 13
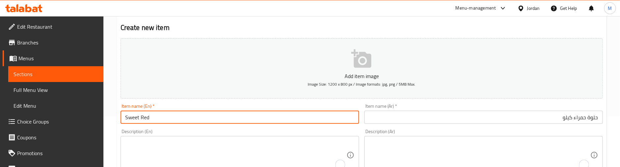
click at [169, 121] on input "Sweet Red" at bounding box center [240, 117] width 238 height 13
click at [185, 106] on div "Item name (En)   * Sweet Red Kilo Item name (En) *" at bounding box center [240, 114] width 238 height 20
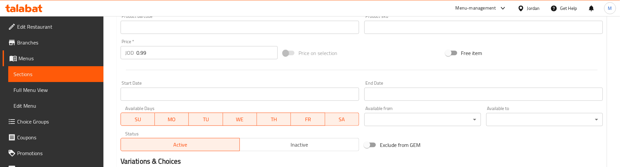
scroll to position [199, 0]
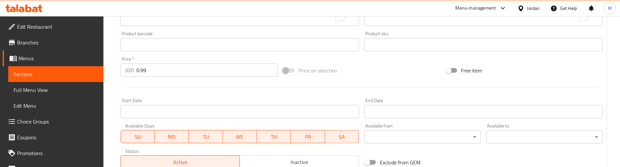
click at [187, 89] on div at bounding box center [361, 87] width 487 height 16
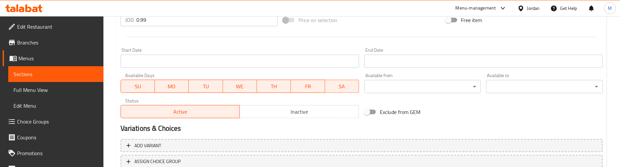
scroll to position [298, 0]
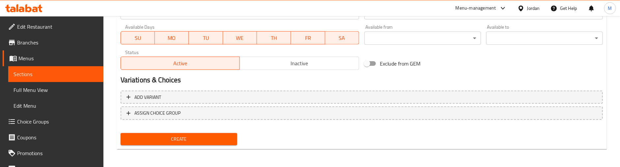
click at [189, 135] on span "Create" at bounding box center [179, 139] width 106 height 8
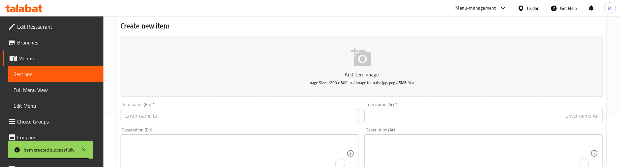
scroll to position [51, 0]
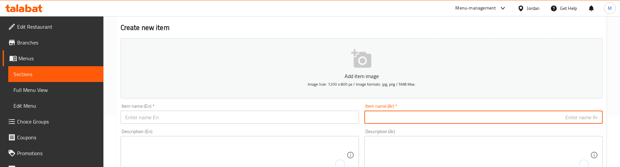
click at [495, 117] on input "text" at bounding box center [483, 117] width 238 height 13
paste input "ذرة"
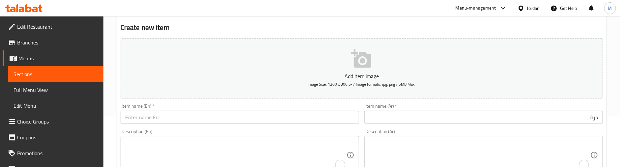
click at [204, 120] on input "text" at bounding box center [240, 117] width 238 height 13
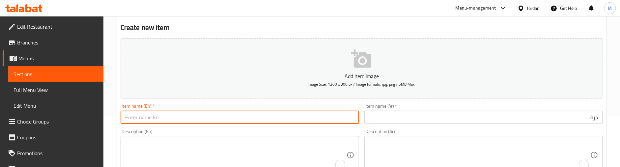
paste input "corn"
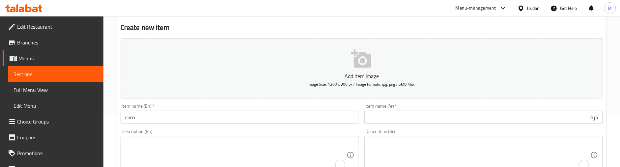
click at [215, 127] on div "Description (En) Description (En)" at bounding box center [240, 151] width 244 height 50
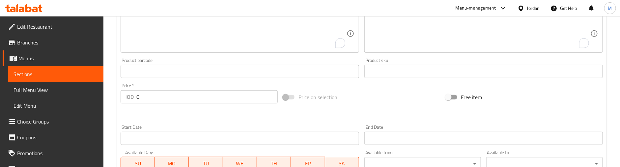
scroll to position [199, 0]
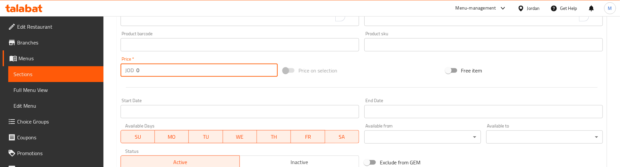
drag, startPoint x: 143, startPoint y: 65, endPoint x: 129, endPoint y: 67, distance: 14.1
click at [129, 67] on div "JOD 0 Price *" at bounding box center [199, 70] width 157 height 13
paste input ".99"
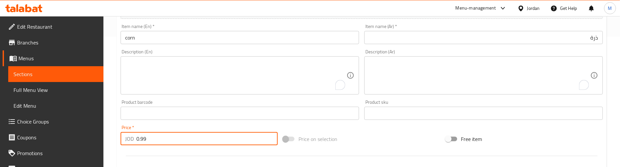
scroll to position [100, 0]
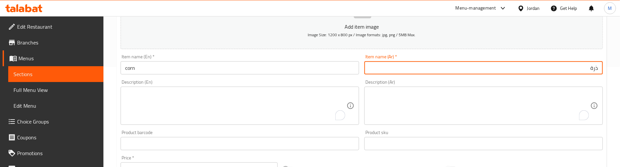
click at [524, 69] on input "ذرة" at bounding box center [483, 67] width 238 height 13
click at [302, 70] on input "corn" at bounding box center [240, 67] width 238 height 13
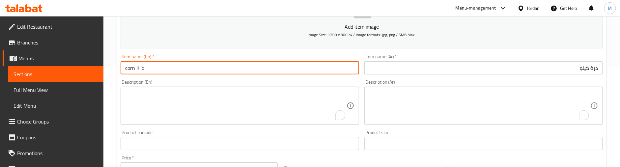
click at [316, 77] on div "Description (En) Description (En)" at bounding box center [240, 102] width 244 height 50
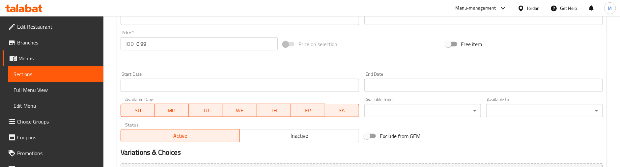
scroll to position [298, 0]
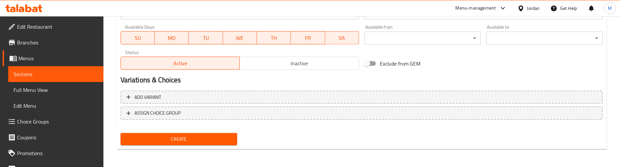
click at [196, 137] on span "Create" at bounding box center [179, 139] width 106 height 8
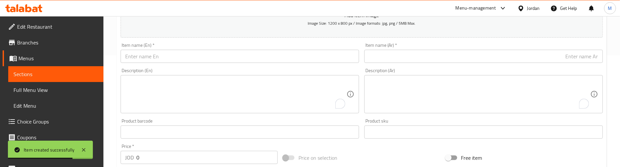
scroll to position [100, 0]
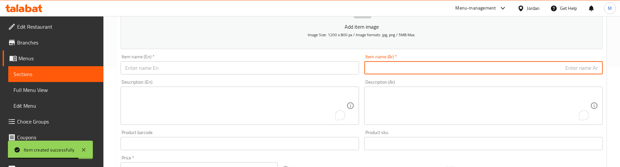
click at [566, 68] on input "text" at bounding box center [483, 67] width 238 height 13
paste input "دوالي امريكي"
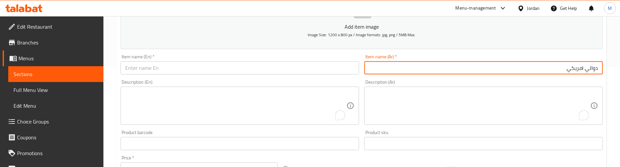
click at [299, 64] on input "text" at bounding box center [240, 67] width 238 height 13
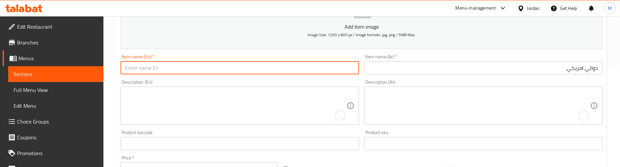
paste input "boil grape leaves"
drag, startPoint x: 133, startPoint y: 67, endPoint x: 104, endPoint y: 71, distance: 29.9
click at [104, 71] on div "Home / Restaurants management / Menus / Sections / item / create Vegetables sec…" at bounding box center [361, 140] width 516 height 449
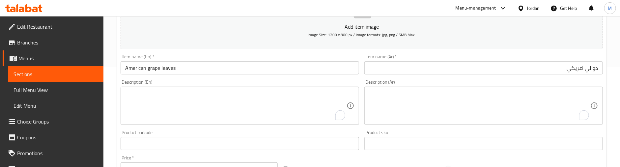
click at [179, 80] on div "Description (En) Description (En)" at bounding box center [240, 102] width 238 height 45
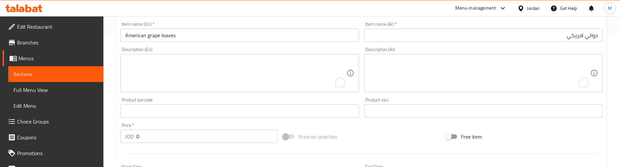
scroll to position [150, 0]
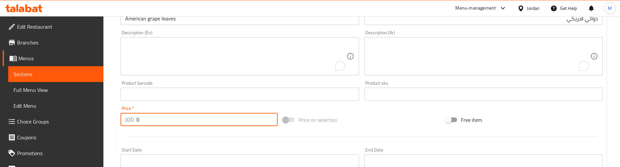
drag, startPoint x: 131, startPoint y: 120, endPoint x: 127, endPoint y: 122, distance: 4.3
click at [127, 121] on div "JOD 0 Price *" at bounding box center [199, 119] width 157 height 13
paste input "3"
click at [196, 134] on div at bounding box center [361, 137] width 487 height 16
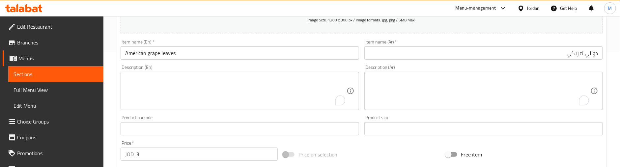
scroll to position [100, 0]
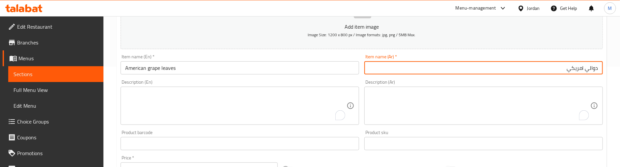
click at [489, 65] on input "دوالي امريكي" at bounding box center [483, 67] width 238 height 13
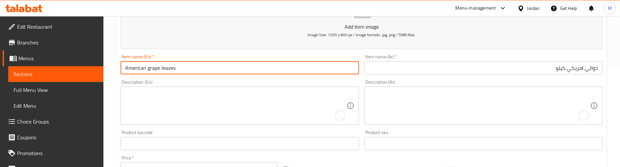
click at [253, 72] on input "American grape leaves" at bounding box center [240, 67] width 238 height 13
click at [265, 78] on div "Description (En) Description (En)" at bounding box center [240, 102] width 244 height 50
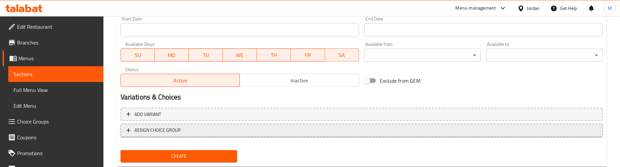
scroll to position [298, 0]
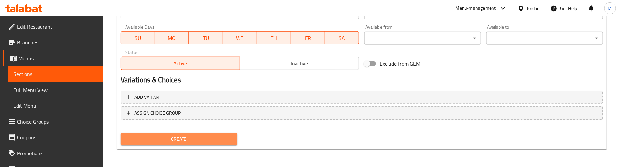
drag, startPoint x: 186, startPoint y: 135, endPoint x: 178, endPoint y: 137, distance: 8.1
click at [186, 136] on span "Create" at bounding box center [179, 139] width 106 height 8
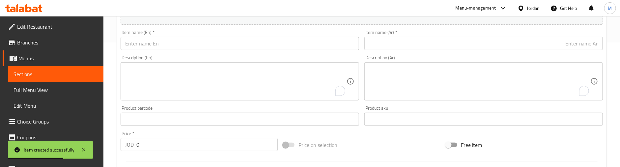
scroll to position [100, 0]
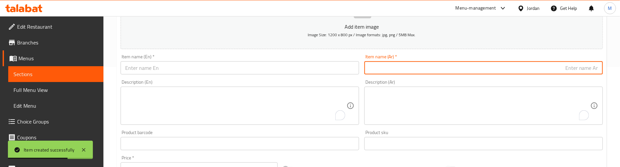
click at [529, 69] on input "text" at bounding box center [483, 67] width 238 height 13
paste input "باذنجان اسودكلاسك"
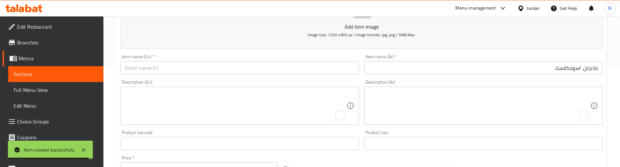
click at [226, 67] on input "text" at bounding box center [240, 67] width 238 height 13
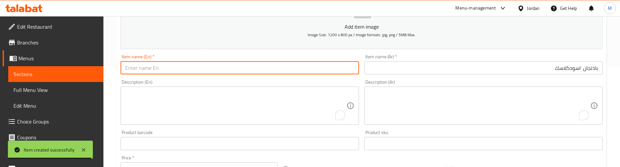
paste
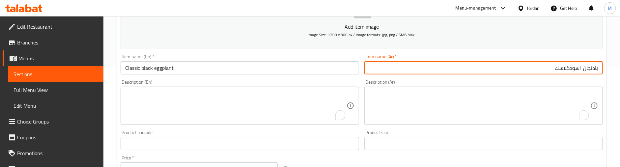
drag, startPoint x: 567, startPoint y: 69, endPoint x: 571, endPoint y: 68, distance: 4.1
click at [569, 68] on input "باذنجان اسودكلاسك" at bounding box center [483, 67] width 238 height 13
click at [571, 68] on input "باذنجان اسودكلاسك" at bounding box center [483, 67] width 238 height 13
click at [569, 68] on input "باذنجان اسودكلاسك" at bounding box center [483, 67] width 238 height 13
click at [188, 68] on input "Classic black eggplant" at bounding box center [240, 67] width 238 height 13
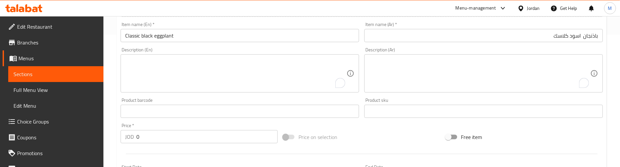
scroll to position [150, 0]
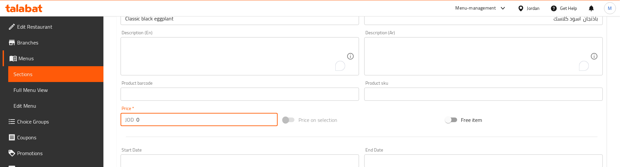
drag, startPoint x: 144, startPoint y: 118, endPoint x: 125, endPoint y: 122, distance: 19.2
click at [125, 122] on div "JOD 0 Price *" at bounding box center [199, 119] width 157 height 13
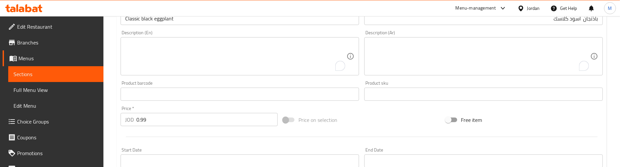
click at [290, 81] on div "Product barcode Product barcode" at bounding box center [240, 91] width 238 height 20
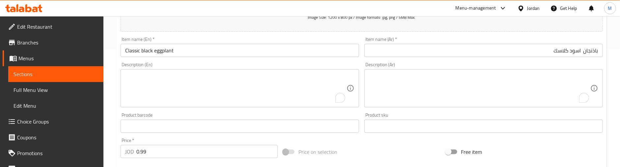
scroll to position [100, 0]
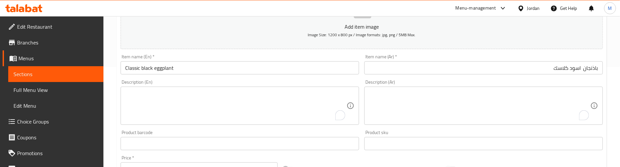
click at [454, 62] on input "باذنجان اسود كلاسك" at bounding box center [483, 67] width 238 height 13
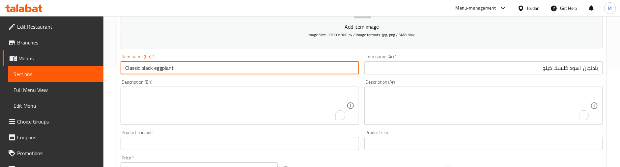
click at [217, 67] on input "Classic black eggplant" at bounding box center [240, 67] width 238 height 13
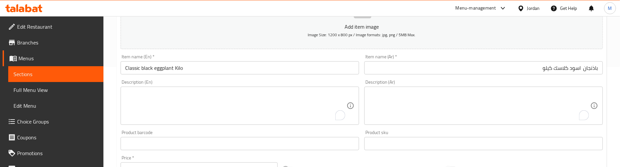
click at [217, 80] on div "Description (En) Description (En)" at bounding box center [240, 102] width 238 height 45
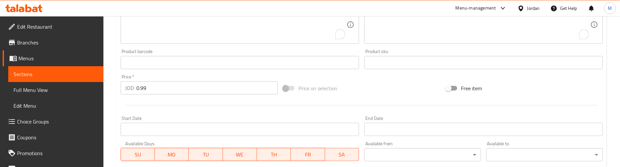
scroll to position [199, 0]
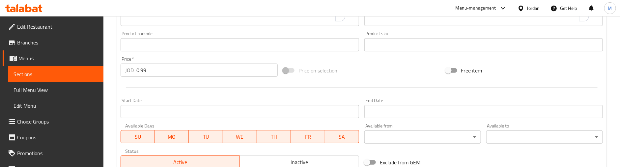
click at [219, 84] on div at bounding box center [361, 87] width 487 height 16
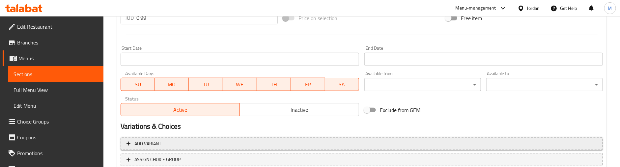
scroll to position [298, 0]
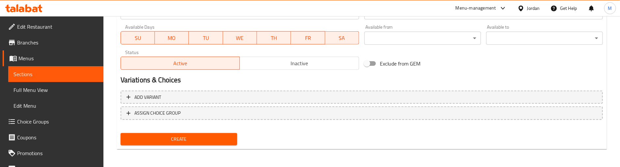
click at [188, 136] on span "Create" at bounding box center [179, 139] width 106 height 8
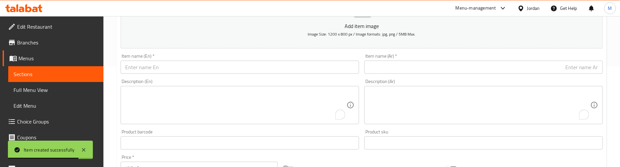
scroll to position [100, 0]
click at [515, 69] on input "text" at bounding box center [483, 67] width 238 height 13
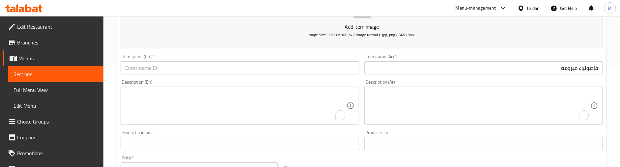
click at [208, 66] on input "text" at bounding box center [240, 67] width 238 height 13
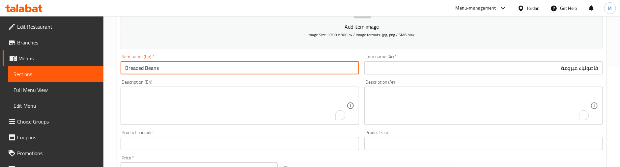
scroll to position [51, 0]
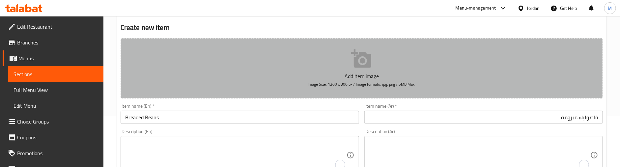
click at [211, 80] on button "Add item image Image Size: 1200 x 800 px / Image formats: jpg, png / 5MB Max." at bounding box center [362, 68] width 482 height 60
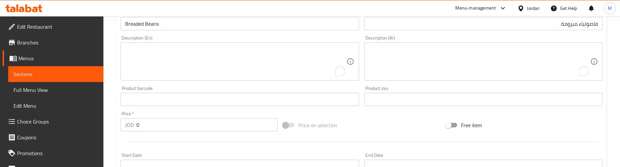
scroll to position [150, 0]
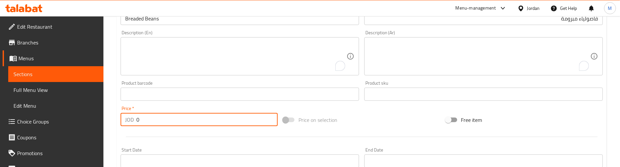
drag, startPoint x: 140, startPoint y: 123, endPoint x: 130, endPoint y: 124, distance: 10.6
click at [130, 124] on div "JOD 0 Price *" at bounding box center [199, 119] width 157 height 13
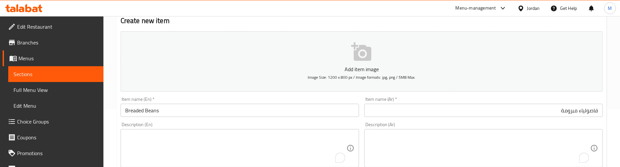
scroll to position [51, 0]
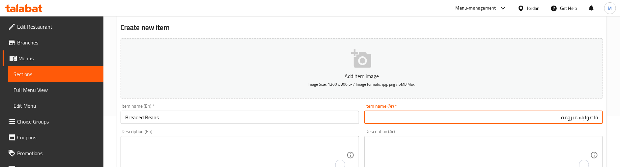
click at [505, 118] on input "فاصولياء مبرومة" at bounding box center [483, 117] width 238 height 13
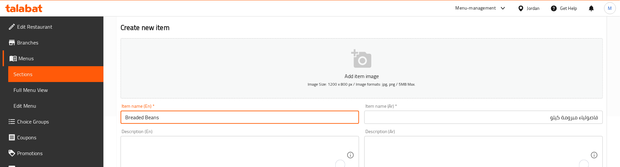
click at [276, 115] on input "Breaded Beans" at bounding box center [240, 117] width 238 height 13
click at [278, 128] on div "Description (En) Description (En)" at bounding box center [240, 151] width 244 height 50
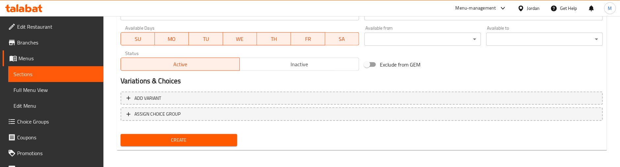
scroll to position [298, 0]
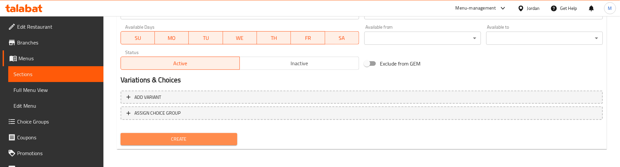
click at [210, 135] on span "Create" at bounding box center [179, 139] width 106 height 8
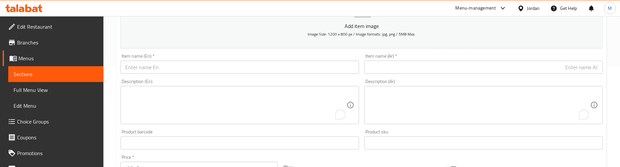
scroll to position [100, 0]
click at [508, 68] on input "text" at bounding box center [483, 67] width 238 height 13
click at [217, 72] on input "text" at bounding box center [240, 67] width 238 height 13
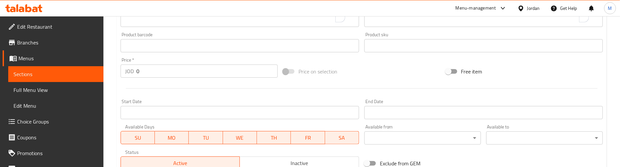
scroll to position [199, 0]
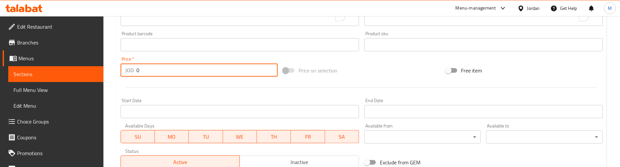
drag, startPoint x: 140, startPoint y: 71, endPoint x: 129, endPoint y: 73, distance: 11.7
click at [129, 73] on div "JOD 0 Price *" at bounding box center [199, 70] width 157 height 13
drag, startPoint x: 156, startPoint y: 76, endPoint x: 170, endPoint y: 83, distance: 15.6
click at [158, 76] on input "4.89" at bounding box center [206, 70] width 141 height 13
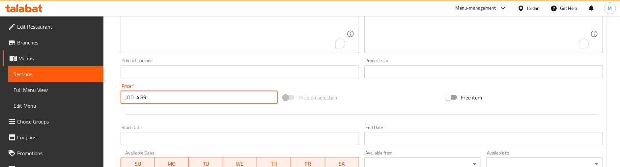
scroll to position [150, 0]
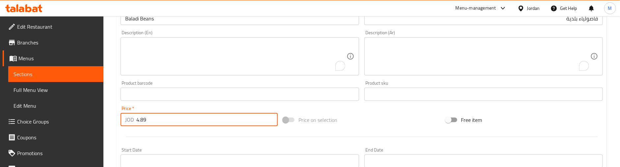
click at [185, 104] on div "Price   * JOD 4.89 Price *" at bounding box center [199, 115] width 162 height 25
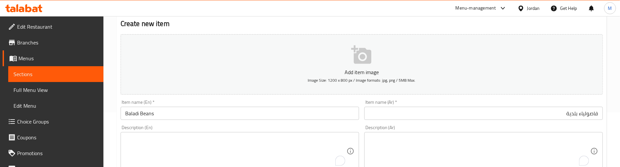
scroll to position [51, 0]
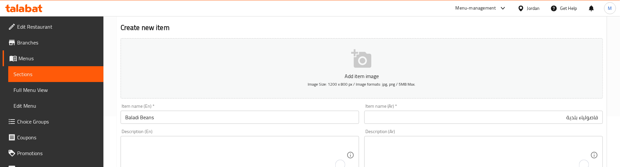
click at [288, 123] on input "Baladi Beans" at bounding box center [240, 117] width 238 height 13
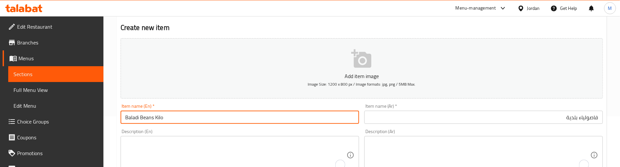
click at [512, 115] on input "فاصولياء بلدية" at bounding box center [483, 117] width 238 height 13
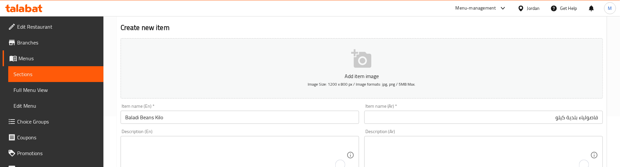
click at [497, 129] on div "Description (Ar) Description (Ar)" at bounding box center [483, 151] width 238 height 45
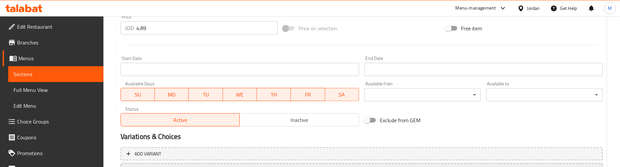
scroll to position [298, 0]
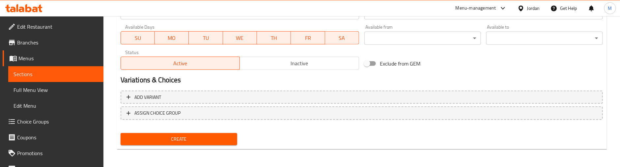
click at [210, 137] on span "Create" at bounding box center [179, 139] width 106 height 8
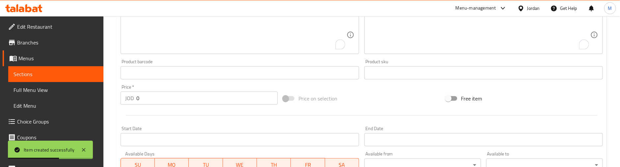
scroll to position [100, 0]
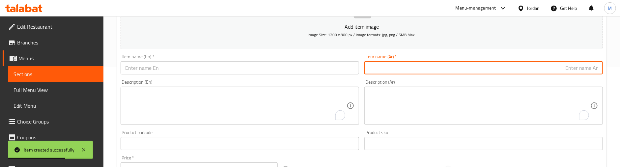
click at [528, 69] on input "text" at bounding box center [483, 67] width 238 height 13
click at [235, 69] on input "text" at bounding box center [240, 67] width 238 height 13
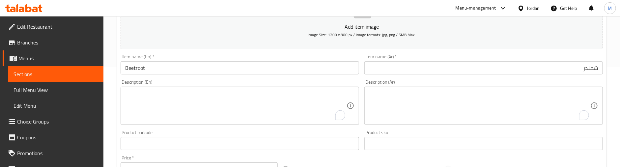
click at [154, 81] on div "Description (En) Description (En)" at bounding box center [240, 102] width 238 height 45
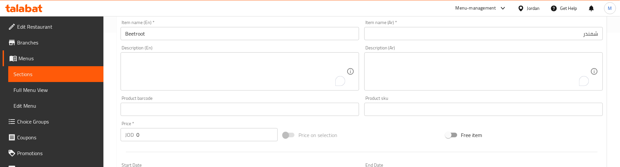
scroll to position [150, 0]
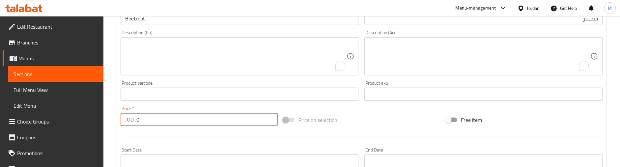
drag, startPoint x: 132, startPoint y: 120, endPoint x: 111, endPoint y: 120, distance: 21.4
click at [111, 120] on div "Home / Restaurants management / Menus / Sections / item / create Vegetables sec…" at bounding box center [361, 91] width 516 height 449
click at [170, 133] on div at bounding box center [361, 137] width 487 height 16
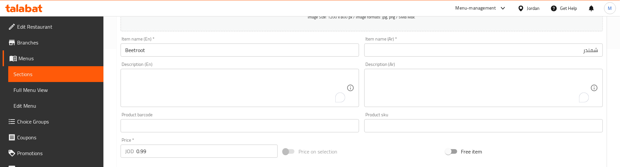
scroll to position [100, 0]
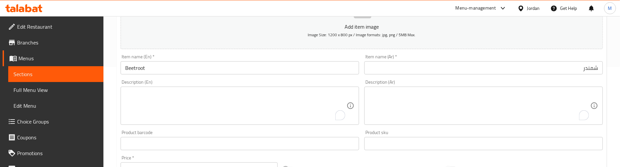
click at [175, 69] on input "Beetroot" at bounding box center [240, 67] width 238 height 13
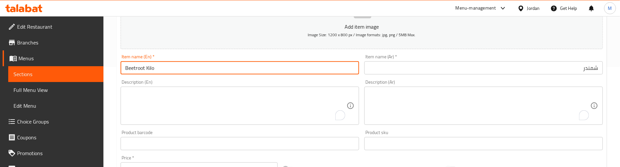
click at [534, 68] on input "شمندر" at bounding box center [483, 67] width 238 height 13
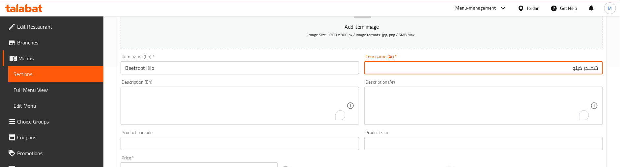
click at [399, 80] on div "Description (Ar) Description (Ar)" at bounding box center [483, 102] width 238 height 45
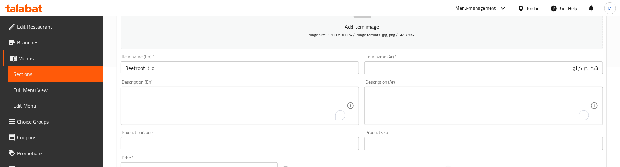
click at [444, 55] on div "Item name (Ar)   * شمندر كيلو Item name (Ar) *" at bounding box center [483, 64] width 238 height 20
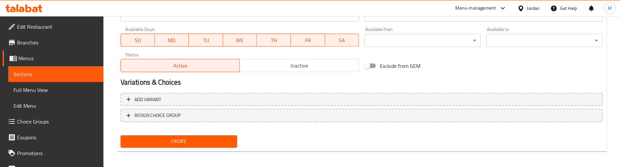
scroll to position [298, 0]
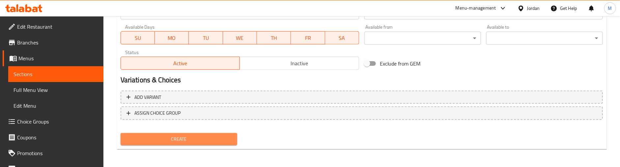
click at [195, 138] on span "Create" at bounding box center [179, 139] width 106 height 8
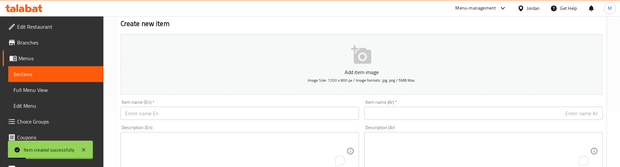
scroll to position [51, 0]
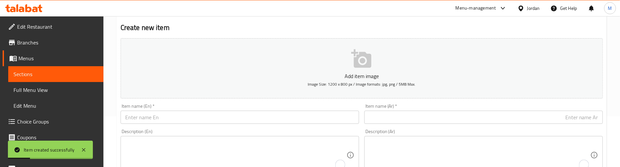
click at [569, 116] on input "text" at bounding box center [483, 117] width 238 height 13
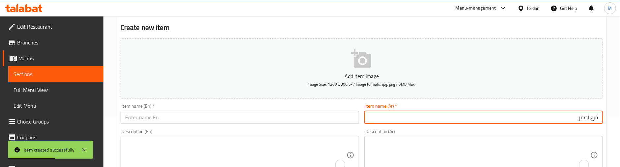
click at [196, 118] on input "text" at bounding box center [240, 117] width 238 height 13
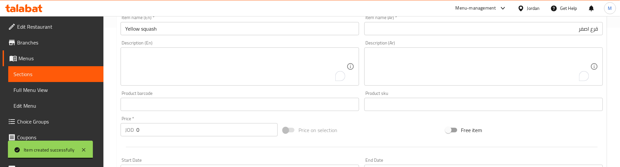
scroll to position [199, 0]
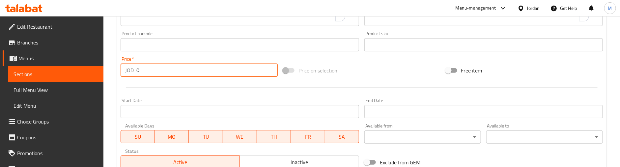
drag, startPoint x: 144, startPoint y: 69, endPoint x: 117, endPoint y: 72, distance: 27.2
click at [117, 72] on div "Create new item Add item image Image Size: 1200 x 800 px / Image formats: jpg, …" at bounding box center [362, 56] width 490 height 383
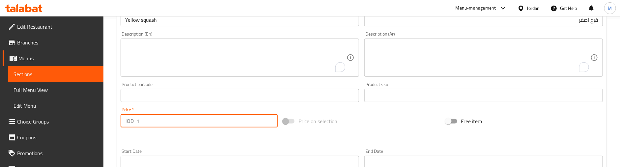
scroll to position [150, 0]
drag, startPoint x: 152, startPoint y: 120, endPoint x: 135, endPoint y: 120, distance: 16.8
click at [135, 120] on div "JOD 1 Price *" at bounding box center [199, 119] width 157 height 13
click at [184, 103] on div "Product barcode Product barcode" at bounding box center [240, 90] width 244 height 25
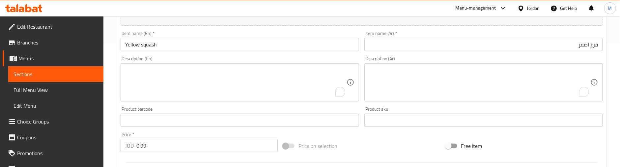
scroll to position [51, 0]
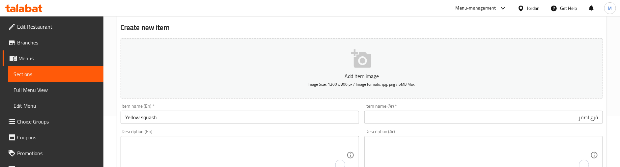
click at [174, 114] on input "Yellow squash" at bounding box center [240, 117] width 238 height 13
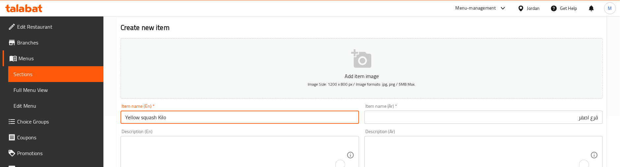
click at [454, 120] on input "قرع اصفر" at bounding box center [483, 117] width 238 height 13
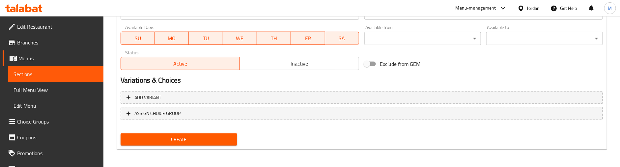
scroll to position [298, 0]
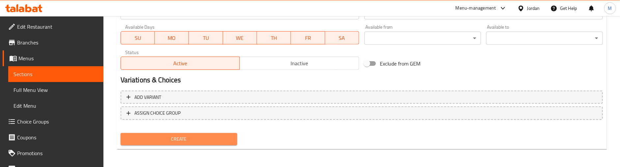
click at [180, 142] on span "Create" at bounding box center [179, 139] width 106 height 8
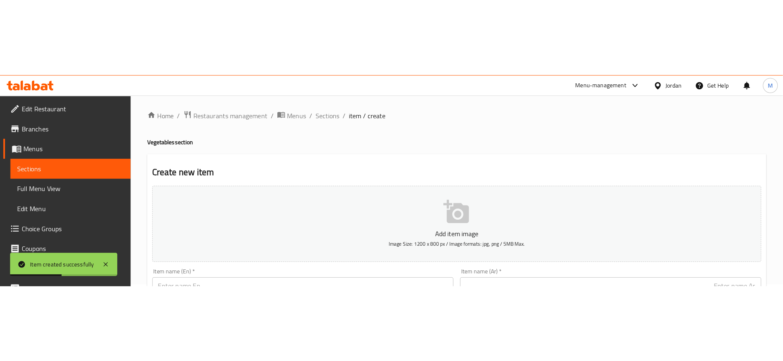
scroll to position [0, 0]
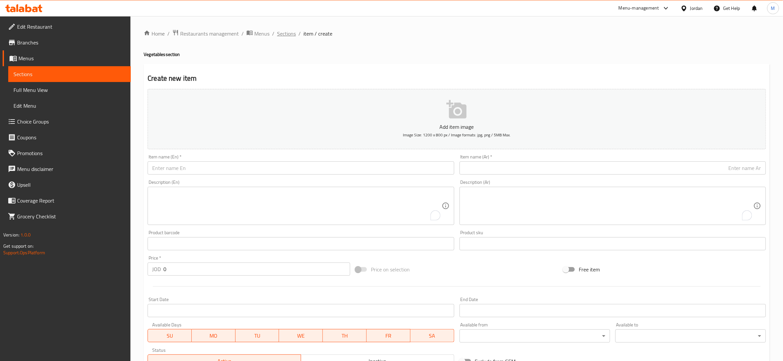
click at [291, 36] on span "Sections" at bounding box center [286, 34] width 19 height 8
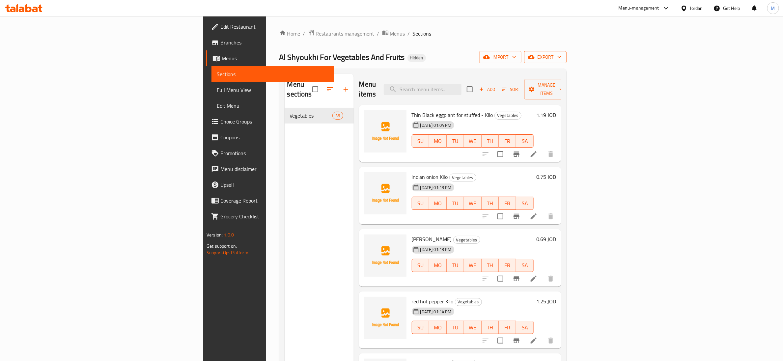
click at [561, 58] on span "export" at bounding box center [545, 57] width 32 height 8
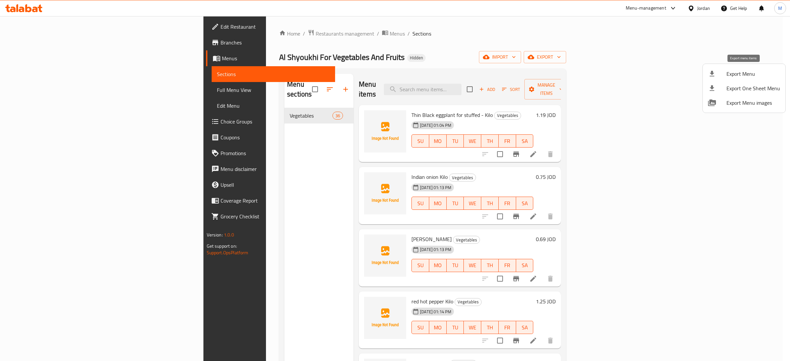
click at [627, 74] on span "Export Menu" at bounding box center [754, 74] width 54 height 8
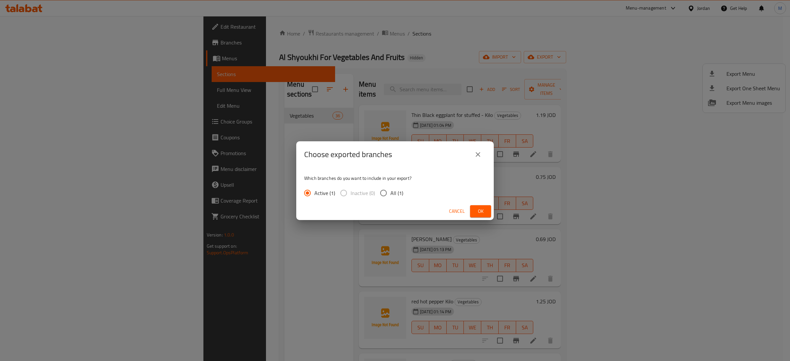
click at [388, 192] on input "All (1)" at bounding box center [384, 193] width 14 height 14
click at [476, 210] on span "Ok" at bounding box center [481, 211] width 11 height 8
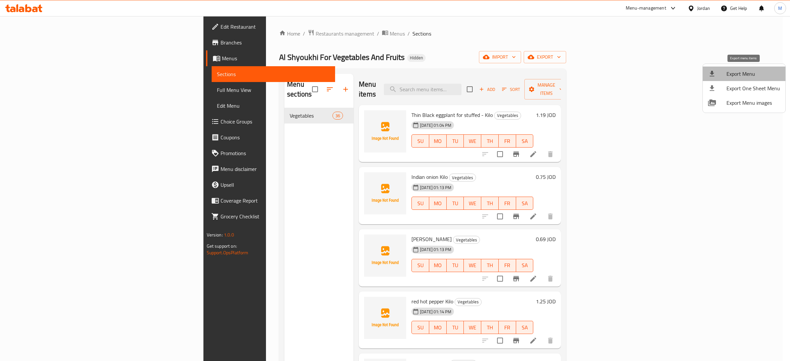
click at [627, 70] on span "Export Menu" at bounding box center [754, 74] width 54 height 8
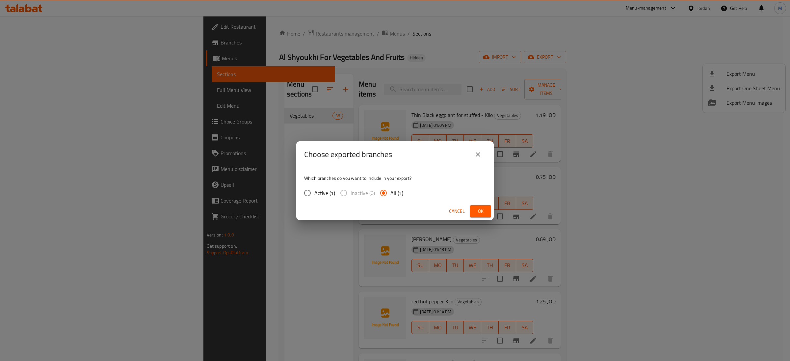
click at [485, 208] on span "Ok" at bounding box center [481, 211] width 11 height 8
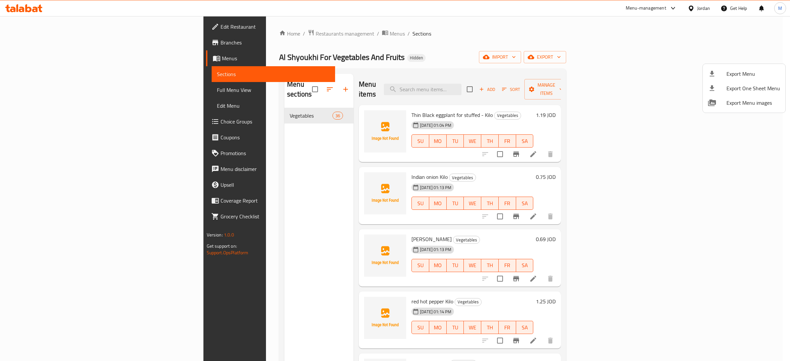
click at [262, 32] on div at bounding box center [395, 180] width 790 height 361
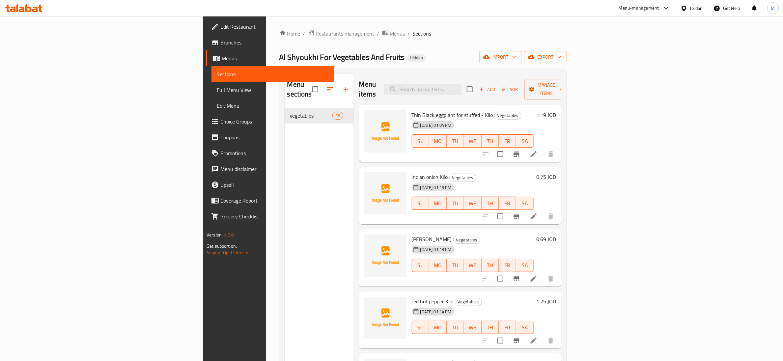
click at [390, 33] on span "Menus" at bounding box center [397, 34] width 15 height 8
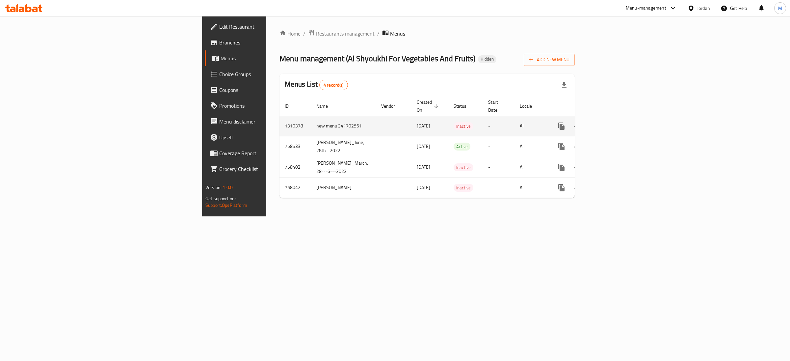
click at [280, 120] on td "1310378" at bounding box center [296, 126] width 32 height 20
copy td "1310378"
